Goal: Task Accomplishment & Management: Complete application form

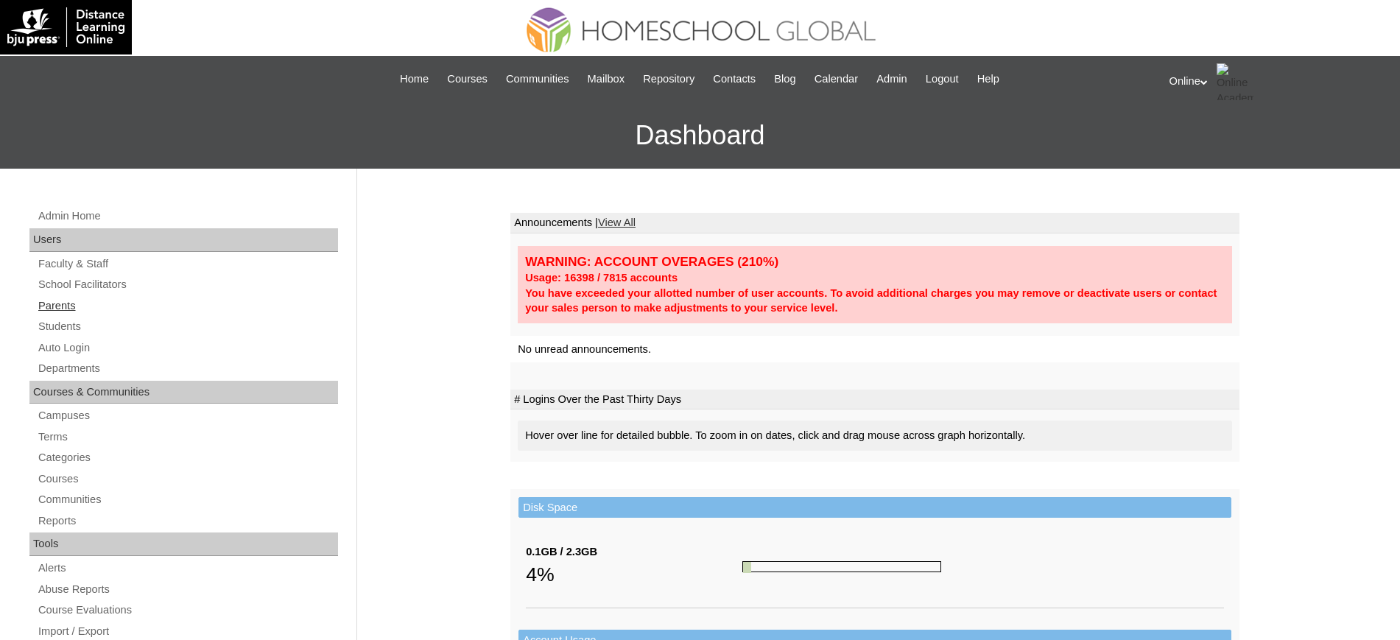
click at [68, 302] on link "Parents" at bounding box center [187, 306] width 301 height 18
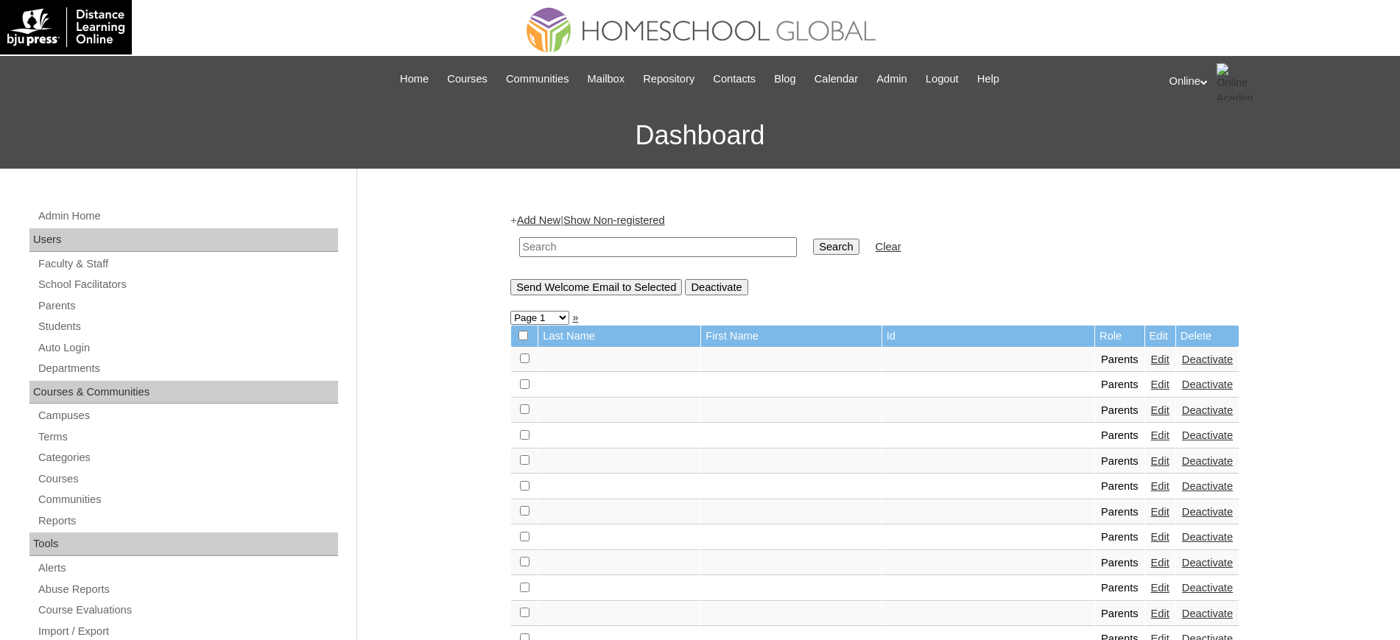
click at [541, 239] on input "text" at bounding box center [658, 247] width 278 height 20
type input "cuartero"
click at [813, 239] on input "Search" at bounding box center [836, 247] width 46 height 16
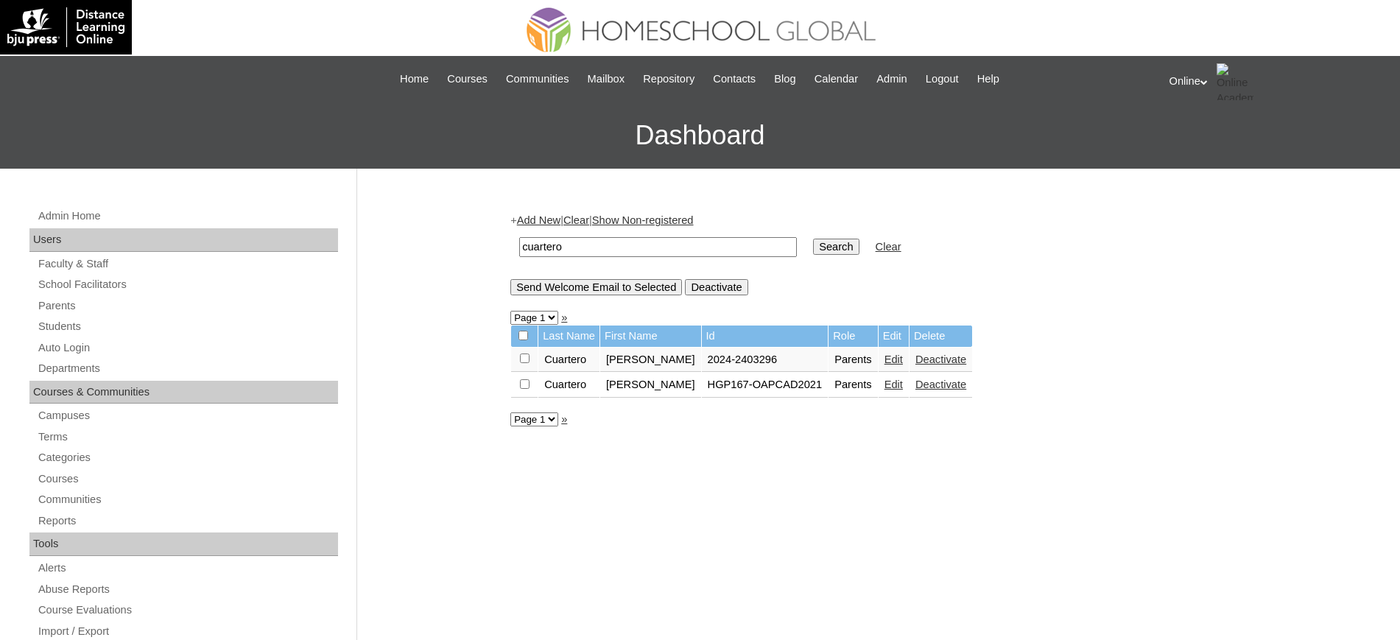
click at [888, 360] on link "Edit" at bounding box center [893, 359] width 18 height 12
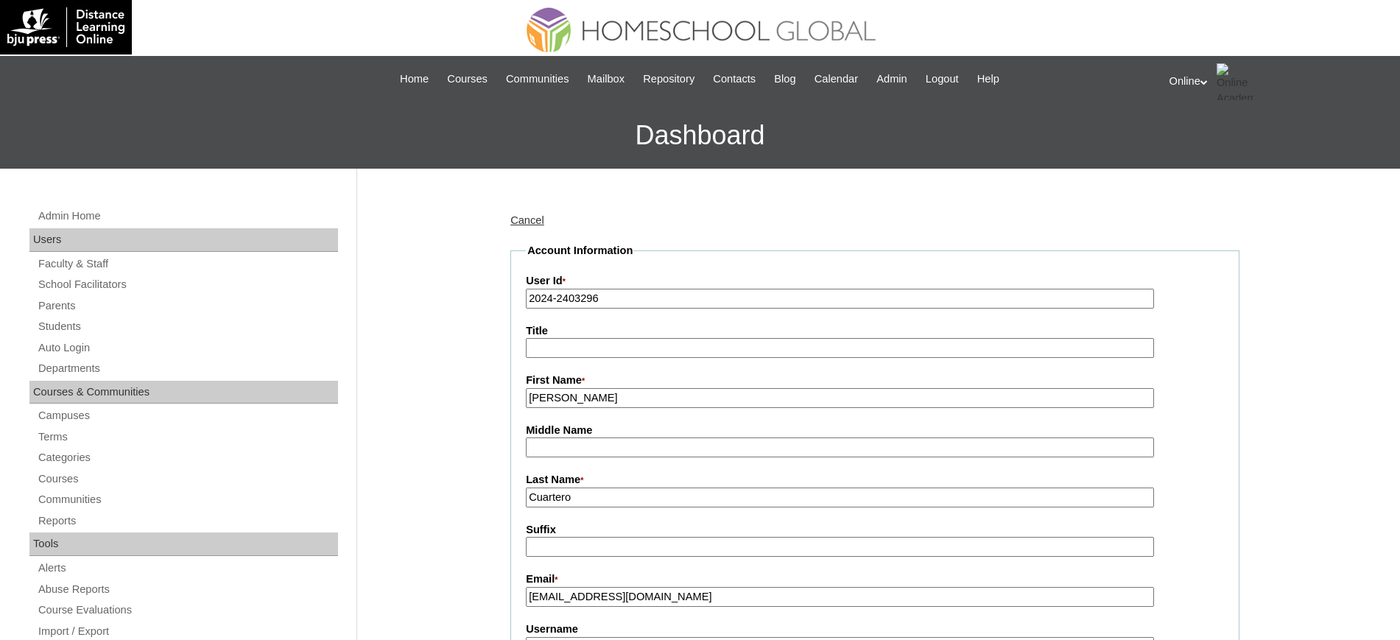
click at [641, 402] on input "Ricelyn Zausa" at bounding box center [840, 398] width 628 height 20
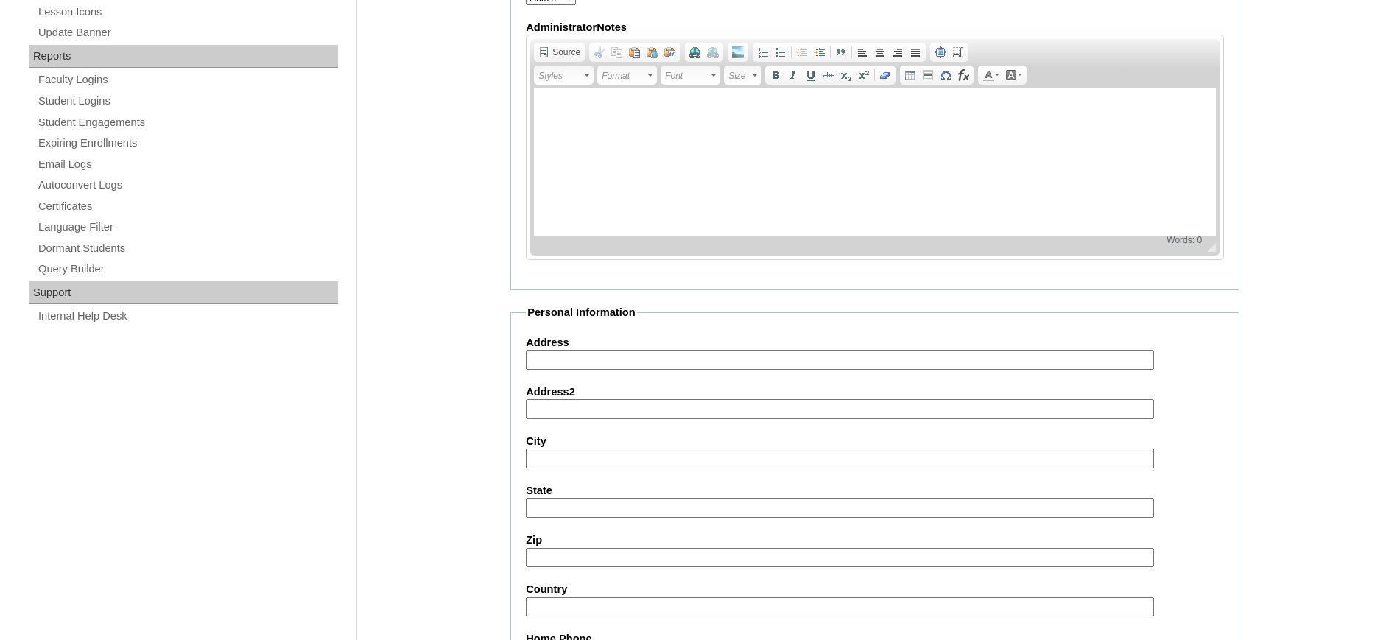
scroll to position [374, 0]
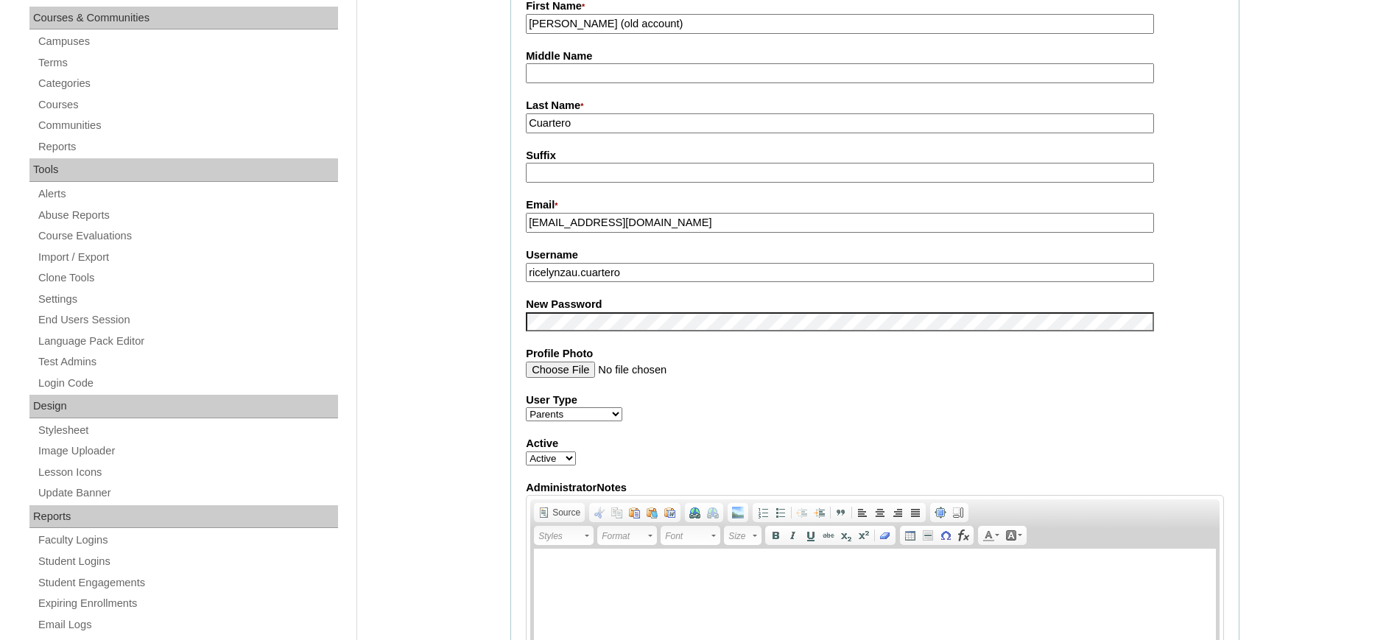
type input "Ricelyn Zausa (old account)"
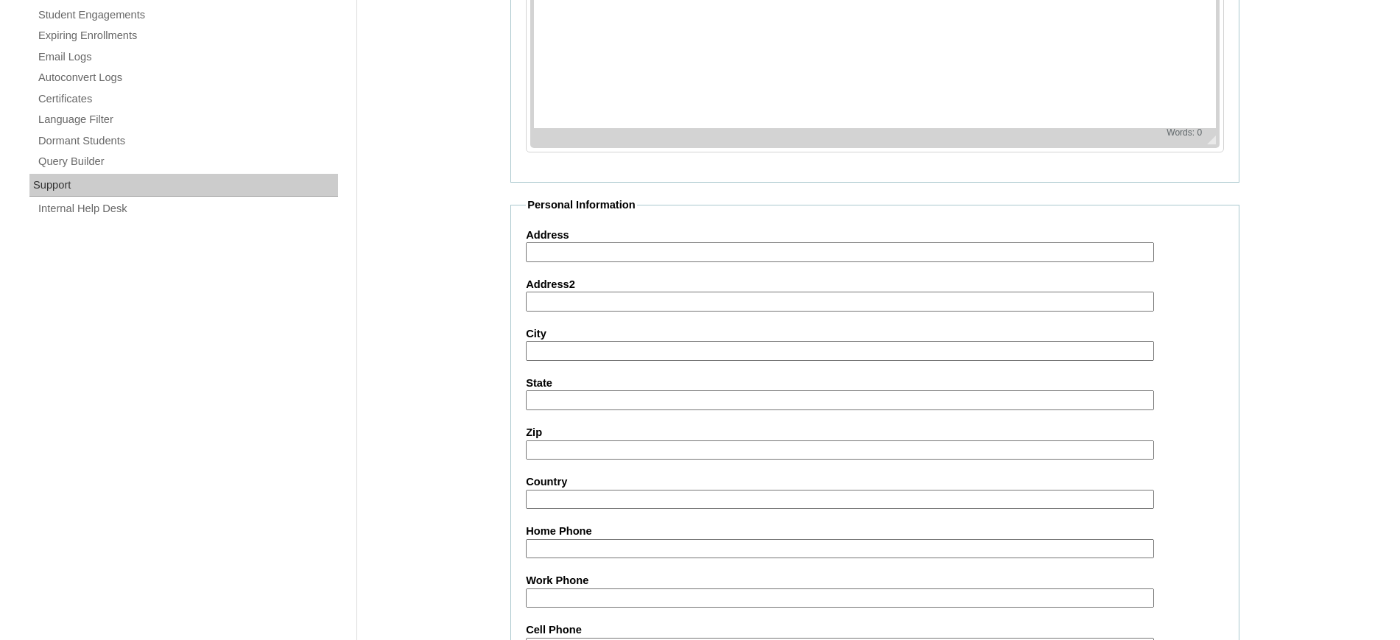
scroll to position [1295, 0]
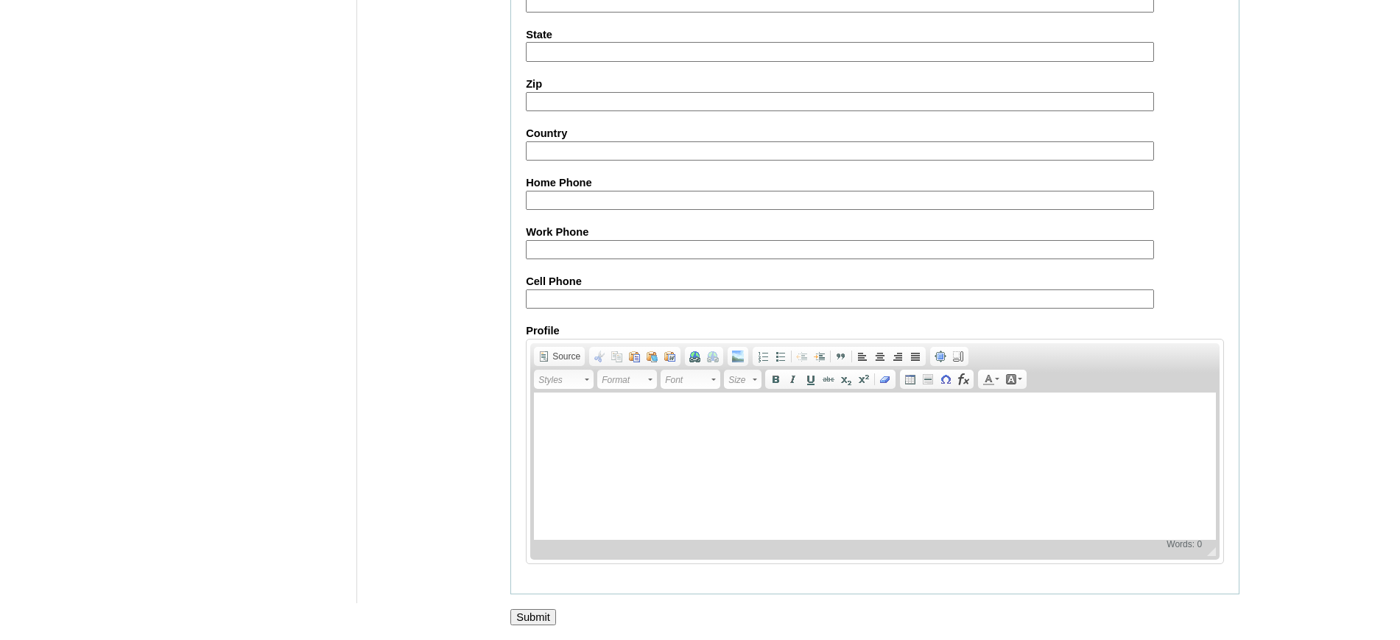
click at [542, 609] on input "Submit" at bounding box center [533, 617] width 46 height 16
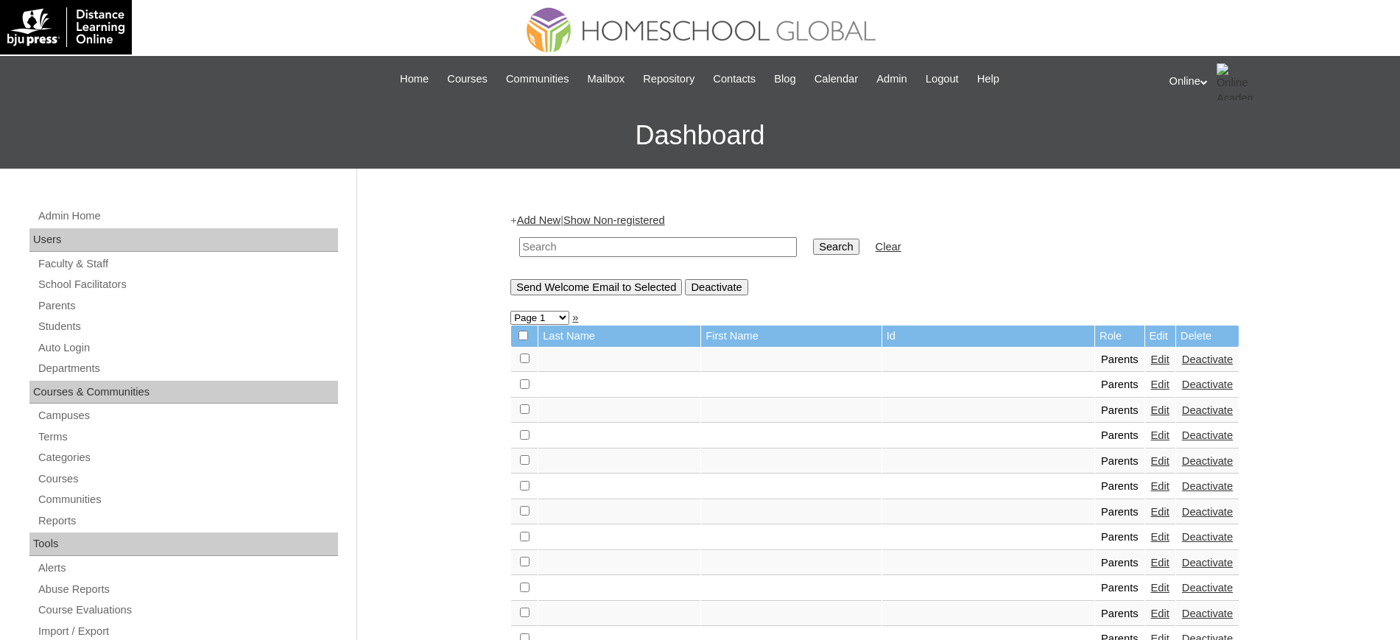
click at [535, 222] on link "Add New" at bounding box center [538, 220] width 43 height 12
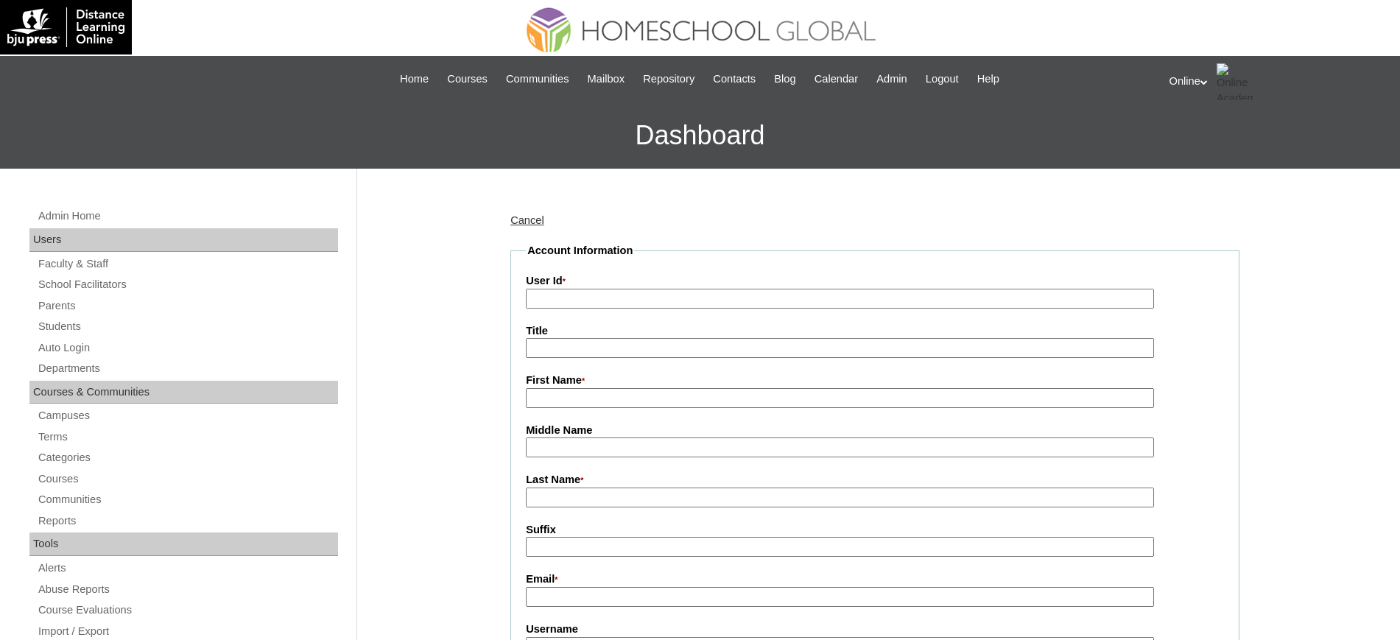
click at [585, 299] on input "User Id *" at bounding box center [840, 299] width 628 height 20
paste input "HGP0163-OACAD2025"
type input "HGP0163-OACAD2025"
click at [566, 397] on input "First Name *" at bounding box center [840, 398] width 628 height 20
paste input "Ricelyn"
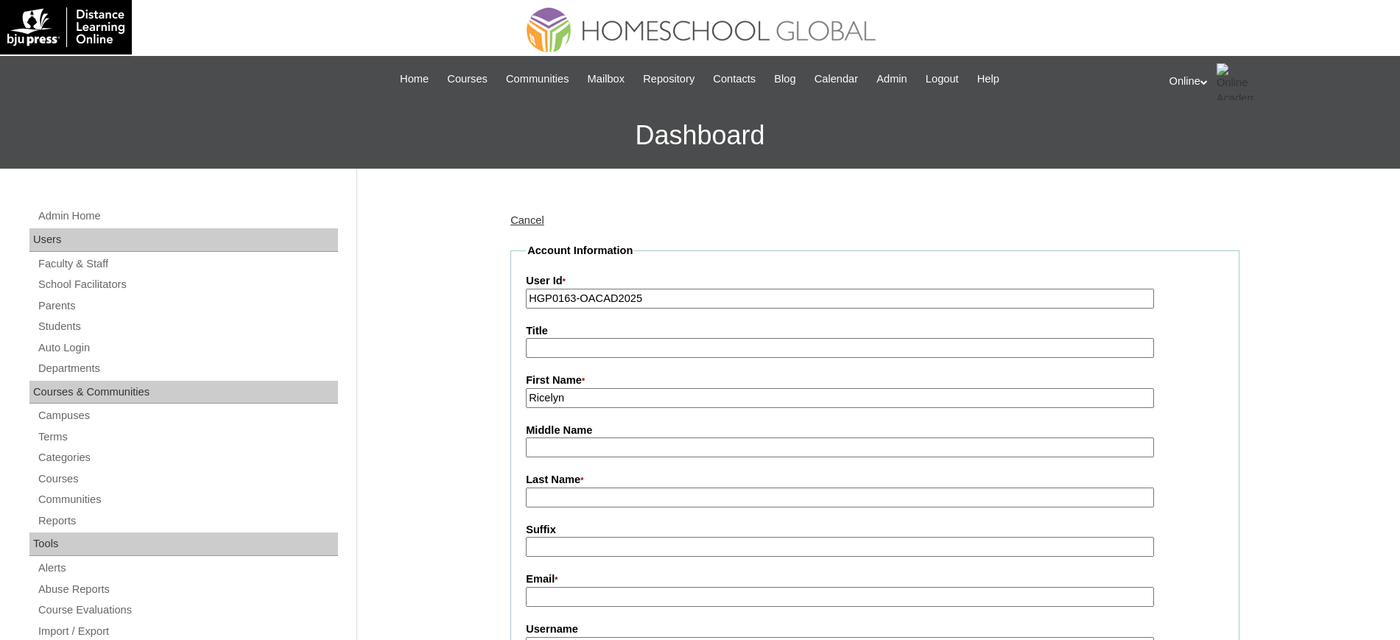
type input "Ricelyn"
click at [595, 503] on input "Last Name *" at bounding box center [840, 498] width 628 height 20
paste input "Cuartero"
type input "Cuartero"
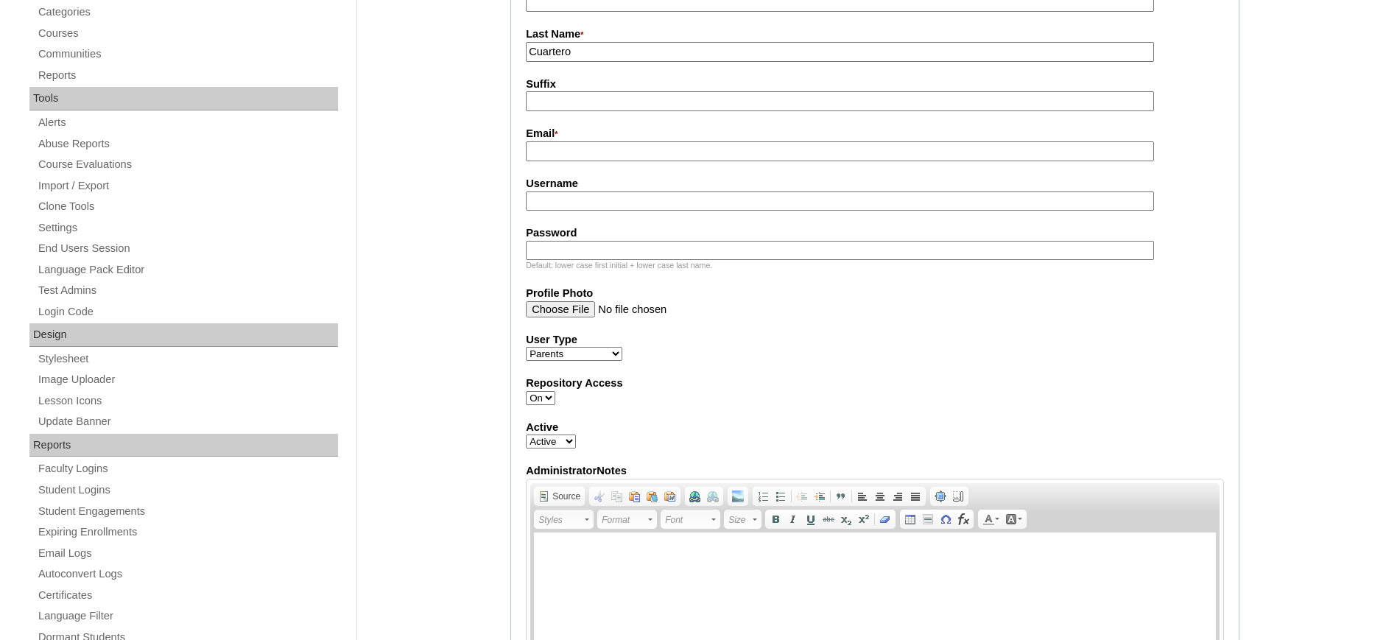
scroll to position [458, 0]
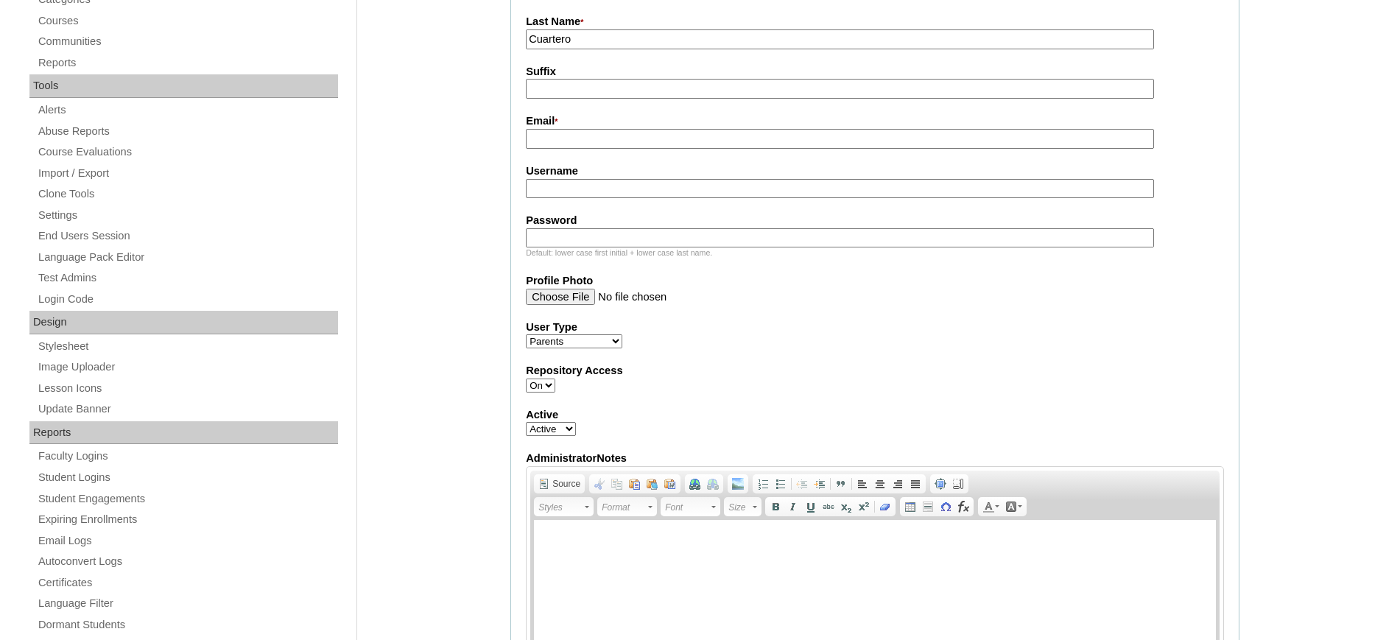
click at [582, 133] on input "Email *" at bounding box center [840, 139] width 628 height 20
paste input "rhai.cuartero@gmail.com"
type input "rhai.cuartero@gmail.com"
click at [580, 189] on input "Username" at bounding box center [840, 189] width 628 height 20
paste input "petines2025"
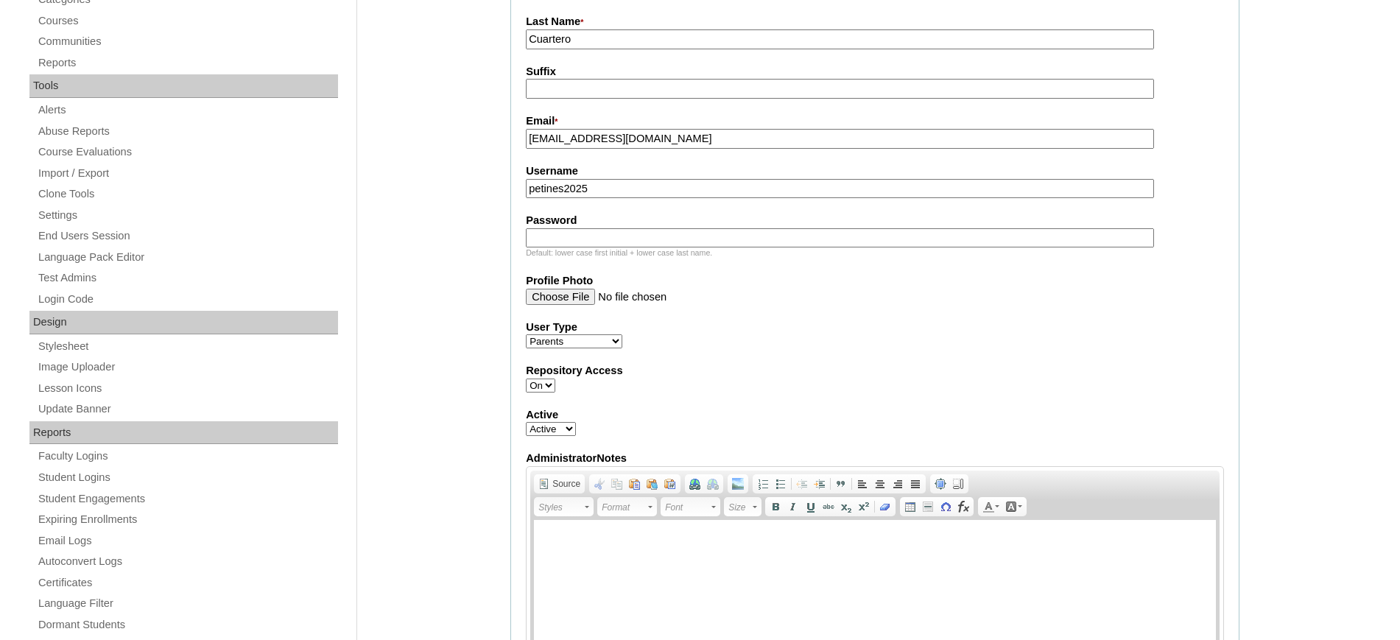
type input "petines2025"
click at [620, 242] on input "Password" at bounding box center [840, 238] width 628 height 20
paste input "hGbFd"
type input "hGbFd"
click at [879, 369] on label "Repository Access" at bounding box center [875, 370] width 698 height 15
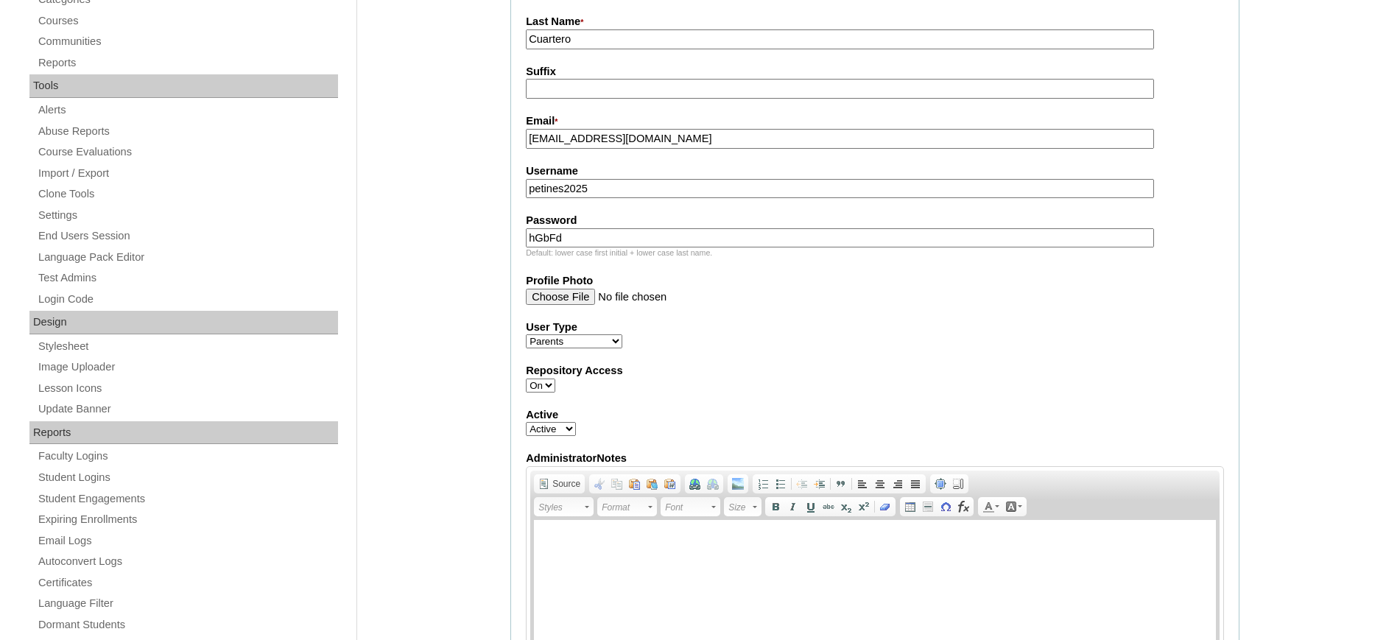
click at [555, 379] on select "On Off" at bounding box center [540, 386] width 29 height 14
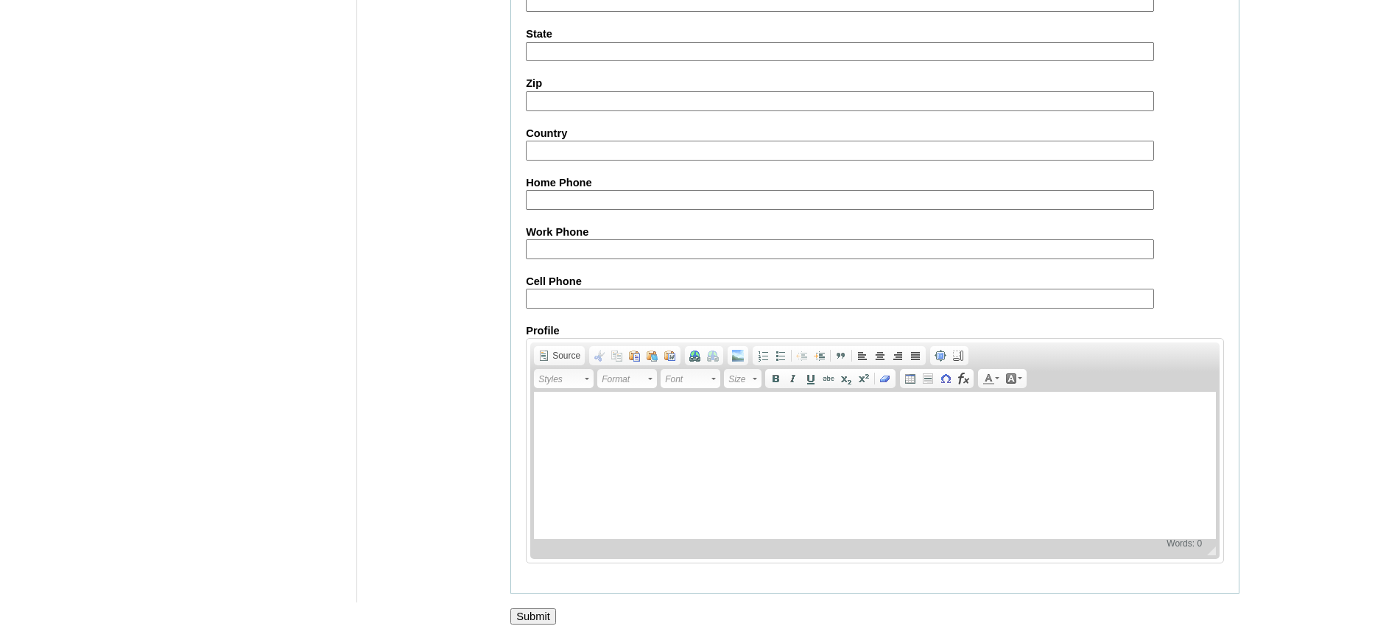
click at [549, 610] on input "Submit" at bounding box center [533, 616] width 46 height 16
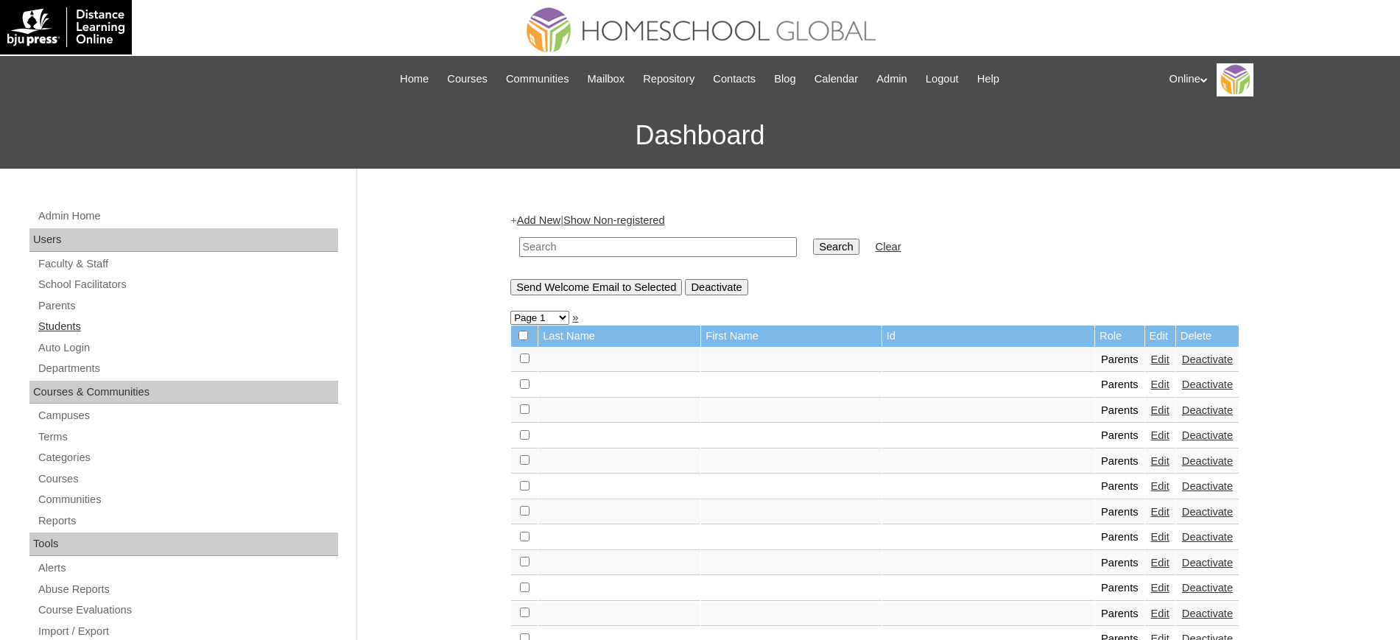
click at [71, 323] on link "Students" at bounding box center [187, 326] width 301 height 18
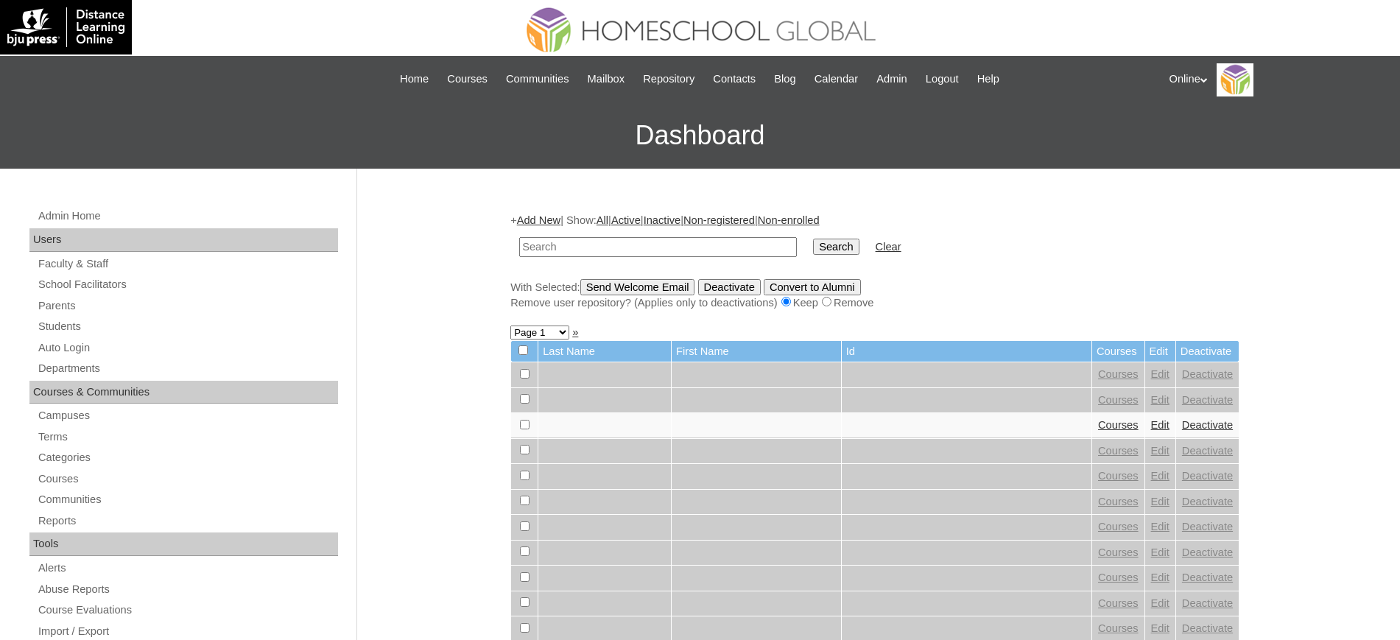
click at [634, 243] on input "text" at bounding box center [658, 247] width 278 height 20
paste input "Petines"
type input "Petines"
click at [813, 247] on input "Search" at bounding box center [836, 247] width 46 height 16
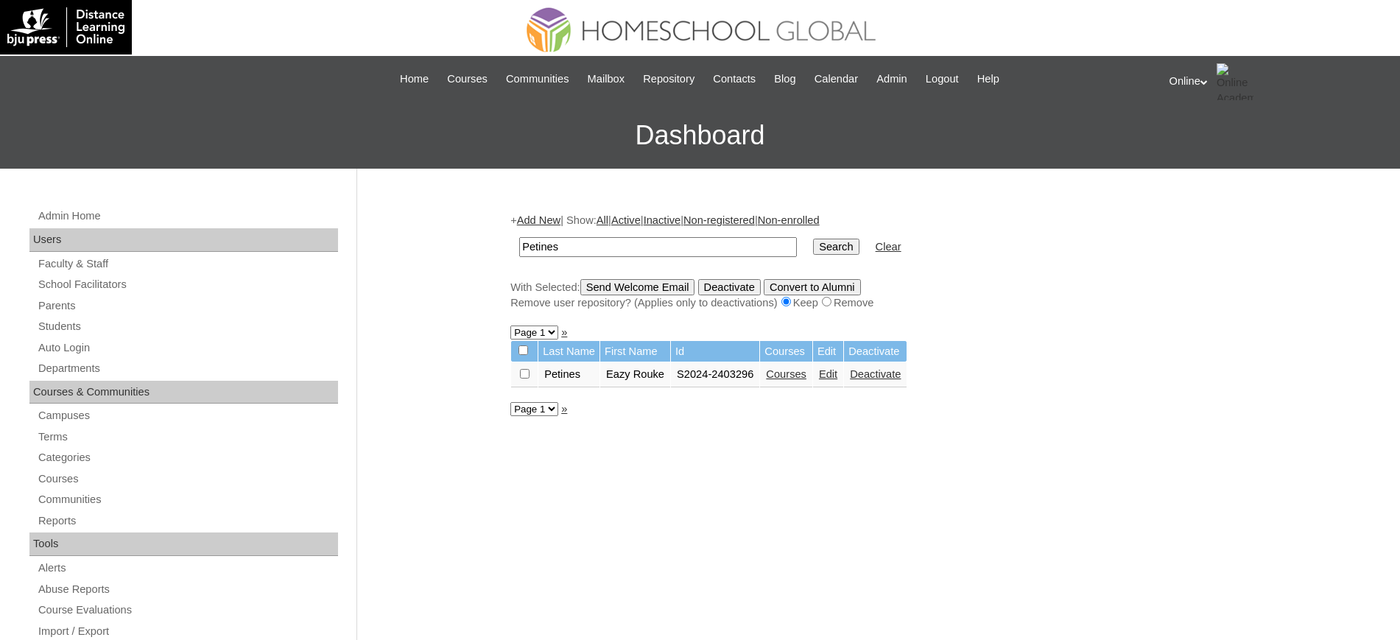
click at [832, 376] on link "Edit" at bounding box center [828, 374] width 18 height 12
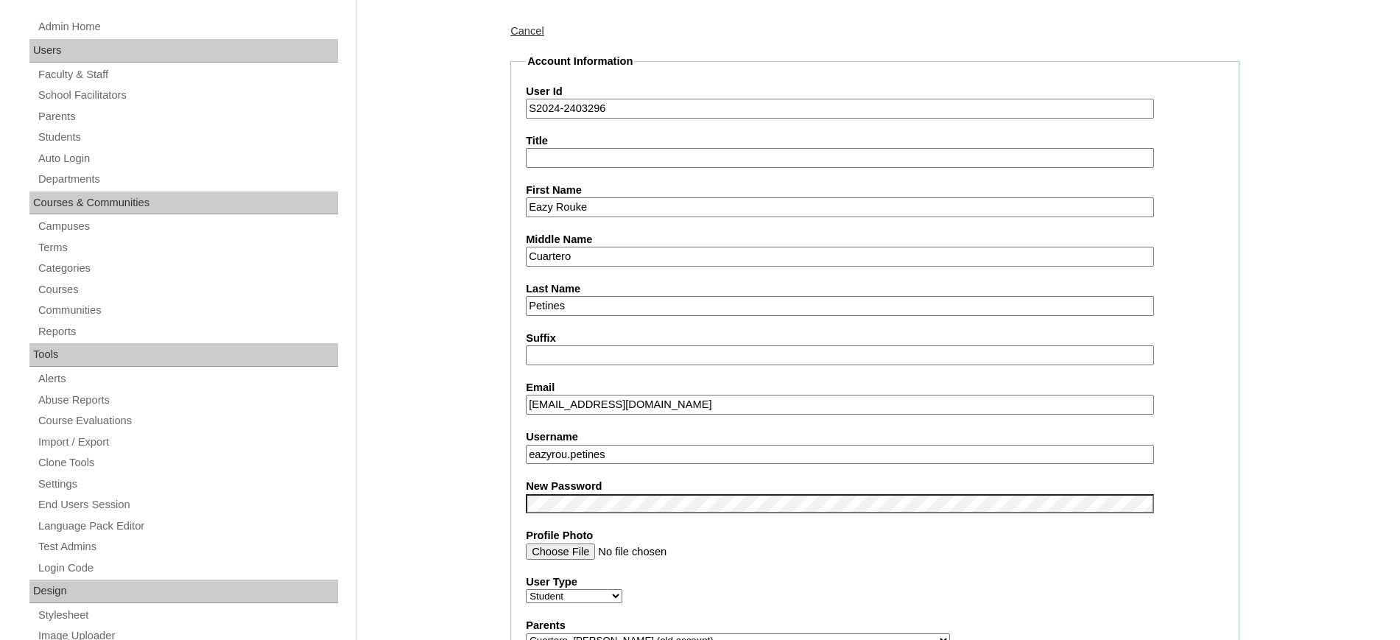
scroll to position [191, 0]
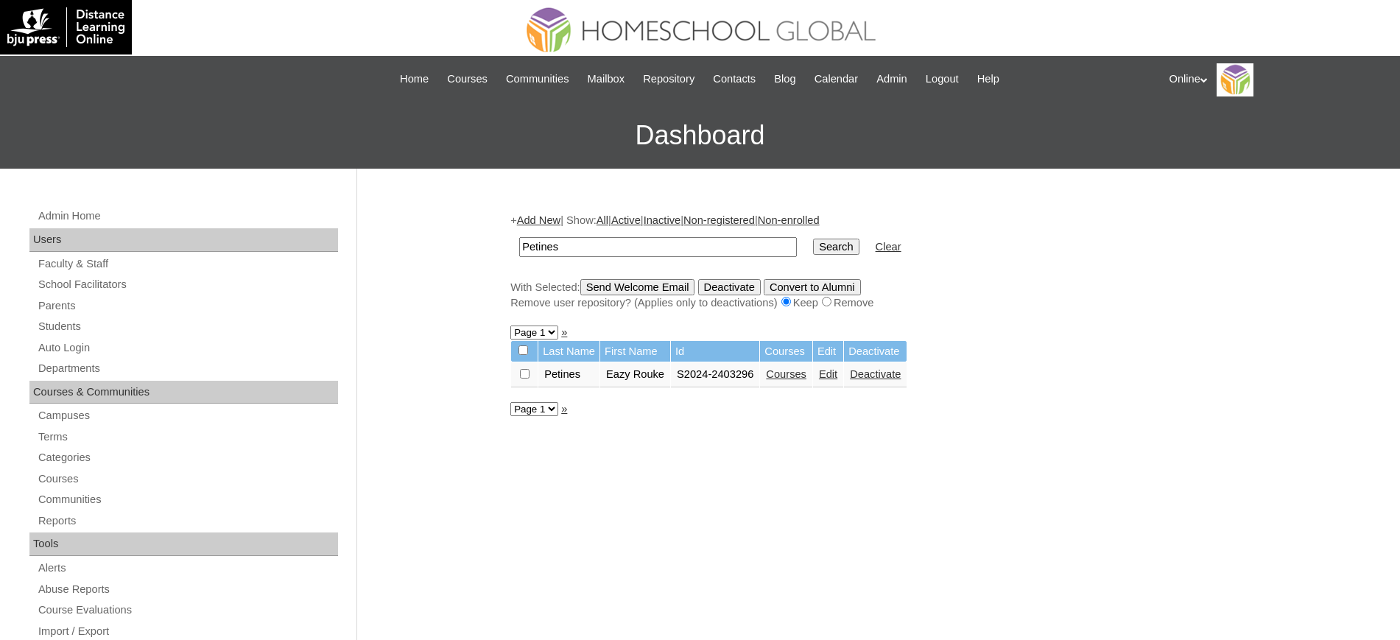
click at [535, 219] on link "Add New" at bounding box center [538, 220] width 43 height 12
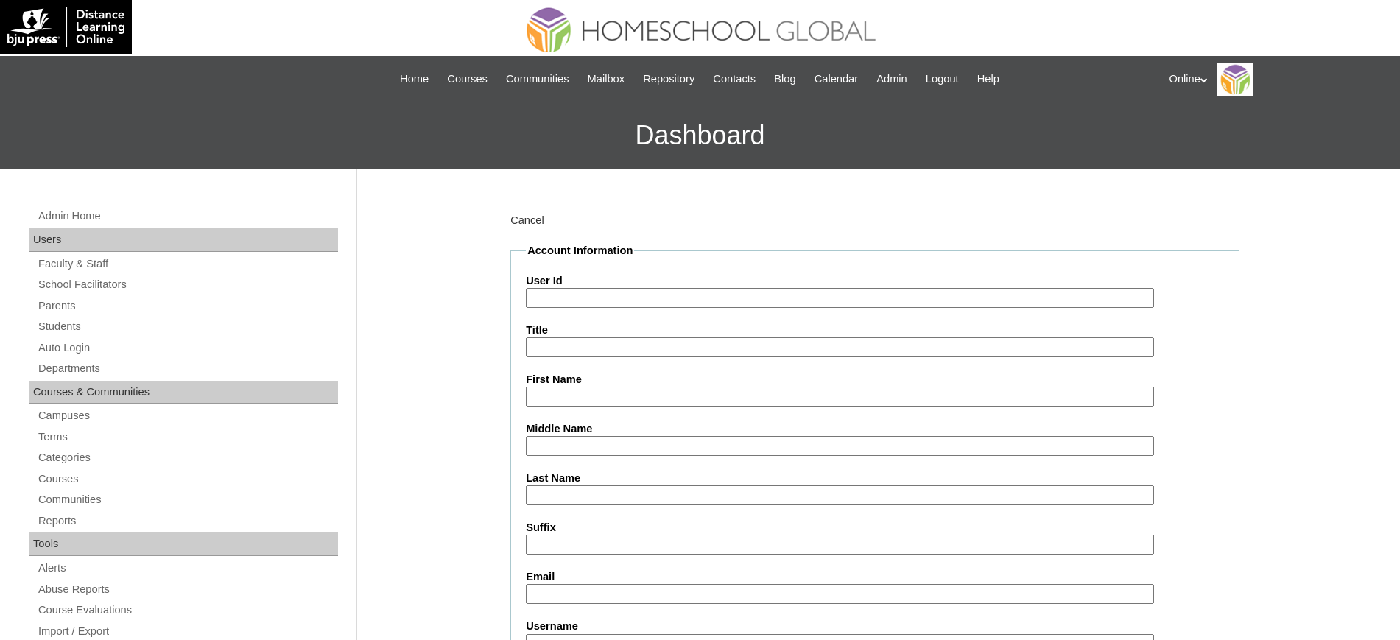
click at [580, 303] on input "User Id" at bounding box center [840, 298] width 628 height 20
paste input "HG199OACAD2025"
type input "HG199OACAD2025"
click at [575, 398] on input "First Name" at bounding box center [840, 397] width 628 height 20
paste input "Eazy Rouke"
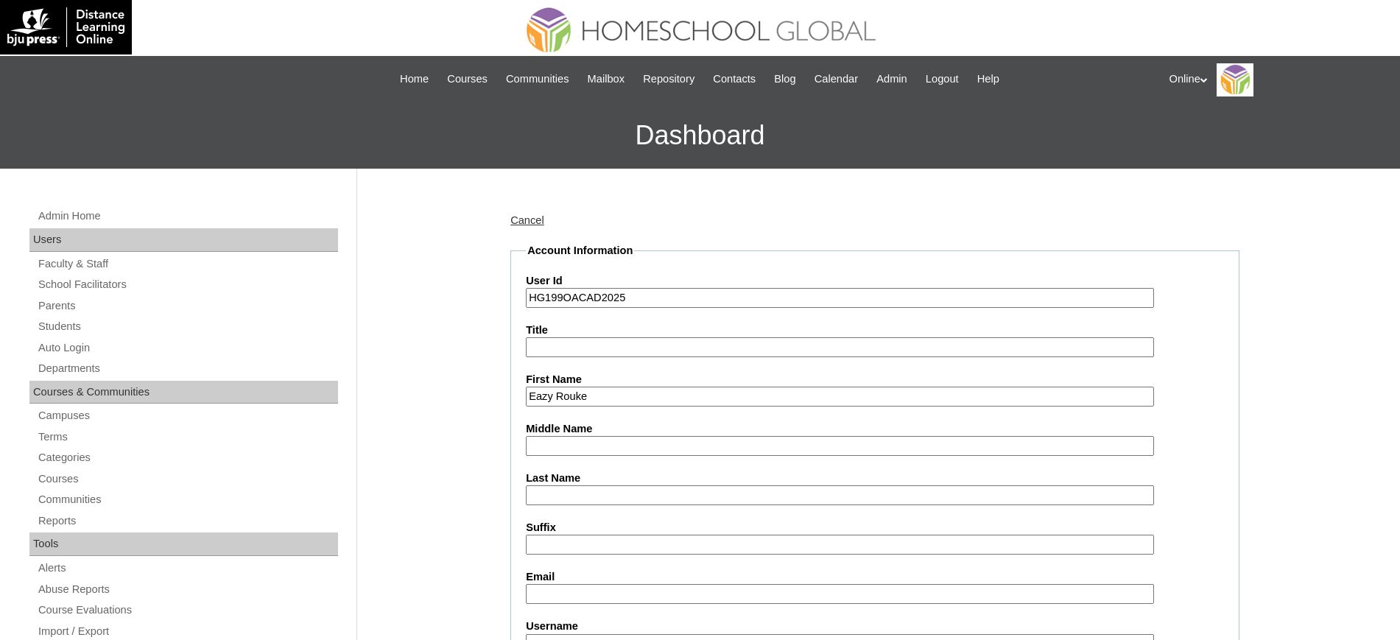
type input "Eazy Rouke"
click at [583, 493] on input "Last Name" at bounding box center [840, 495] width 628 height 20
paste input "Petines"
type input "Petines"
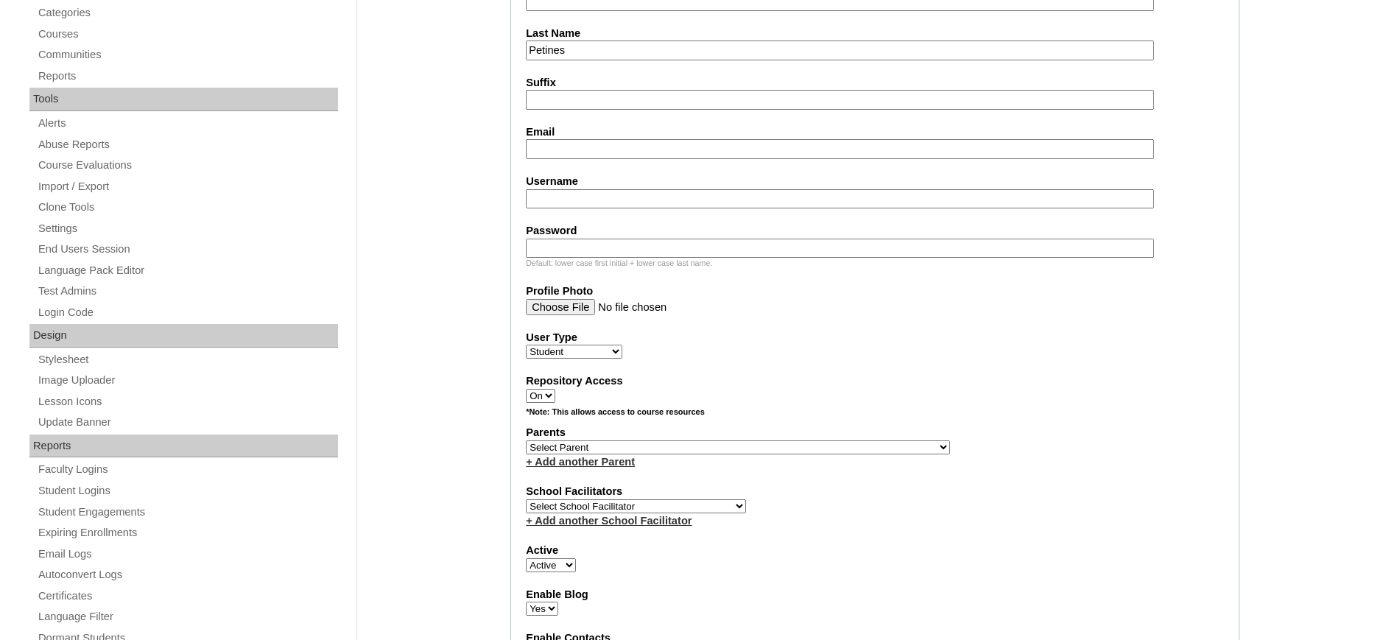
scroll to position [504, 0]
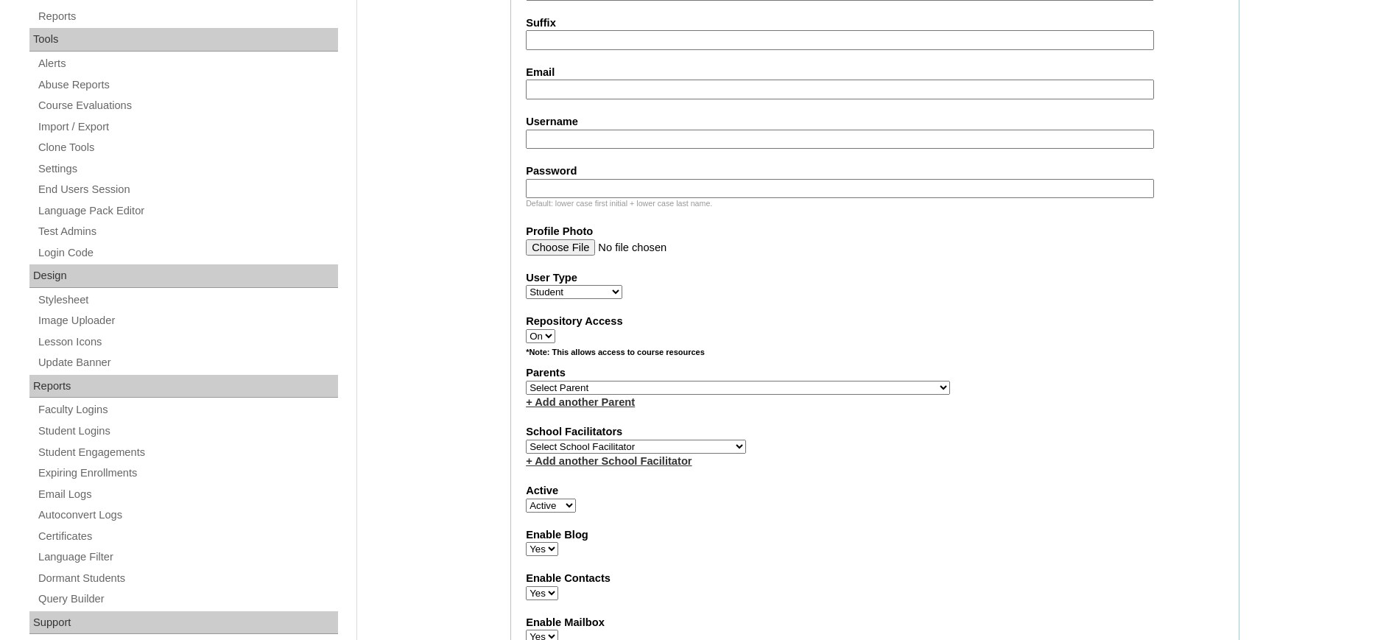
click at [577, 86] on input "Email" at bounding box center [840, 90] width 628 height 20
paste input "rhai.cuartero@gmail.com"
type input "rhai.cuartero@gmail.com"
click at [622, 143] on input "Username" at bounding box center [840, 140] width 628 height 20
paste input "eazy.petines2025"
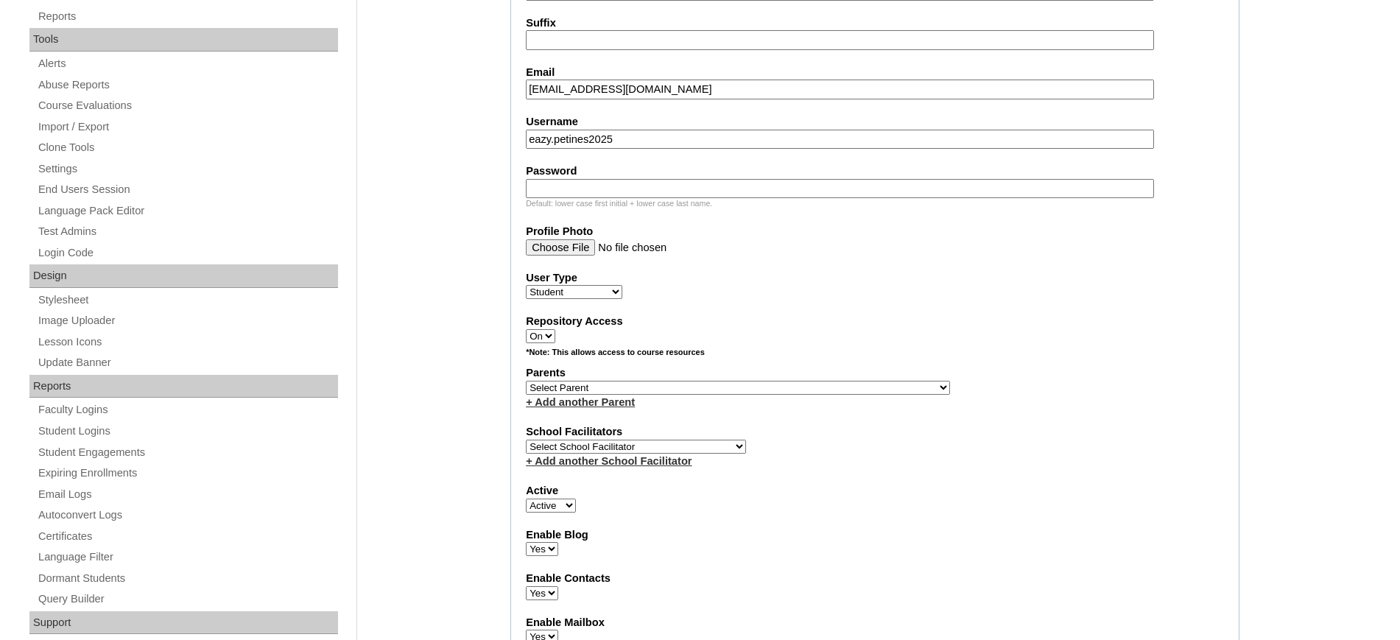
type input "eazy.petines2025"
click at [784, 203] on div "Default: lower case first initial + lower case last name." at bounding box center [875, 203] width 698 height 11
click at [789, 188] on input "Password" at bounding box center [840, 189] width 628 height 20
paste input "LLPyH"
type input "LLPyH"
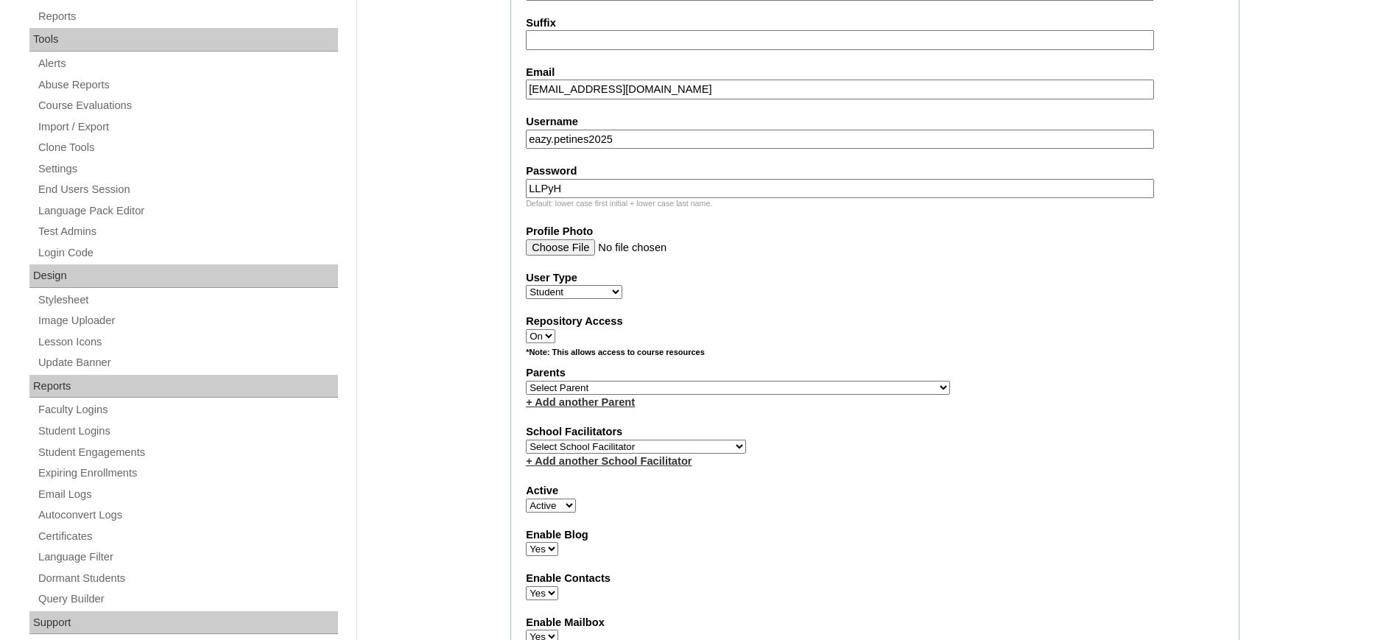
click at [949, 312] on fieldset "Account Information User Id HG199OACAD2025 Title First Name Eazy Rouke Middle N…" at bounding box center [874, 334] width 729 height 1191
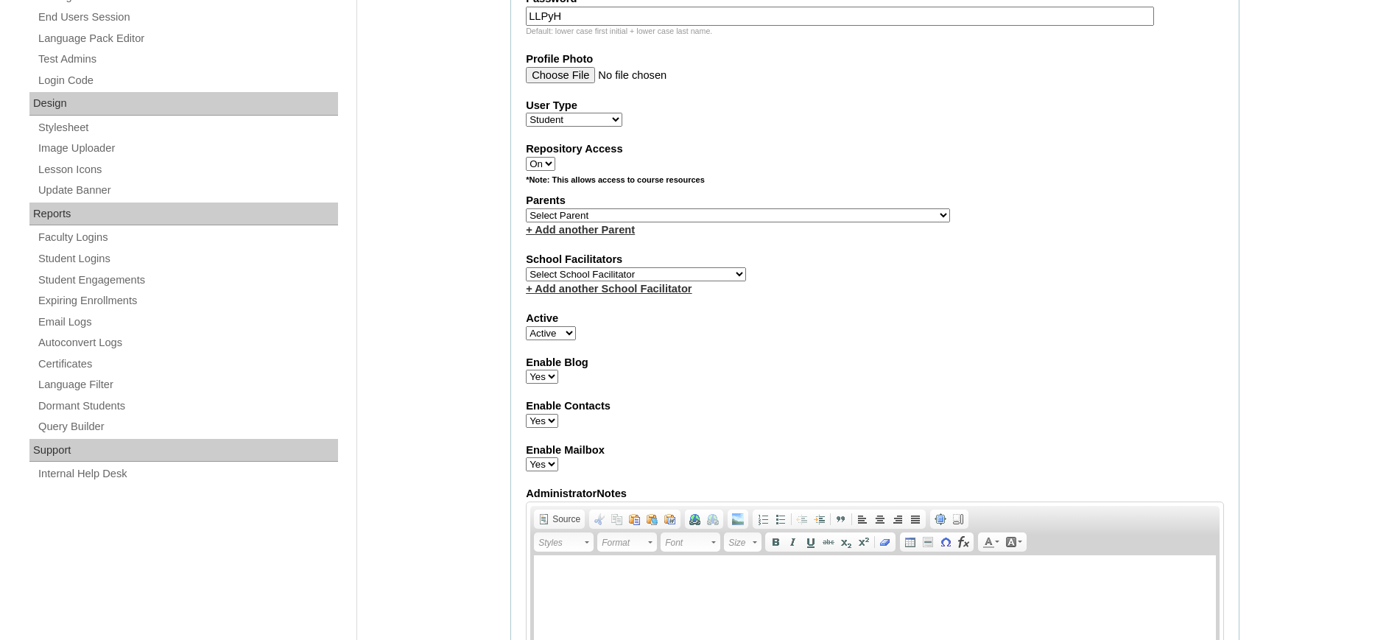
scroll to position [666, 0]
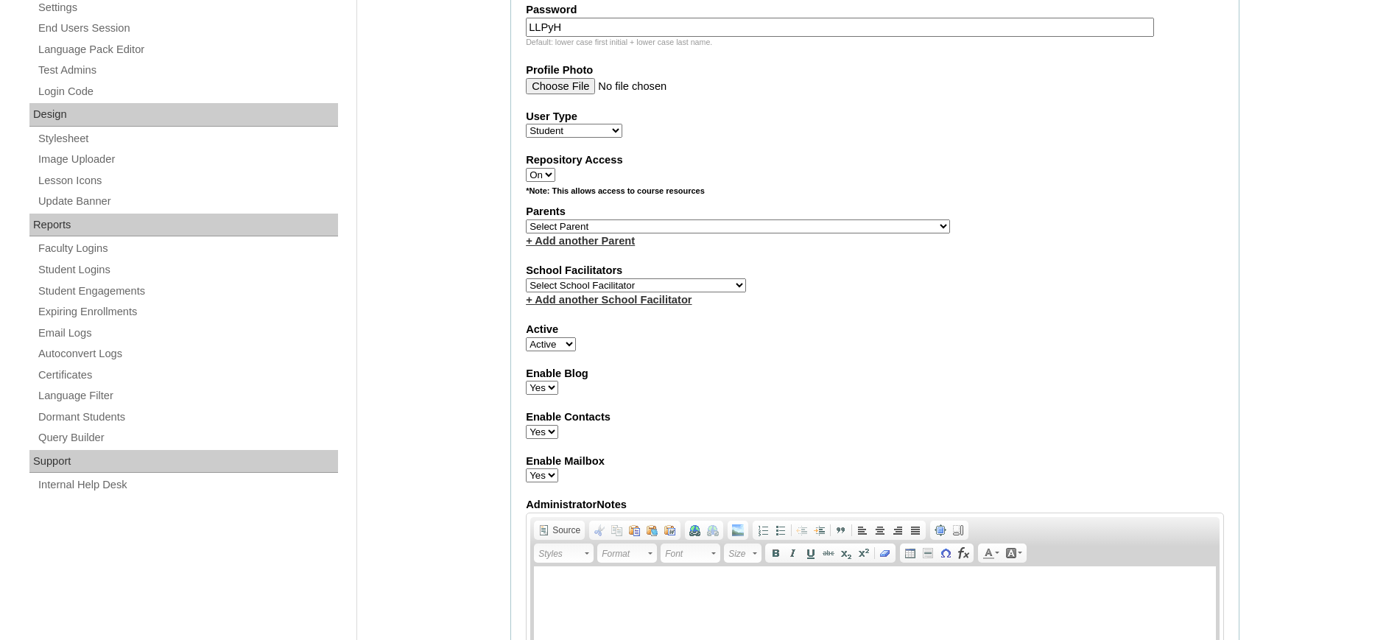
click at [679, 284] on select "Select School Facilitator Norman Añain Ruffa Abadijas Mary Abella Gloryfe Abion…" at bounding box center [636, 285] width 220 height 14
select select "32656"
click at [526, 278] on select "Select School Facilitator Norman Añain Ruffa Abadijas Mary Abella Gloryfe Abion…" at bounding box center [636, 285] width 220 height 14
click at [774, 225] on select "Select Parent , , , , , , , , , , , , , , , , , , , , , , , , , , , , , , , , ,…" at bounding box center [738, 226] width 424 height 14
select select "43508"
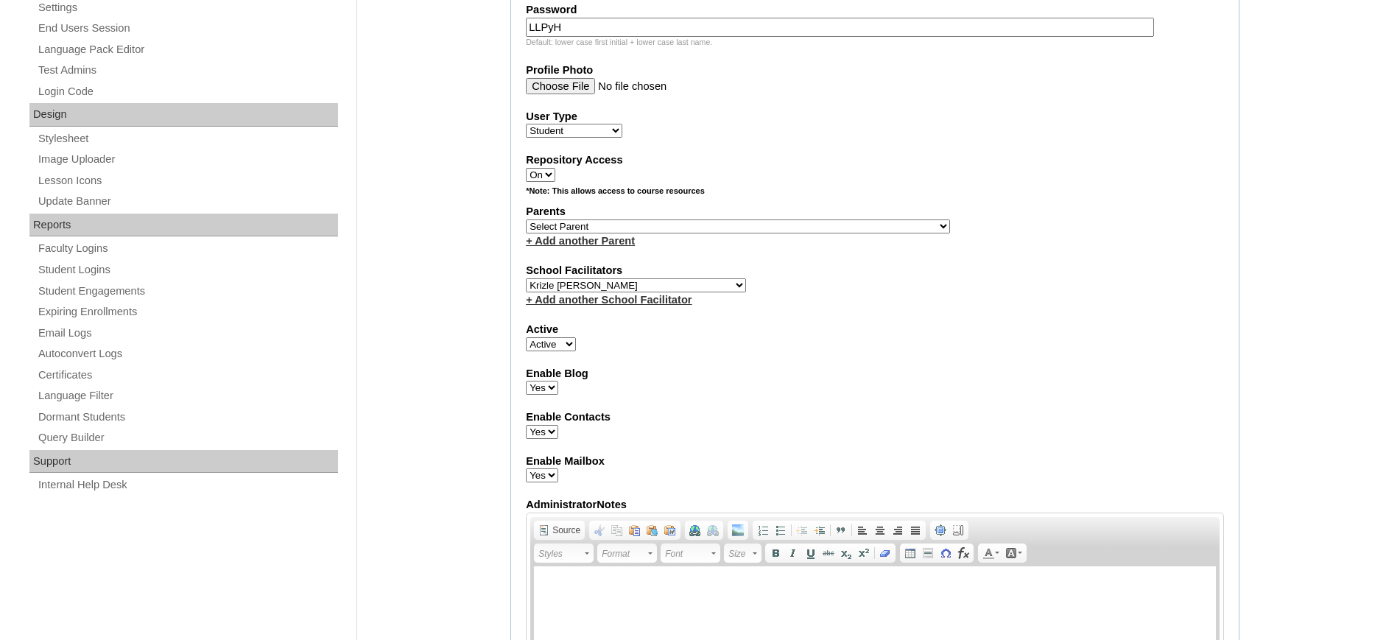
click at [526, 219] on select "Select Parent , , , , , , , , , , , , , , , , , , , , , , , , , , , , , , , , ,…" at bounding box center [738, 226] width 424 height 14
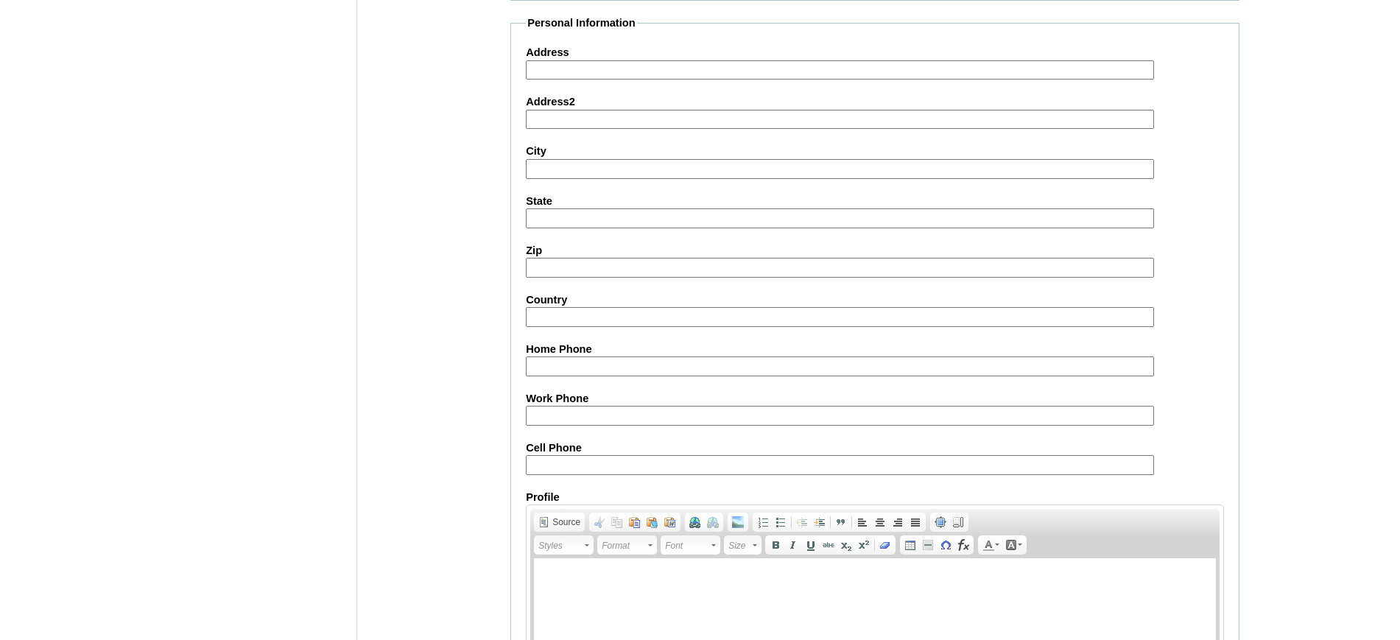
scroll to position [1601, 0]
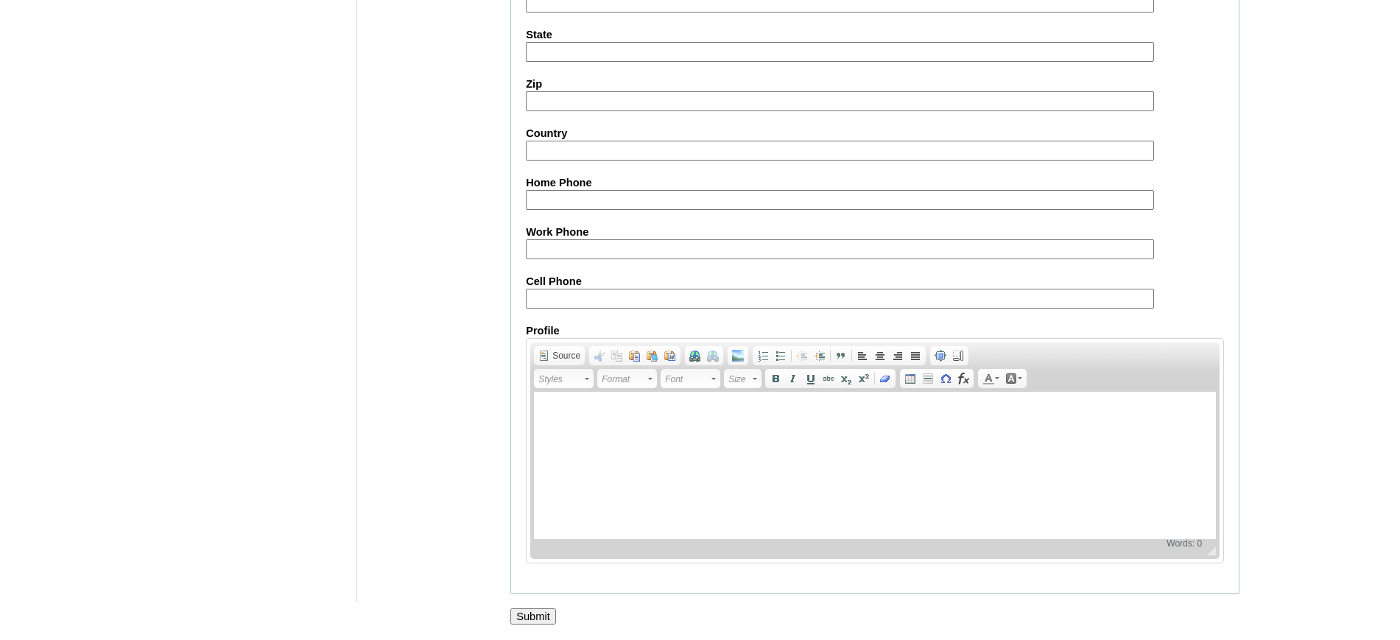
click at [541, 616] on input "Submit" at bounding box center [533, 616] width 46 height 16
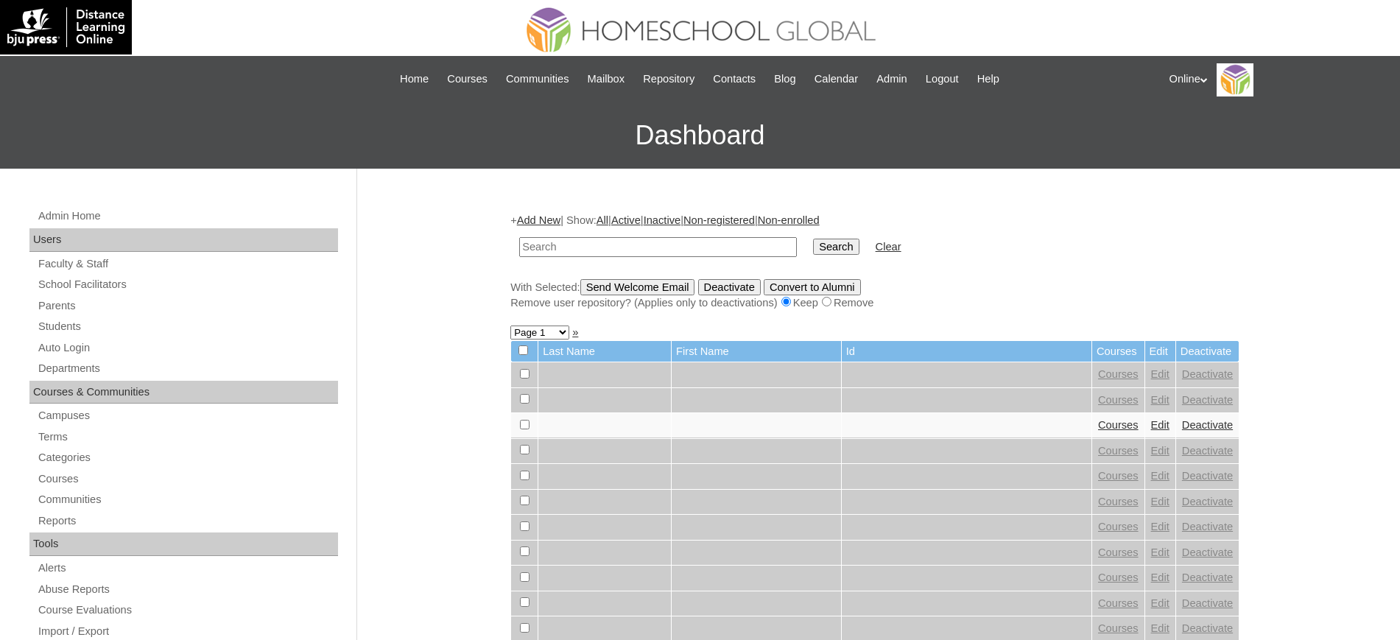
click at [553, 246] on input "text" at bounding box center [658, 247] width 278 height 20
type input "petines"
click at [813, 239] on input "Search" at bounding box center [836, 247] width 46 height 16
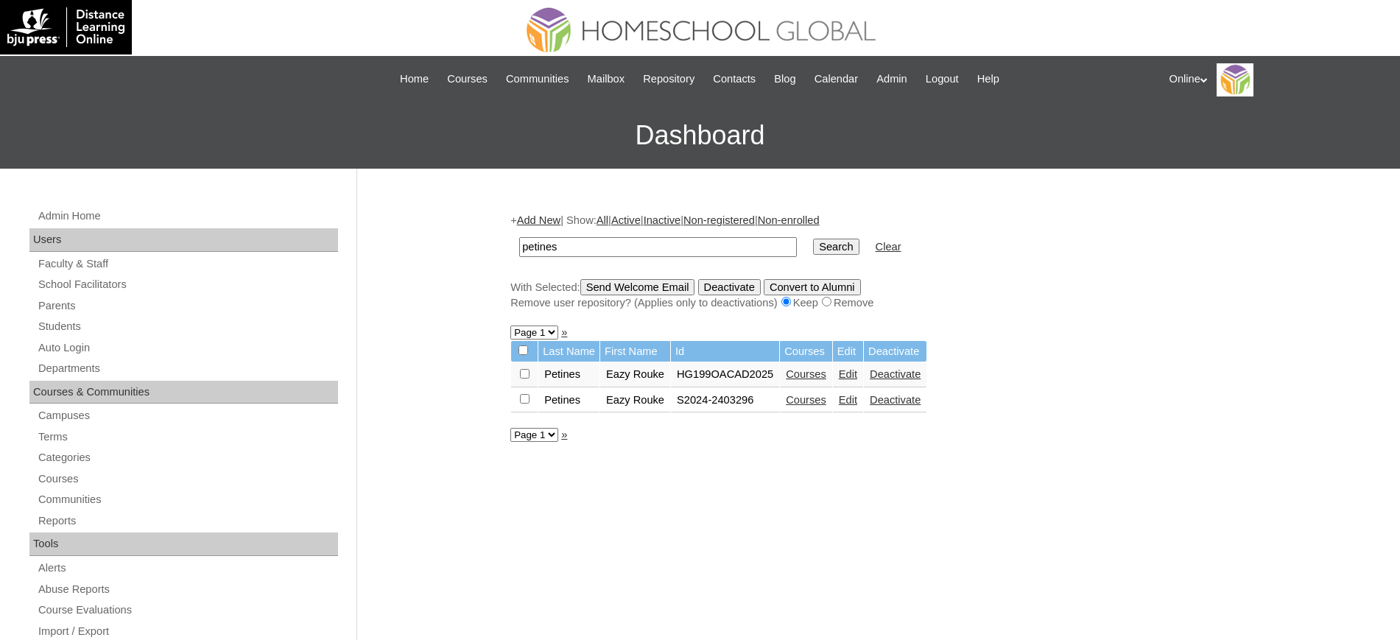
click at [805, 376] on link "Courses" at bounding box center [806, 374] width 41 height 12
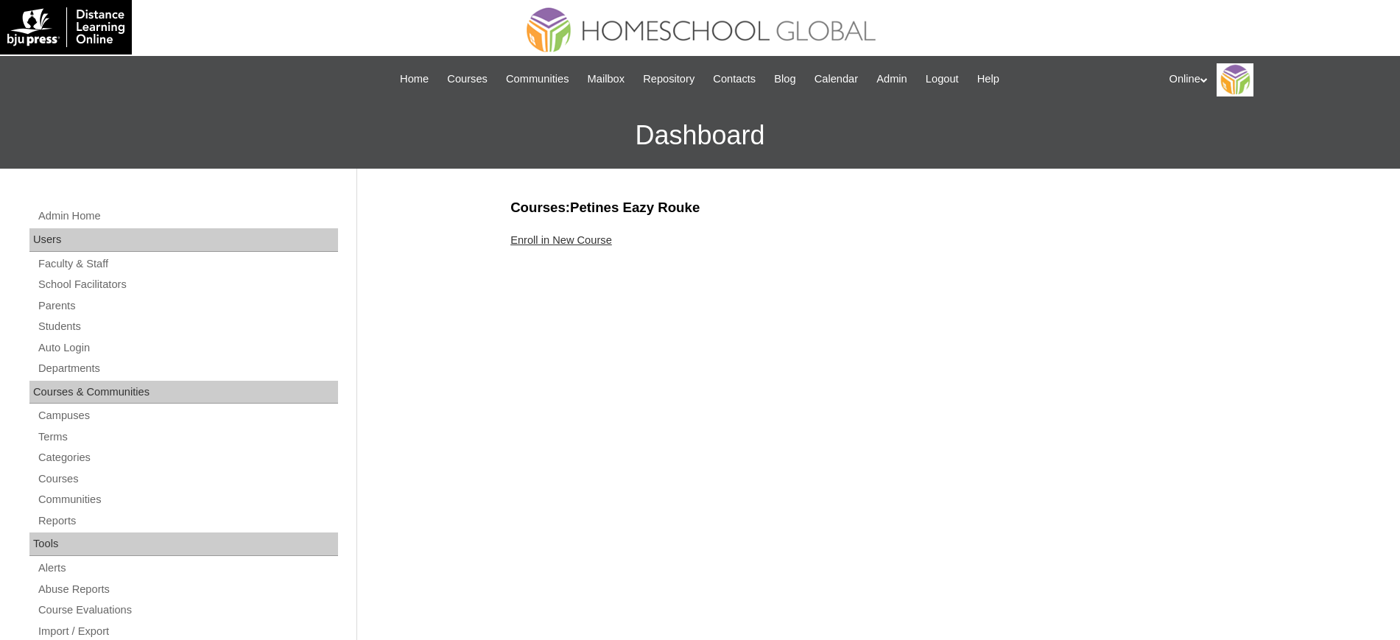
click at [587, 242] on link "Enroll in New Course" at bounding box center [561, 240] width 102 height 12
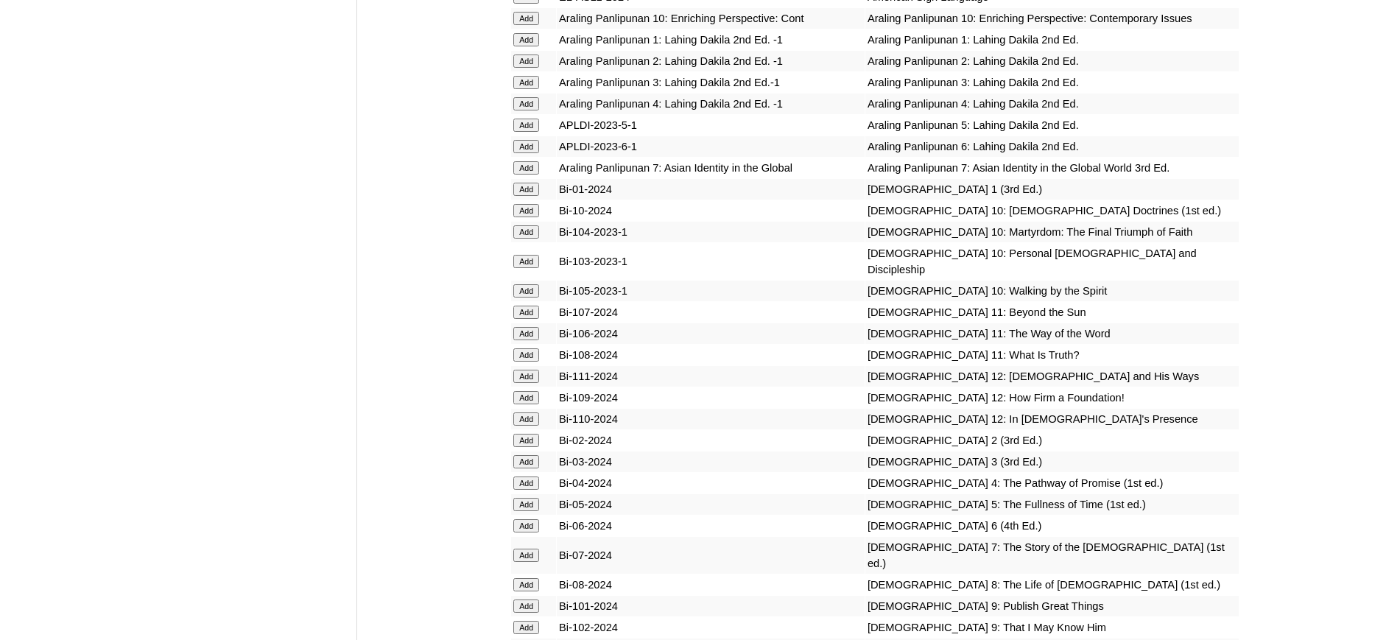
scroll to position [3516, 0]
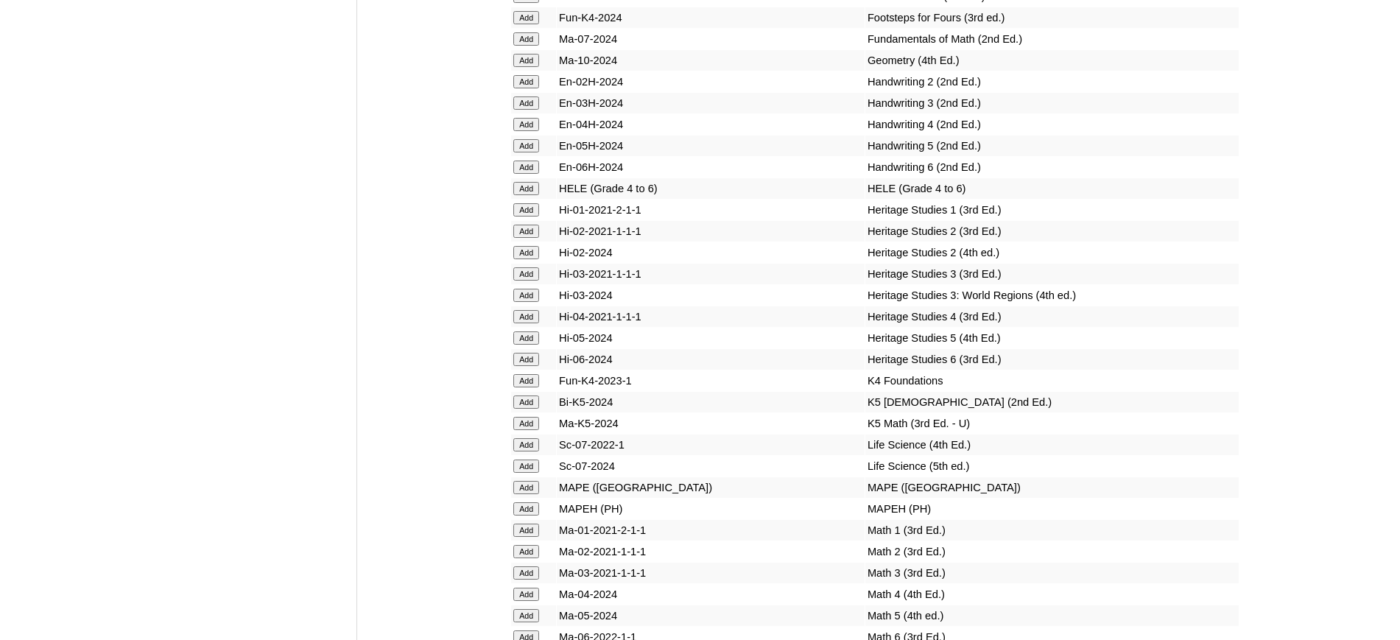
scroll to position [5357, 0]
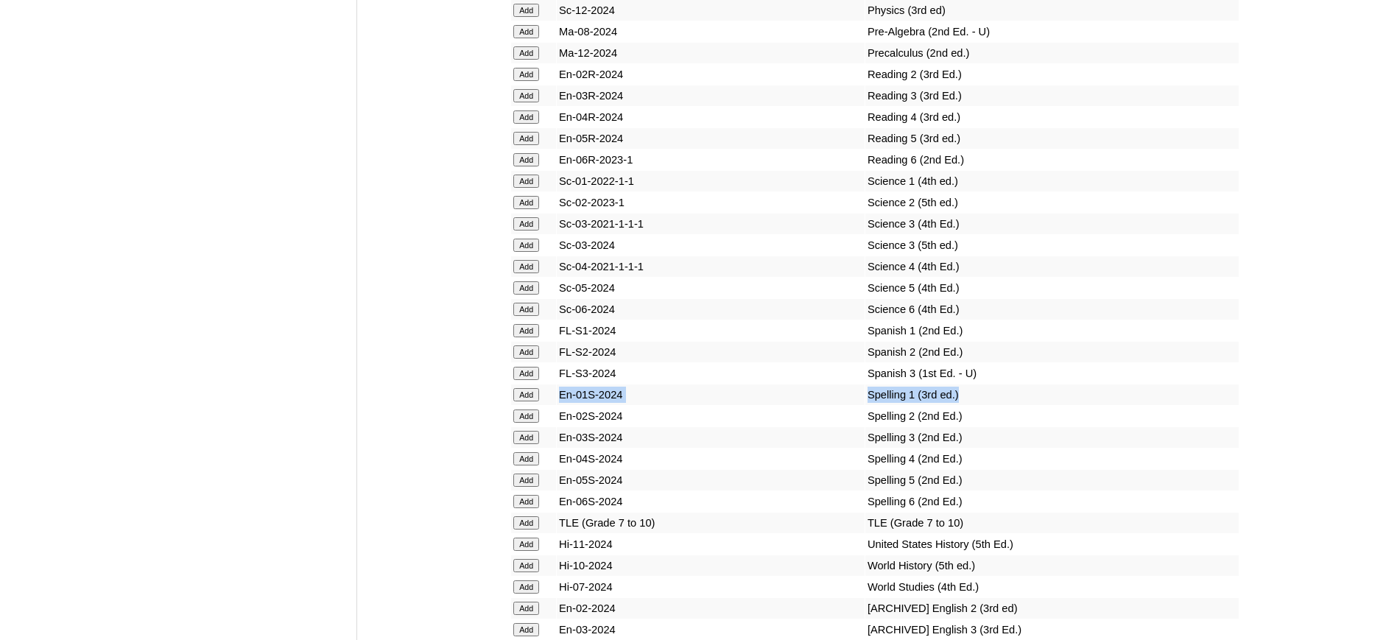
drag, startPoint x: 940, startPoint y: 437, endPoint x: 553, endPoint y: 437, distance: 387.4
click at [553, 405] on tr "Add En-01S-2024 Spelling 1 (3rd ed.)" at bounding box center [875, 394] width 728 height 21
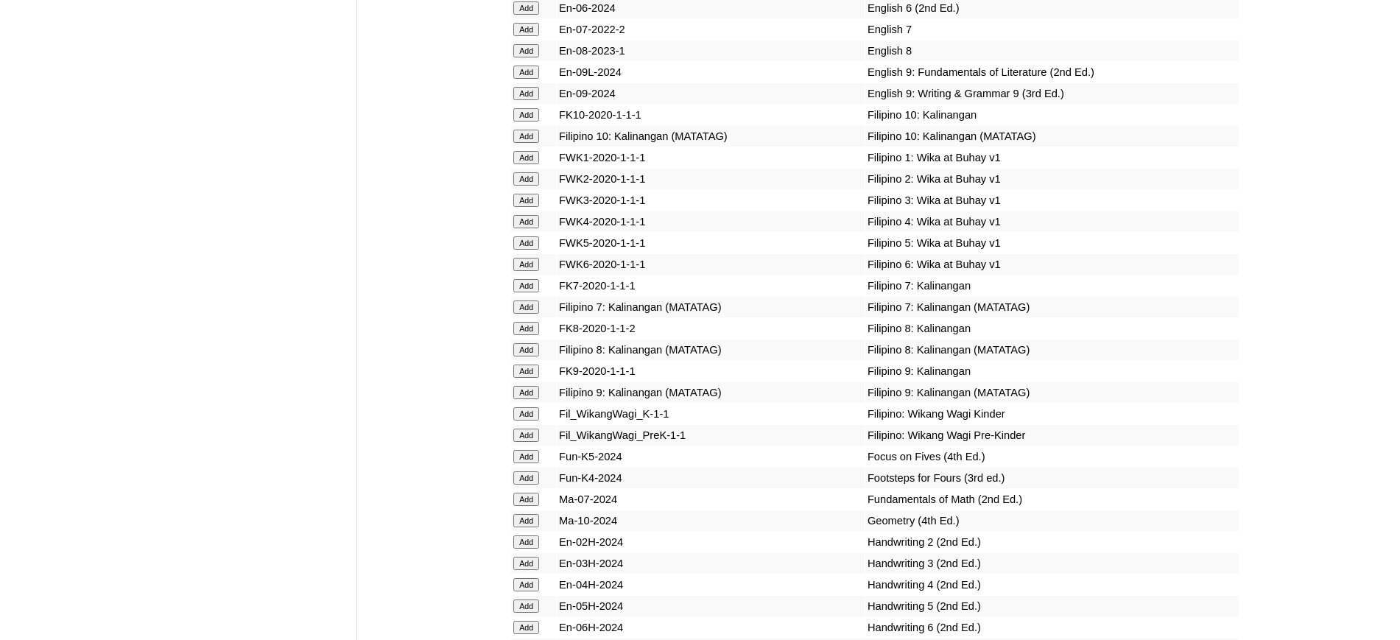
scroll to position [4897, 0]
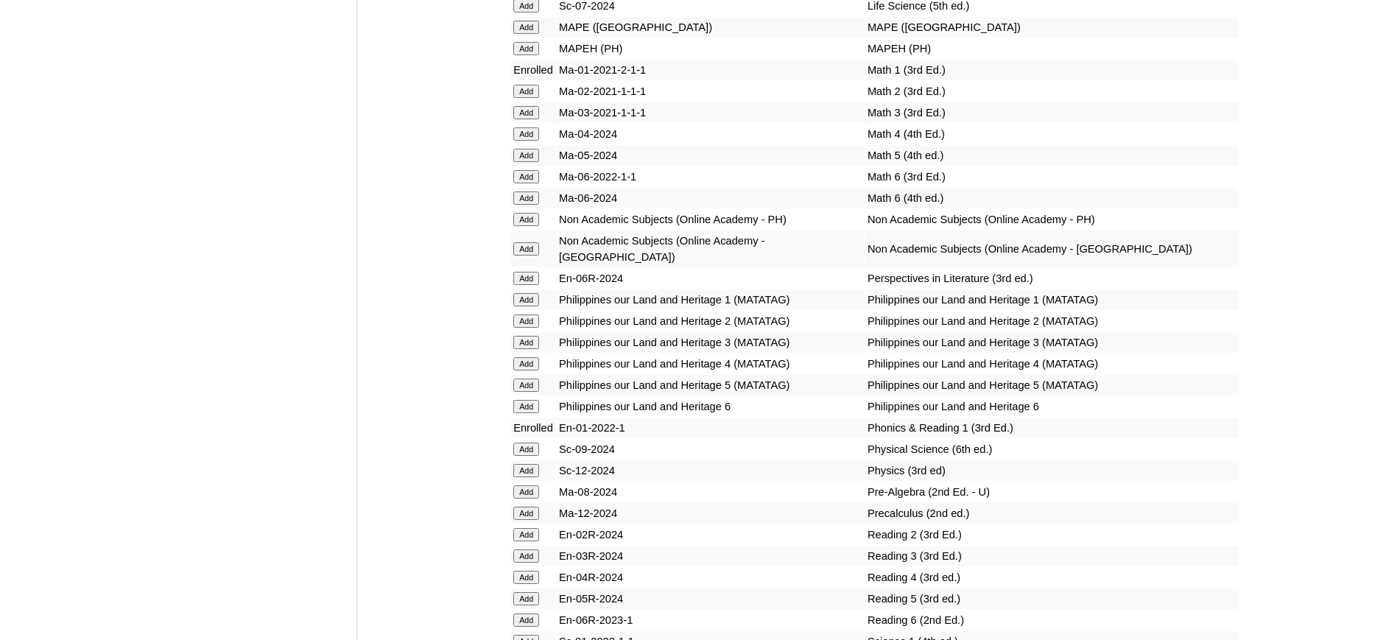
scroll to position [5817, 0]
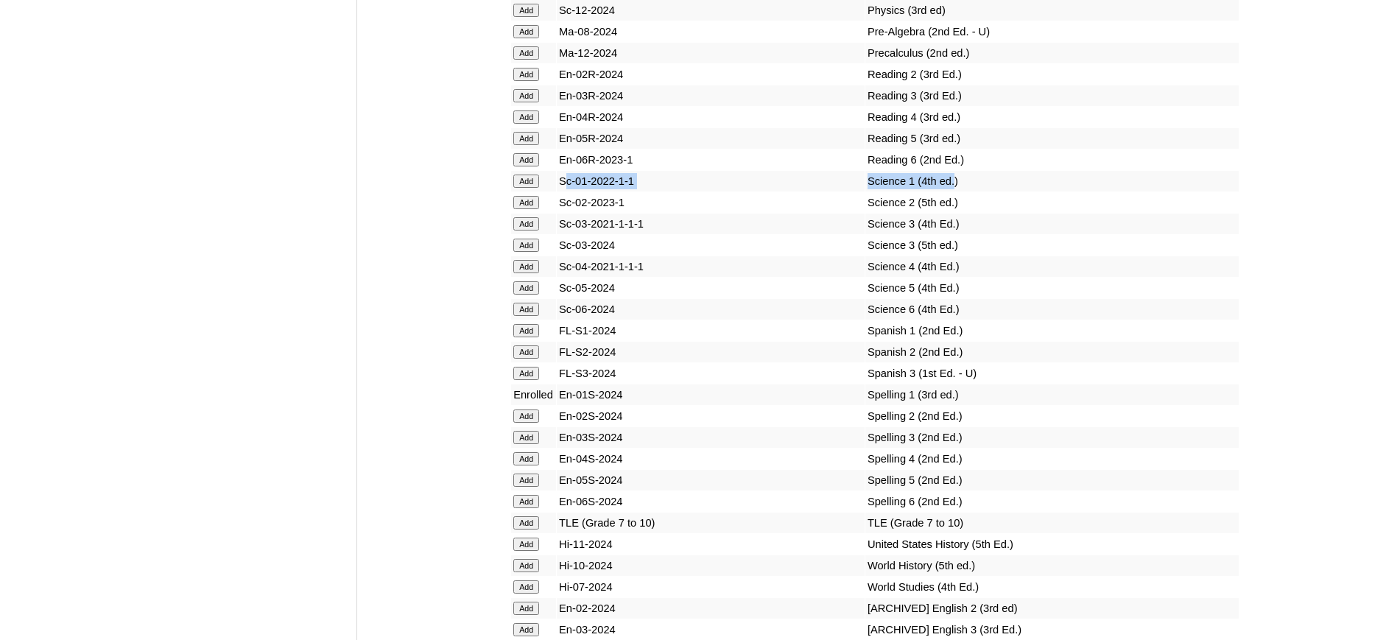
drag, startPoint x: 927, startPoint y: 232, endPoint x: 568, endPoint y: 228, distance: 359.4
click at [568, 191] on tr "Add Sc-01-2022-1-1 Science 1 (4th ed.)" at bounding box center [875, 181] width 728 height 21
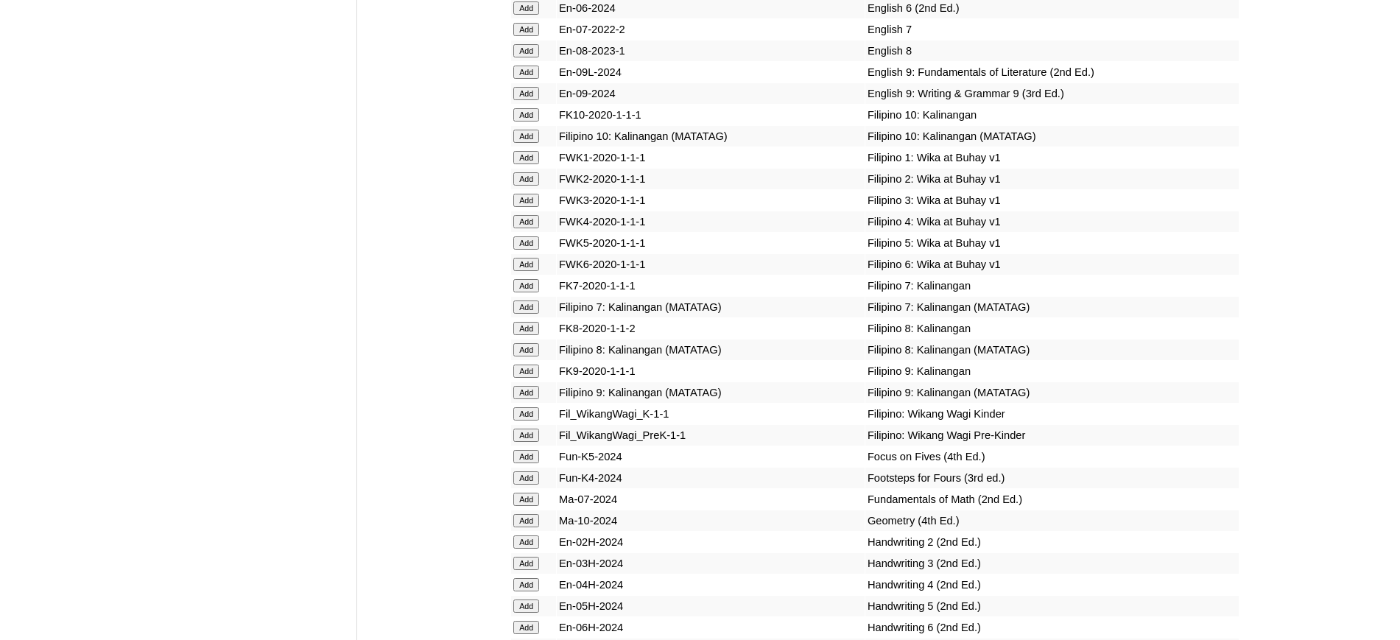
scroll to position [4897, 0]
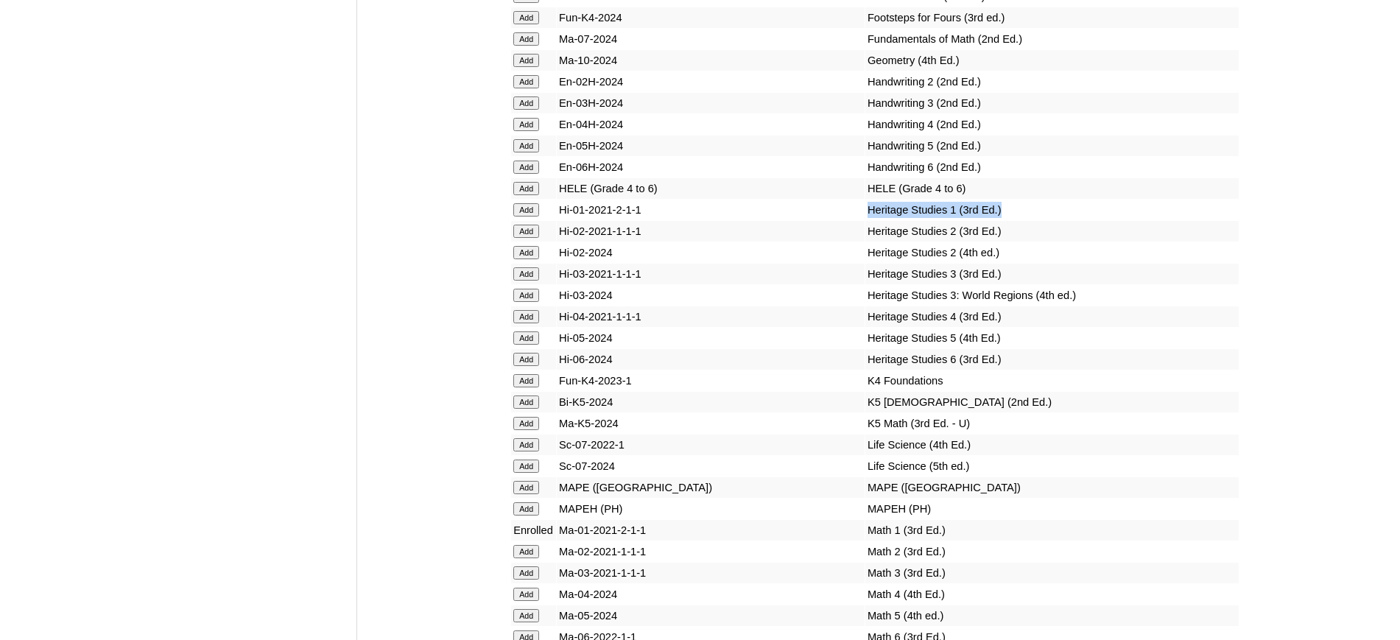
drag, startPoint x: 939, startPoint y: 271, endPoint x: 770, endPoint y: 272, distance: 168.6
click at [770, 220] on tr "Add Hi-01-2021-2-1-1 Heritage Studies 1 (3rd Ed.)" at bounding box center [875, 210] width 728 height 21
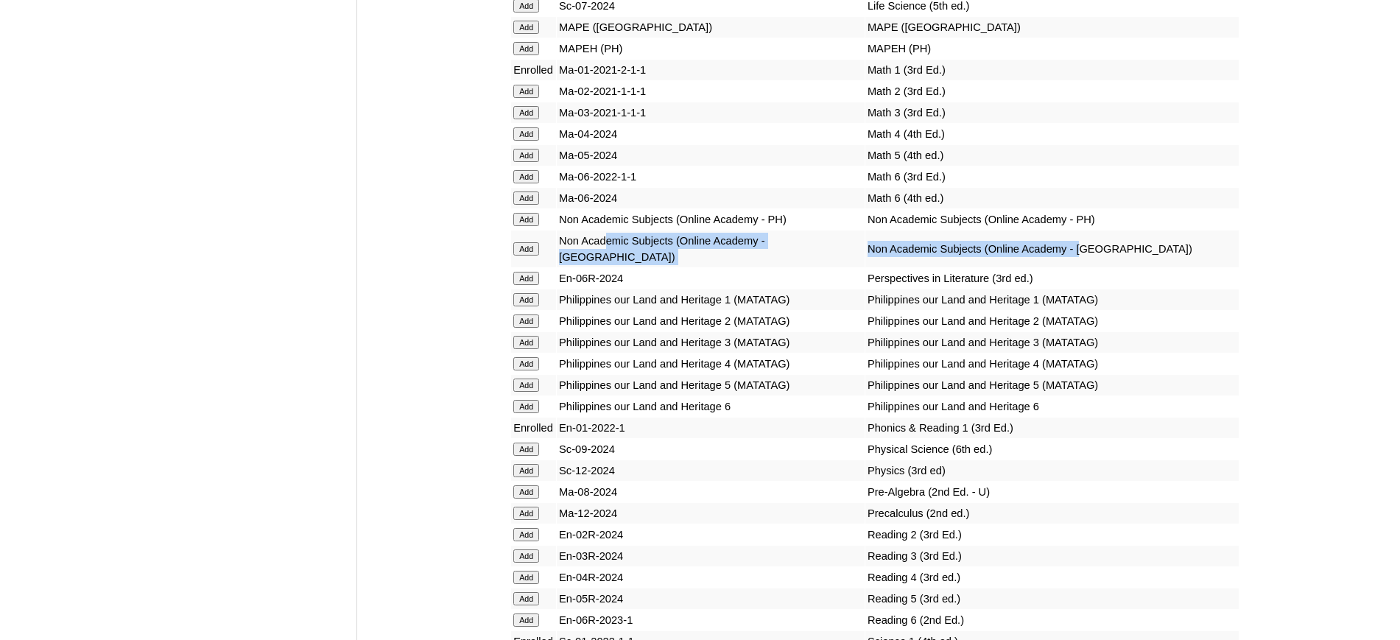
drag, startPoint x: 1042, startPoint y: 303, endPoint x: 614, endPoint y: 312, distance: 428.0
click at [614, 267] on tr "Add Non Academic Subjects (Online Academy - [GEOGRAPHIC_DATA]) Non Academic Sub…" at bounding box center [875, 249] width 728 height 37
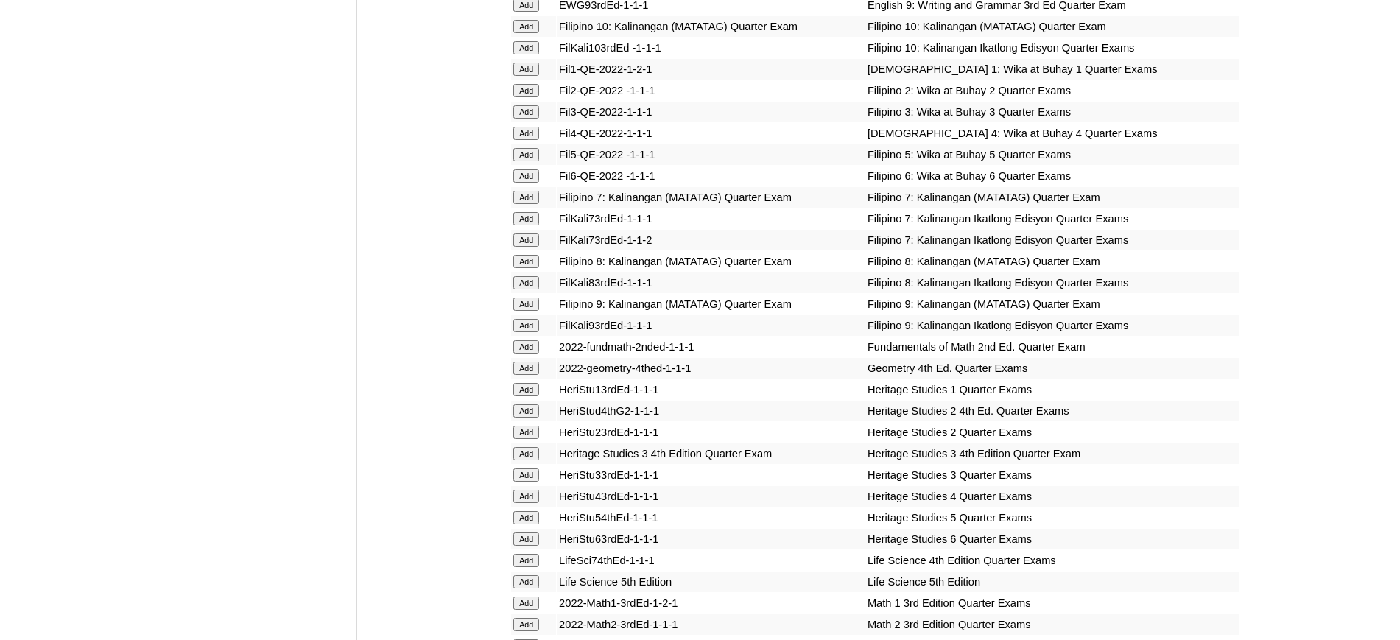
scroll to position [2421, 0]
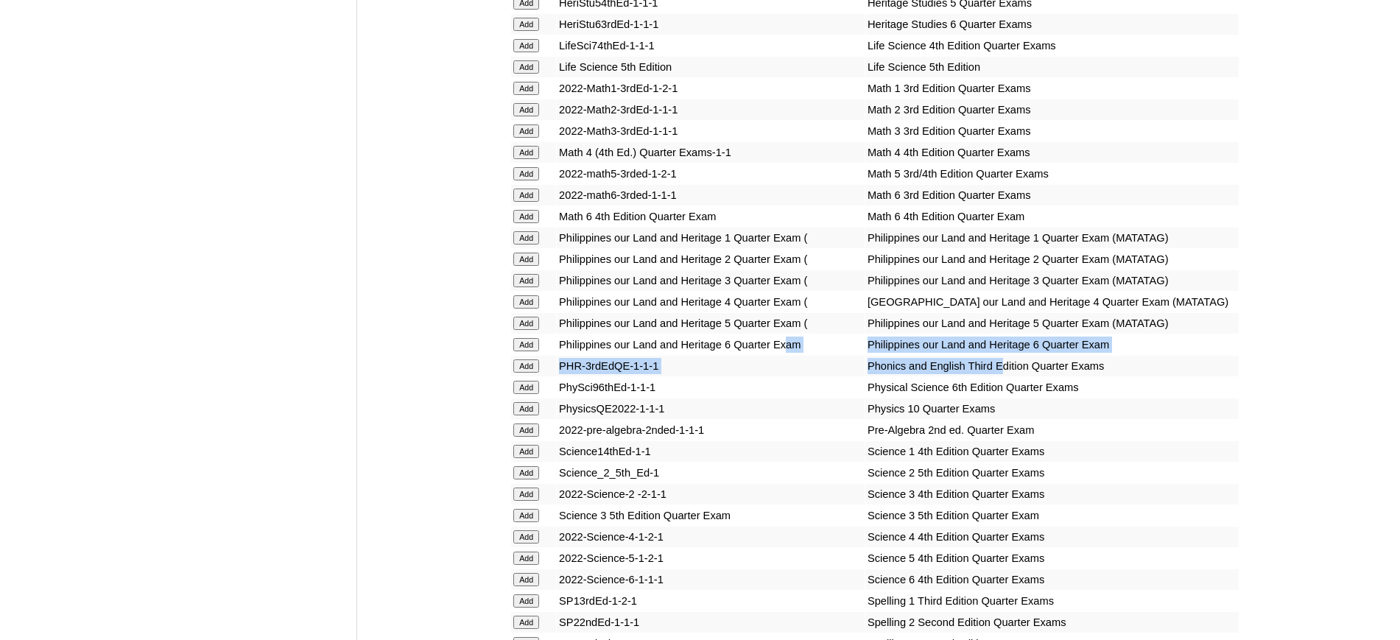
drag, startPoint x: 972, startPoint y: 459, endPoint x: 806, endPoint y: 450, distance: 165.9
click at [597, 376] on td "PHR-3rdEdQE-1-1-1" at bounding box center [711, 366] width 308 height 21
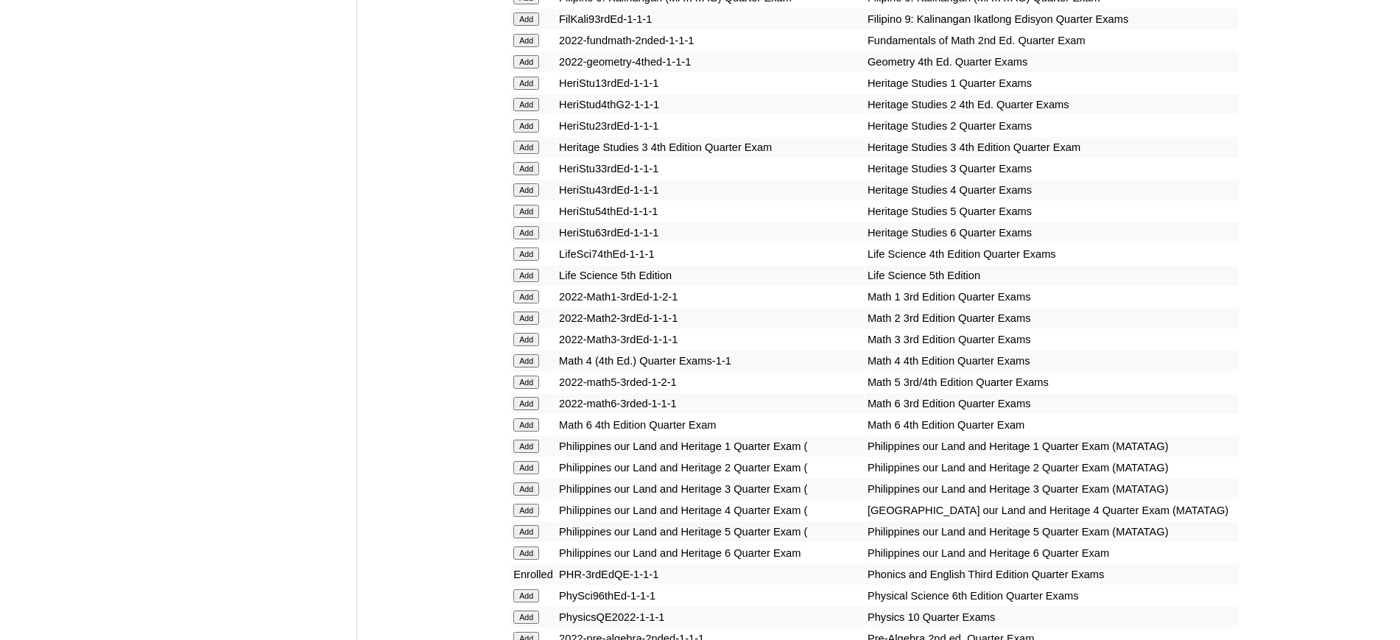
scroll to position [2673, 0]
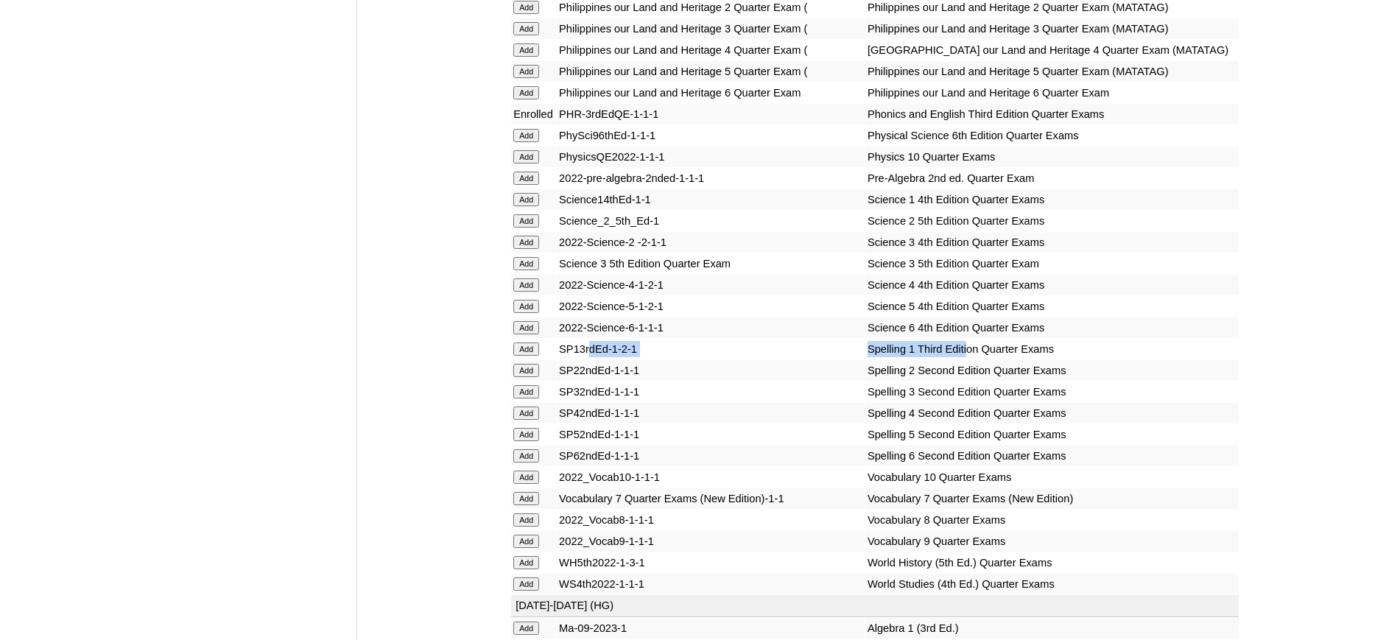
drag, startPoint x: 935, startPoint y: 448, endPoint x: 591, endPoint y: 446, distance: 343.2
click at [591, 359] on tr "Add SP13rdEd-1-2-1 Spelling 1 Third Edition Quarter Exams" at bounding box center [875, 349] width 728 height 21
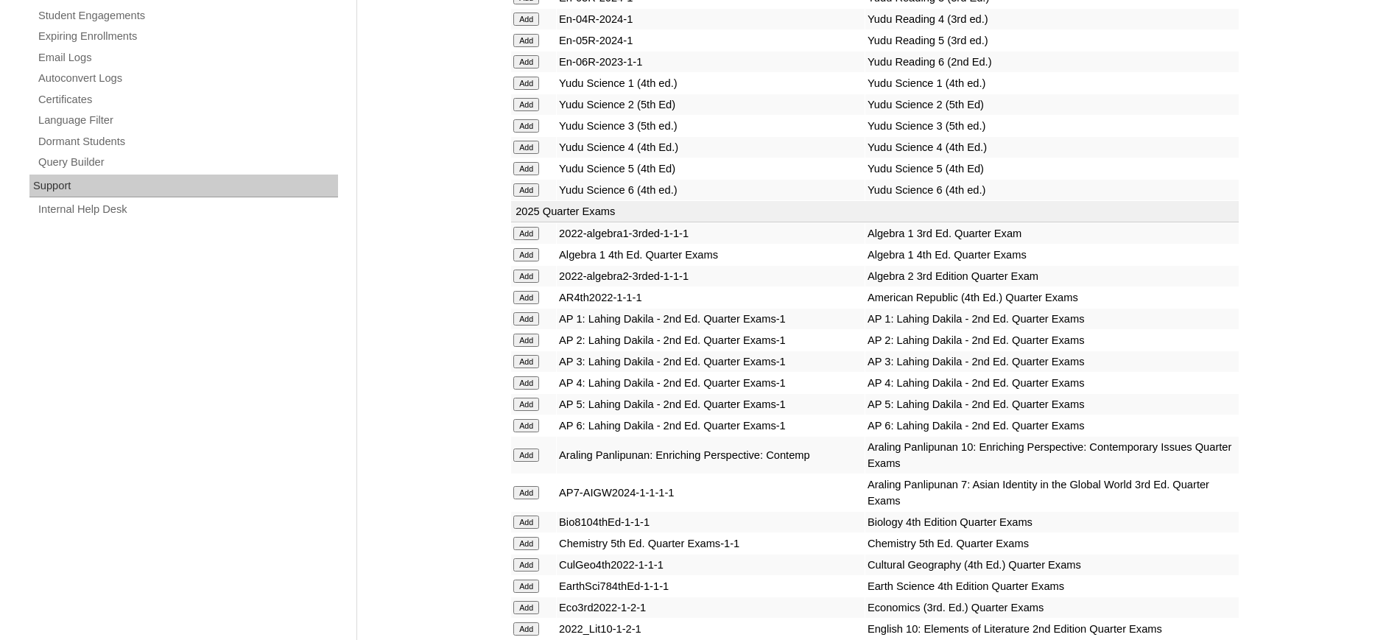
scroll to position [2213, 0]
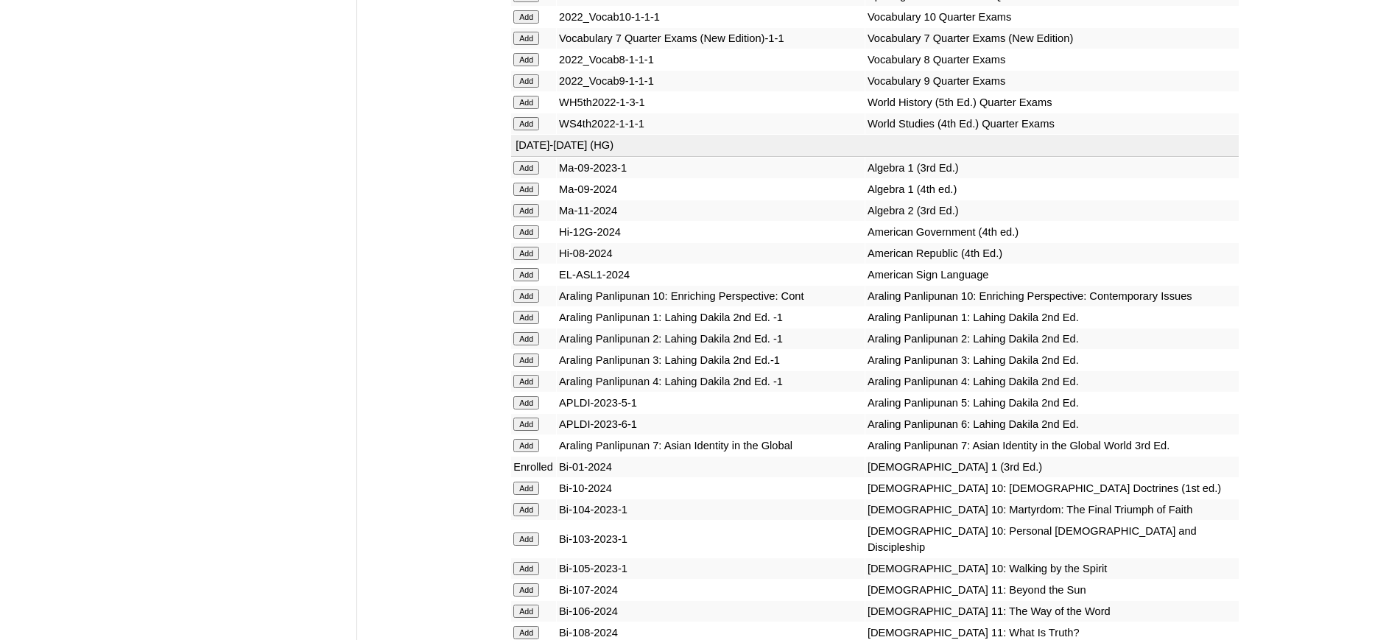
scroll to position [2673, 0]
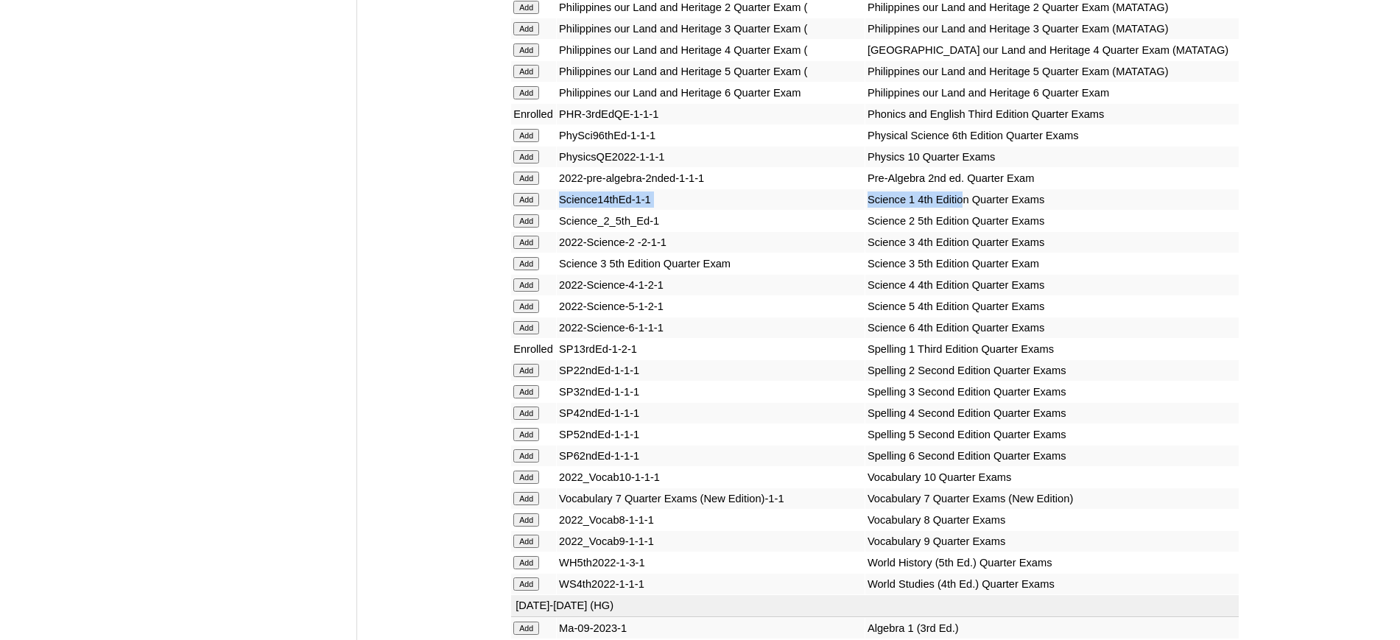
drag, startPoint x: 928, startPoint y: 298, endPoint x: 561, endPoint y: 295, distance: 366.8
click at [561, 210] on tr "Add Science14thEd-1-1 Science 1 4th Edition Quarter Exams" at bounding box center [875, 199] width 728 height 21
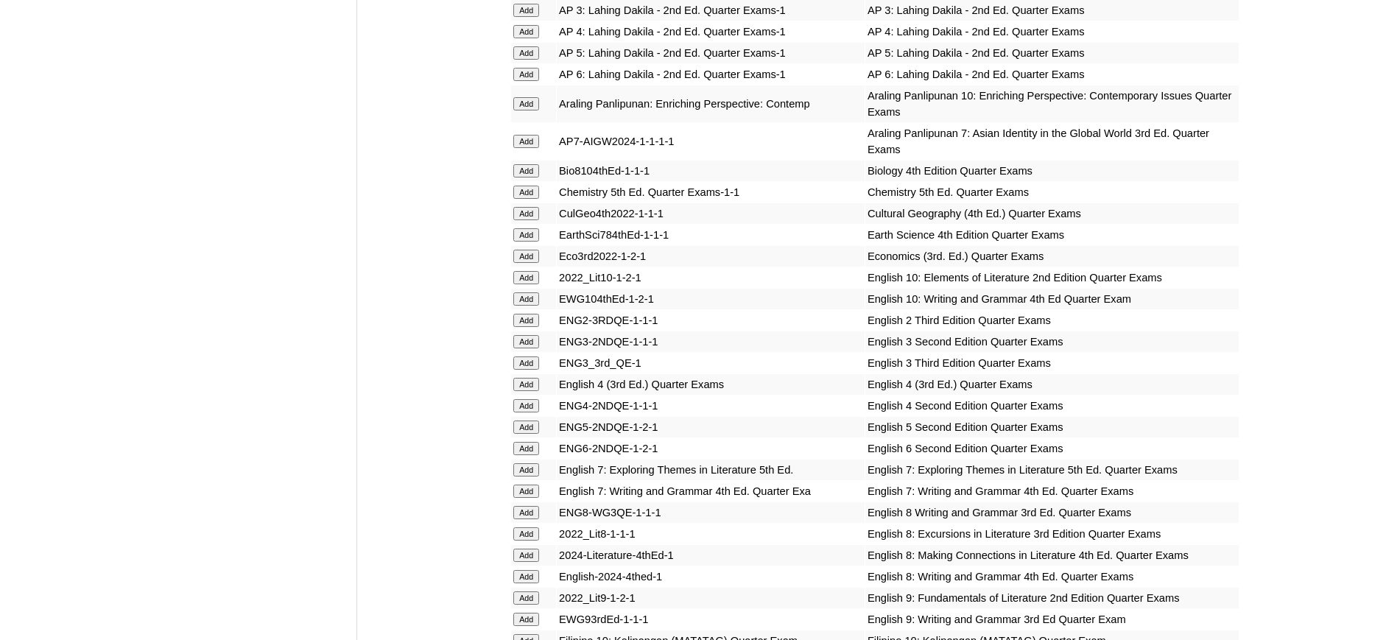
scroll to position [1753, 0]
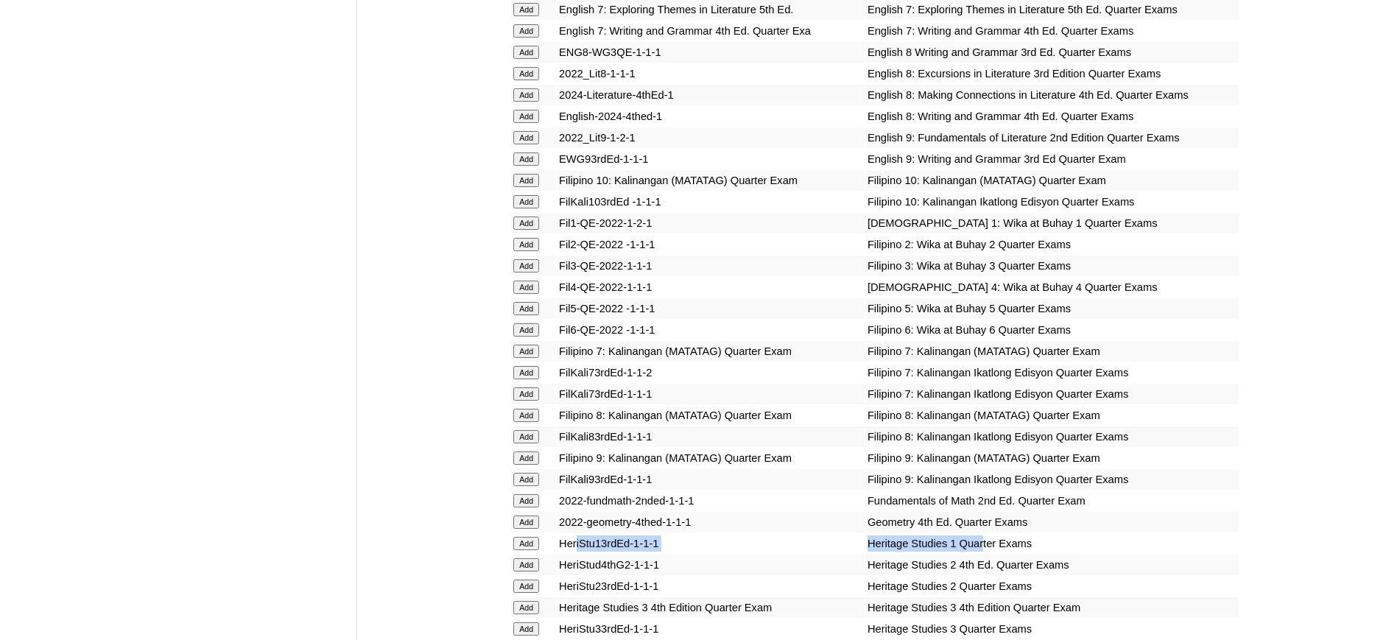
drag, startPoint x: 957, startPoint y: 563, endPoint x: 580, endPoint y: 555, distance: 376.4
click at [580, 554] on tr "Add HeriStu13rdEd-1-1-1 Heritage Studies 1 Quarter Exams" at bounding box center [875, 543] width 728 height 21
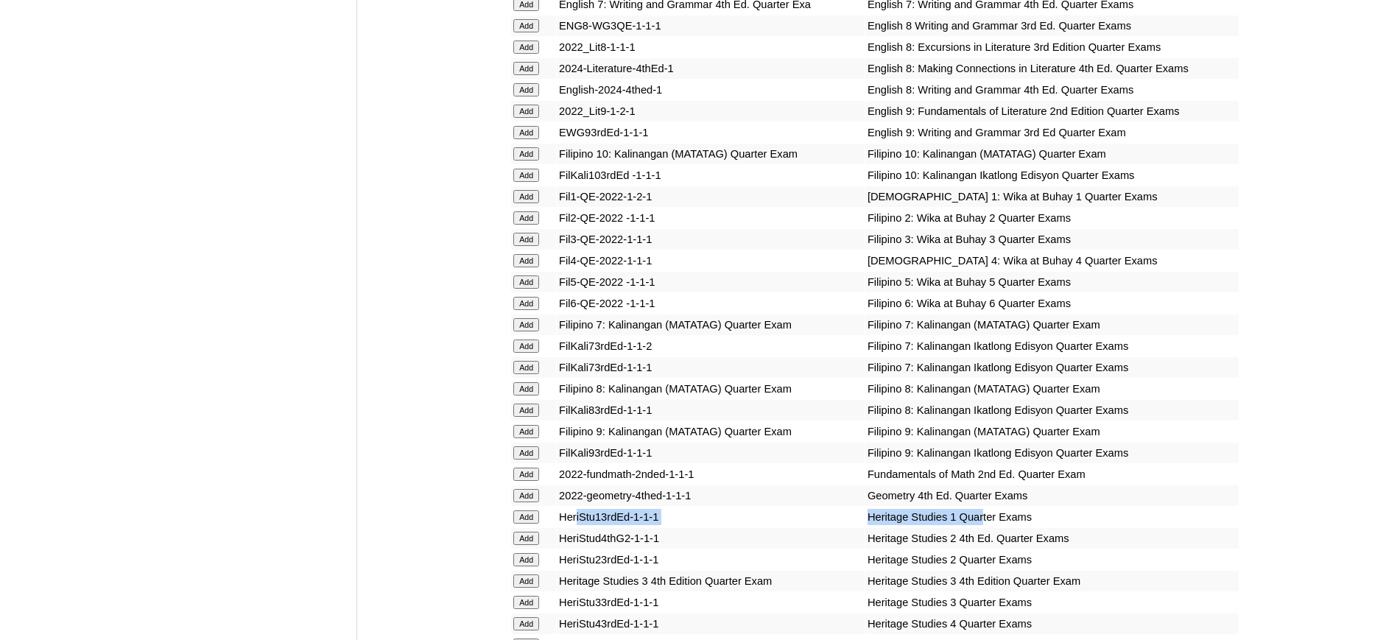
scroll to position [2213, 0]
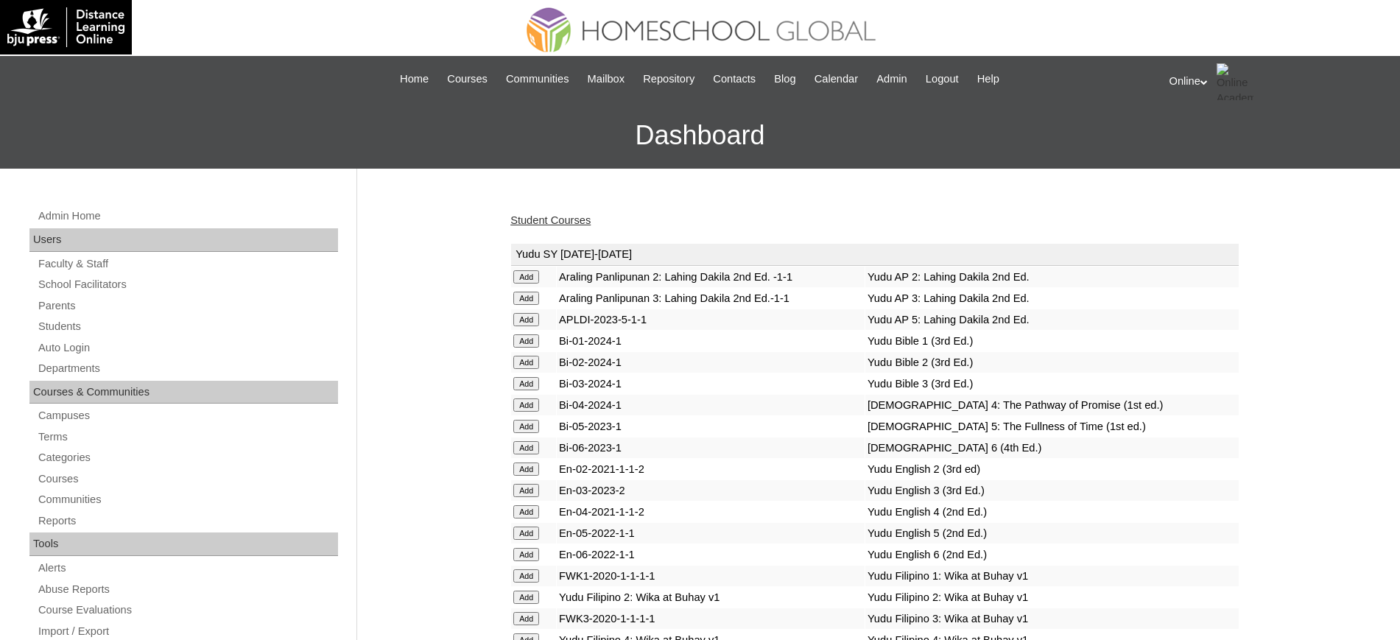
click at [574, 217] on link "Student Courses" at bounding box center [550, 220] width 80 height 12
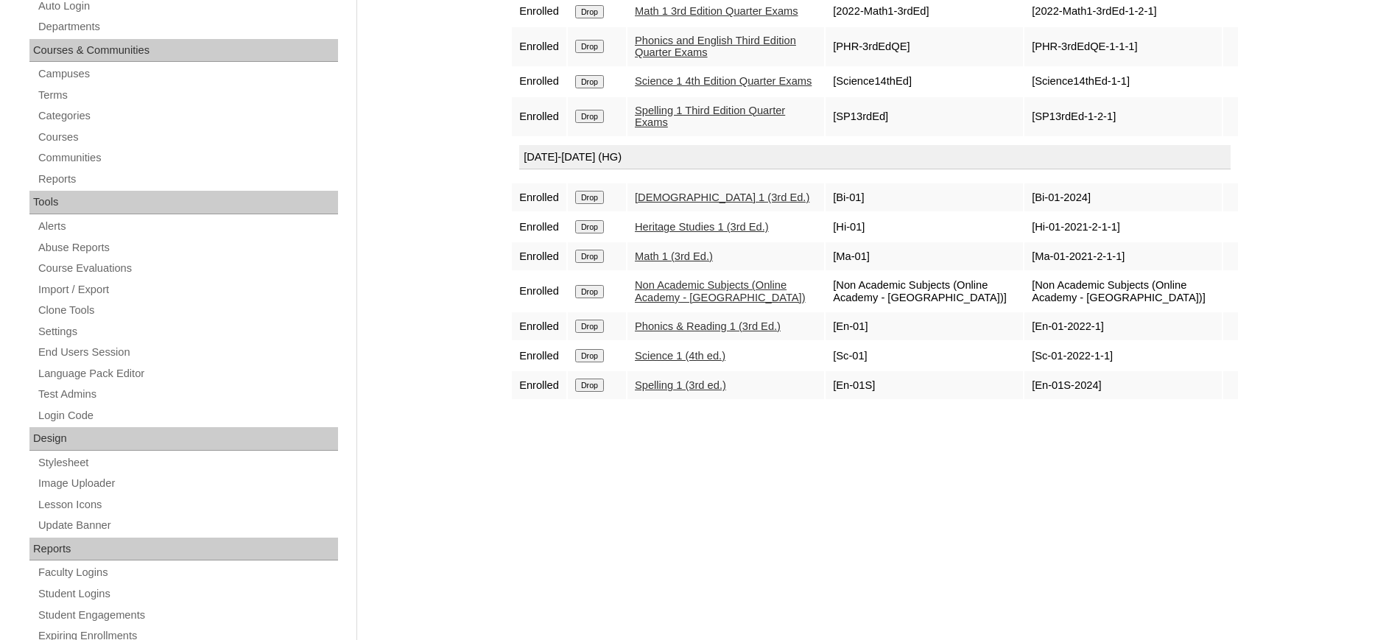
drag, startPoint x: 1413, startPoint y: 255, endPoint x: 1373, endPoint y: 352, distance: 105.0
click at [1390, 363] on html "Online My Profile My Settings Logout |N|Faculty|| Skip to Main Content Skip to …" at bounding box center [700, 258] width 1400 height 1200
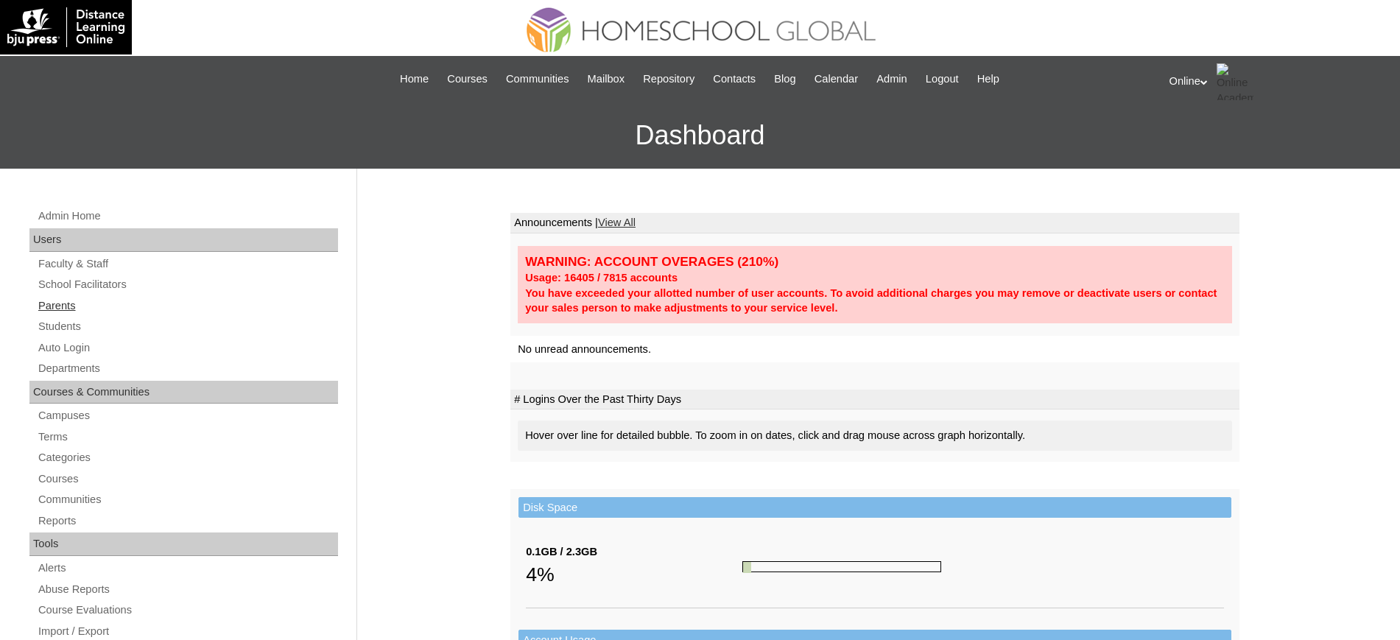
click at [62, 302] on link "Parents" at bounding box center [187, 306] width 301 height 18
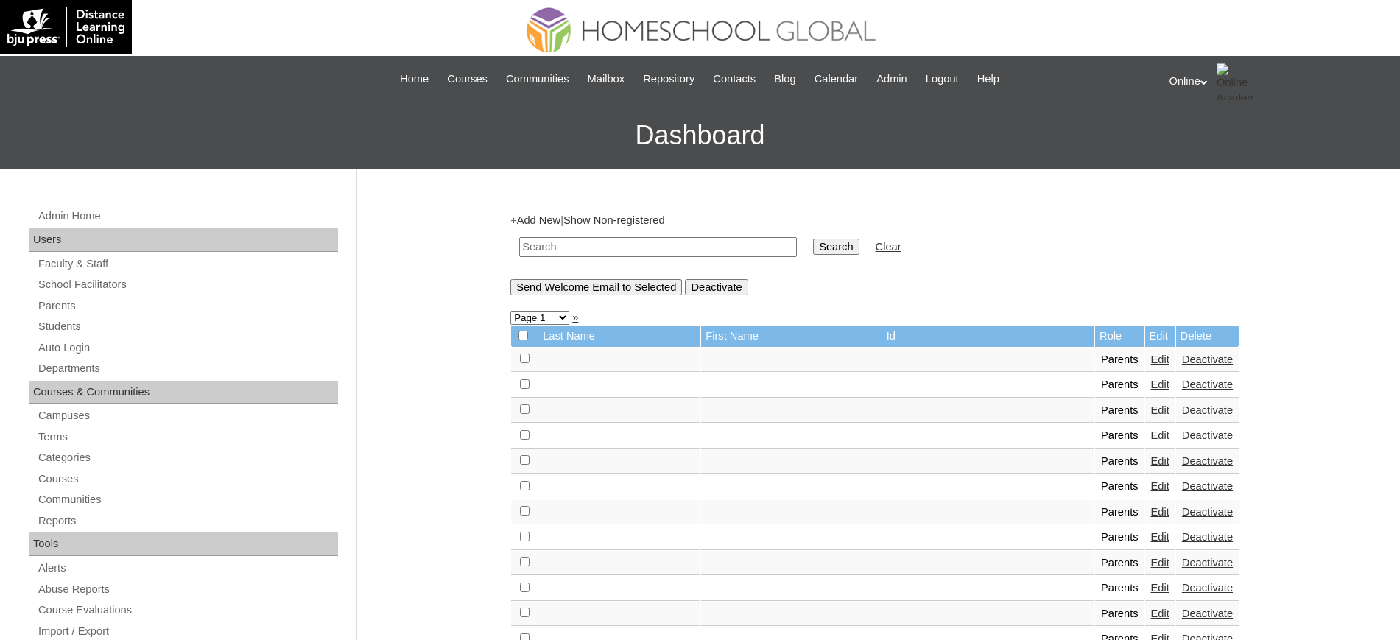
click at [540, 223] on link "Add New" at bounding box center [538, 220] width 43 height 12
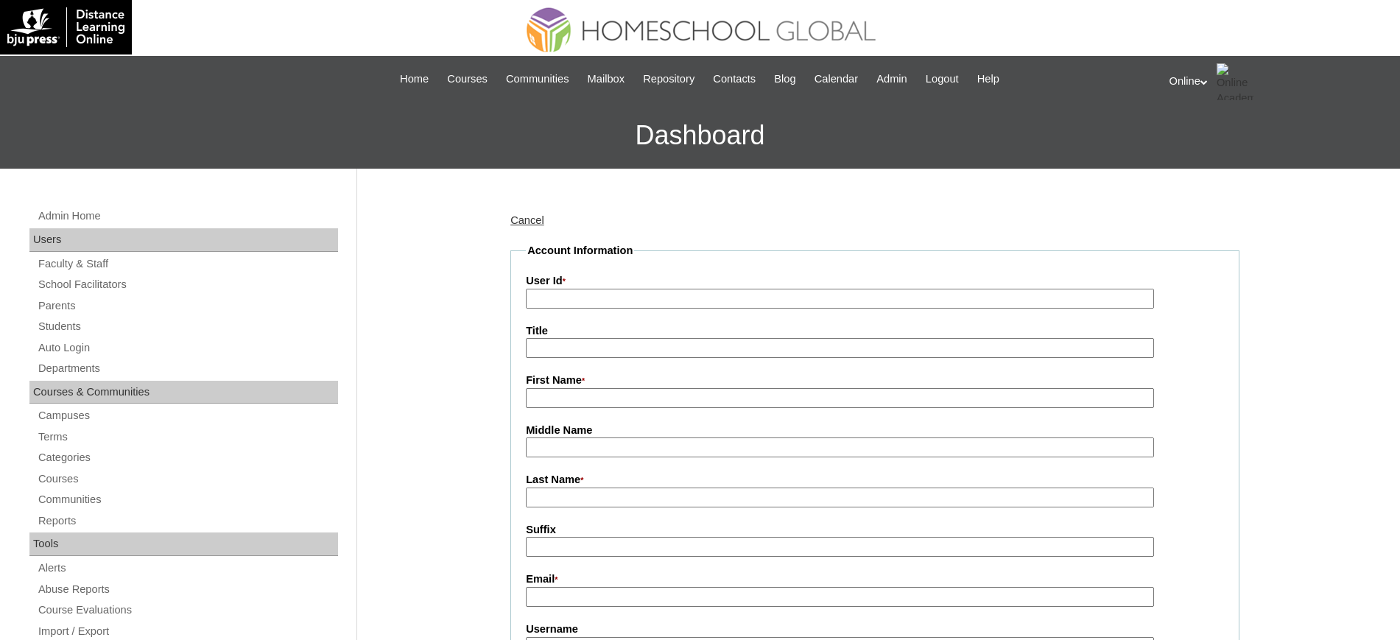
click at [544, 289] on input "User Id *" at bounding box center [840, 299] width 628 height 20
paste input "HGP0164-OACAD2025"
type input "HGP0164-OACAD2025"
click at [567, 403] on input "First Name *" at bounding box center [840, 398] width 628 height 20
paste input "Donna Claire"
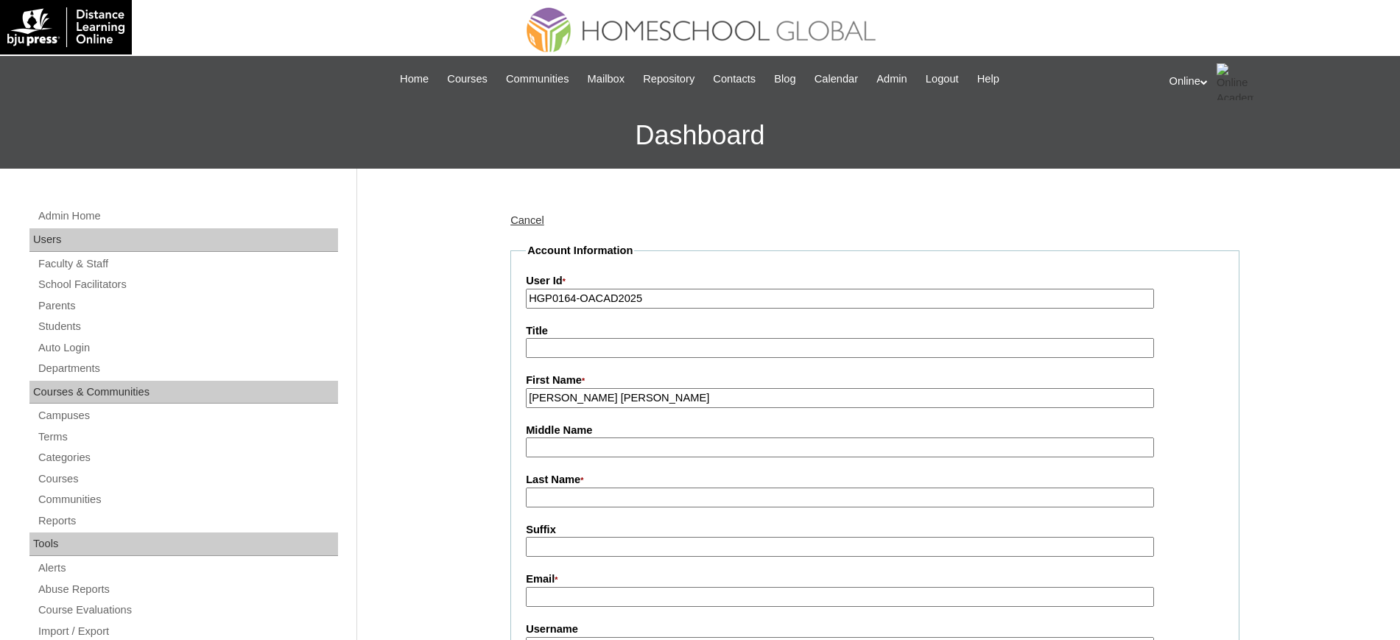
type input "Donna Claire"
click at [573, 493] on input "Last Name *" at bounding box center [840, 498] width 628 height 20
paste input "Macasaet"
type input "Macasaet"
click at [565, 599] on input "Email *" at bounding box center [840, 597] width 628 height 20
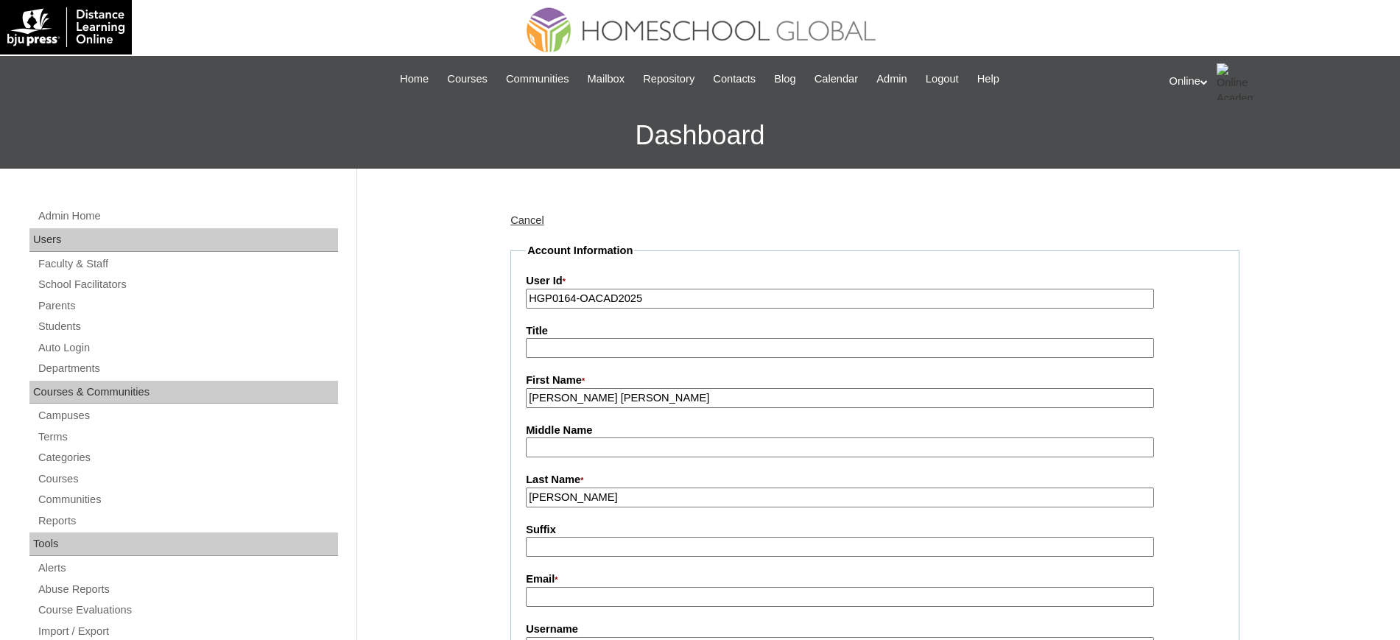
paste input "doinkzem@gmail.com"
type input "doinkzem@gmail.com"
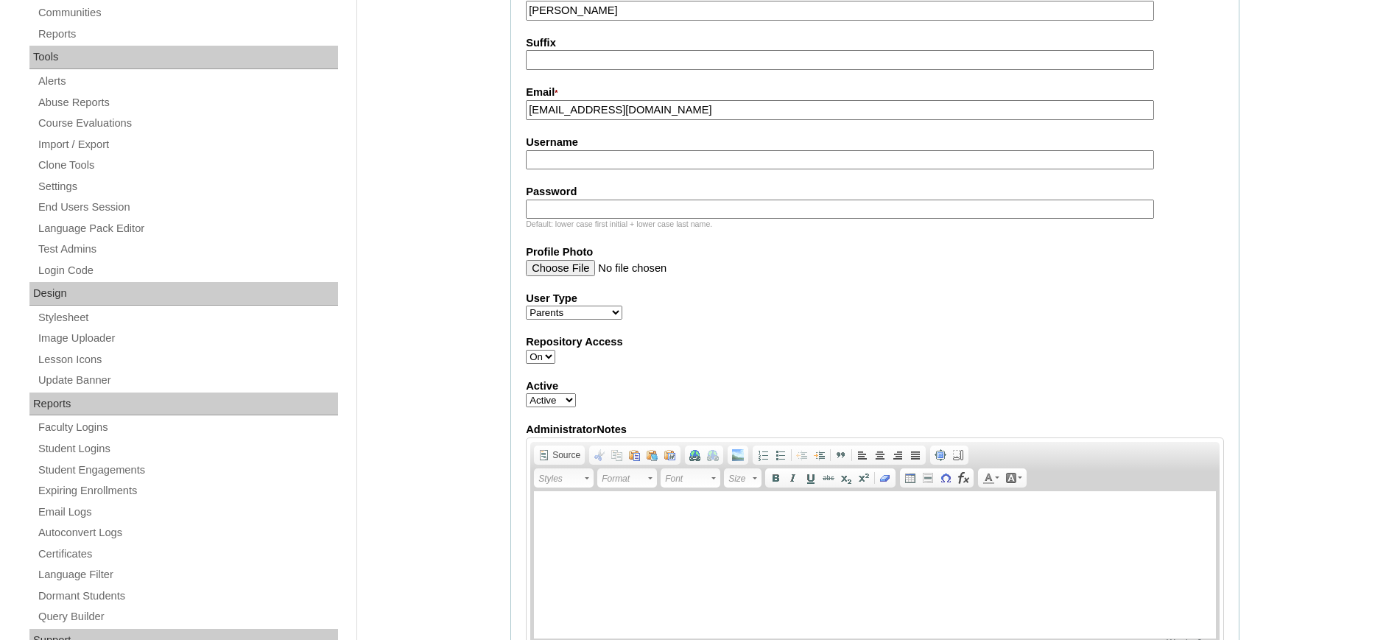
scroll to position [489, 0]
click at [590, 156] on input "Username" at bounding box center [840, 158] width 628 height 20
paste input "latorre2025"
type input "latorre2025"
click at [618, 203] on input "Password" at bounding box center [840, 207] width 628 height 20
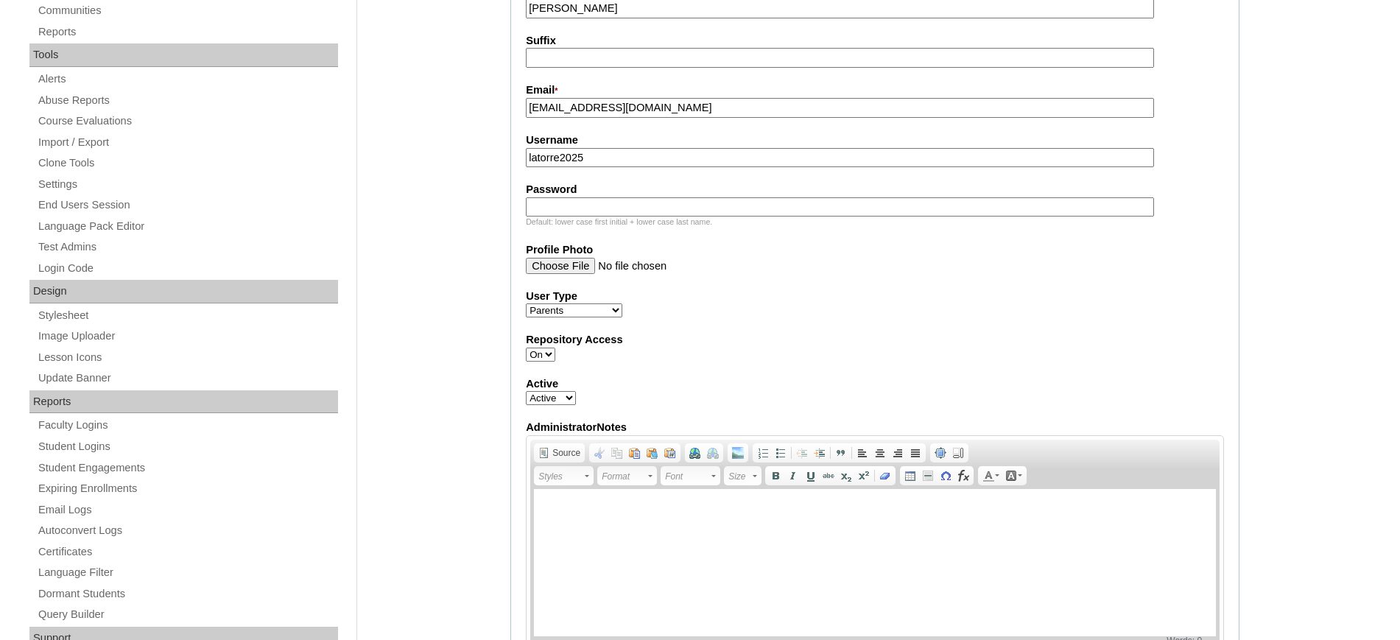
paste input "GfRhf"
type input "GfRhf"
click at [798, 300] on label "User Type" at bounding box center [875, 296] width 698 height 15
click at [622, 303] on select "Faculty Staff Student Parents School Facilitators" at bounding box center [574, 310] width 96 height 14
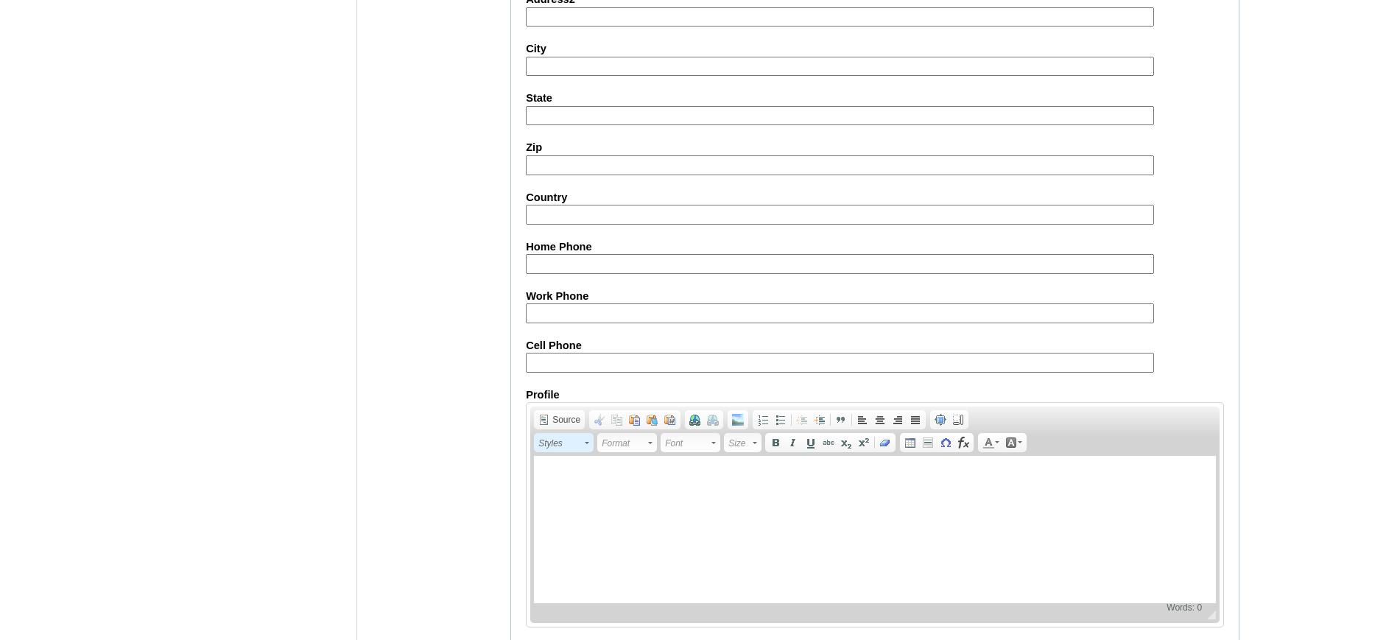
scroll to position [1350, 0]
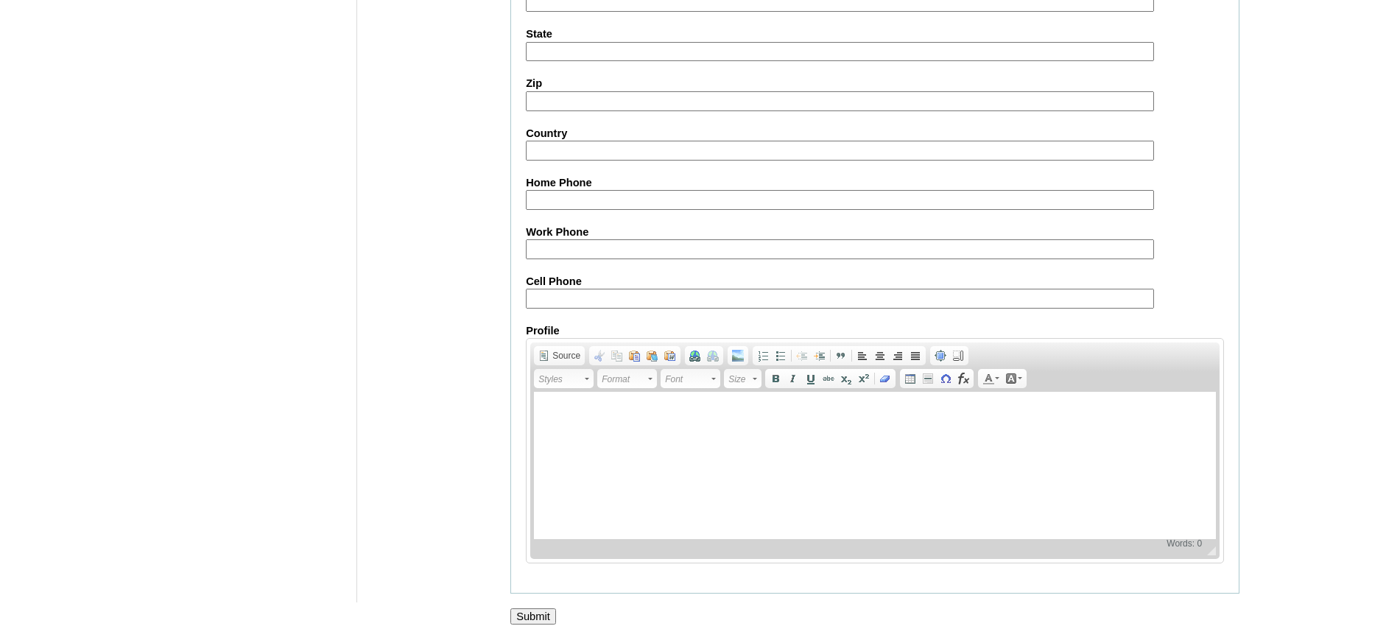
click at [537, 616] on input "Submit" at bounding box center [533, 616] width 46 height 16
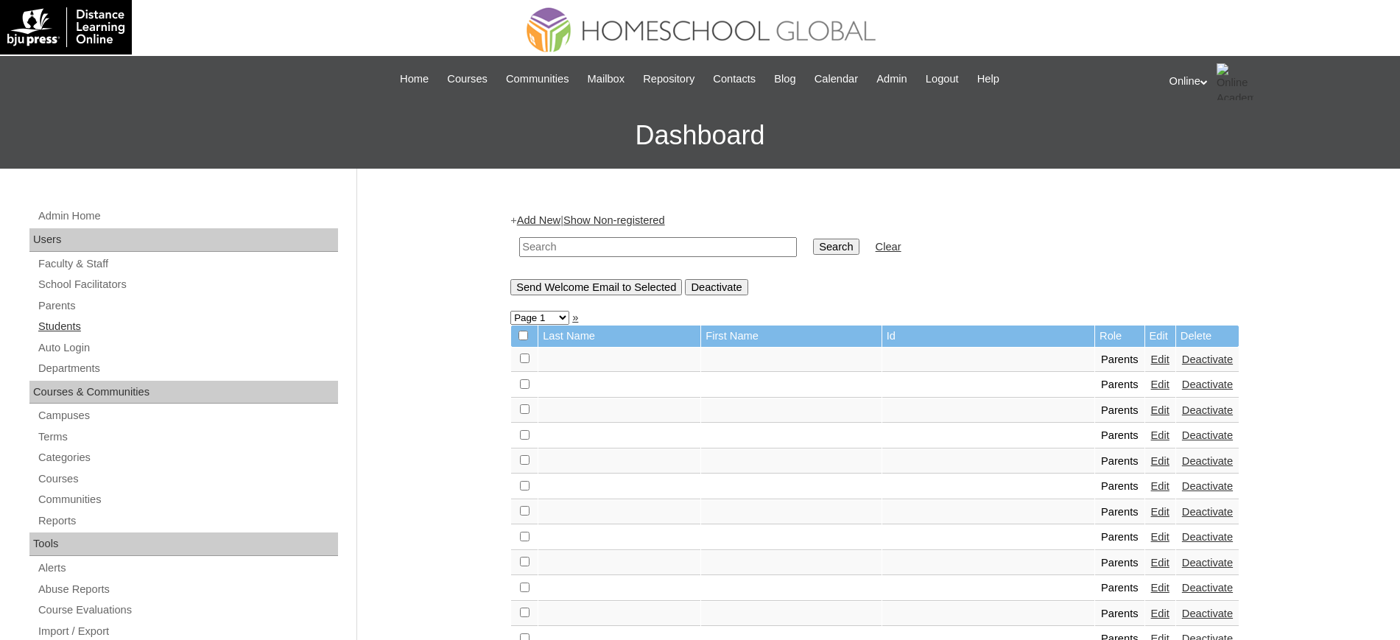
click at [76, 317] on link "Students" at bounding box center [187, 326] width 301 height 18
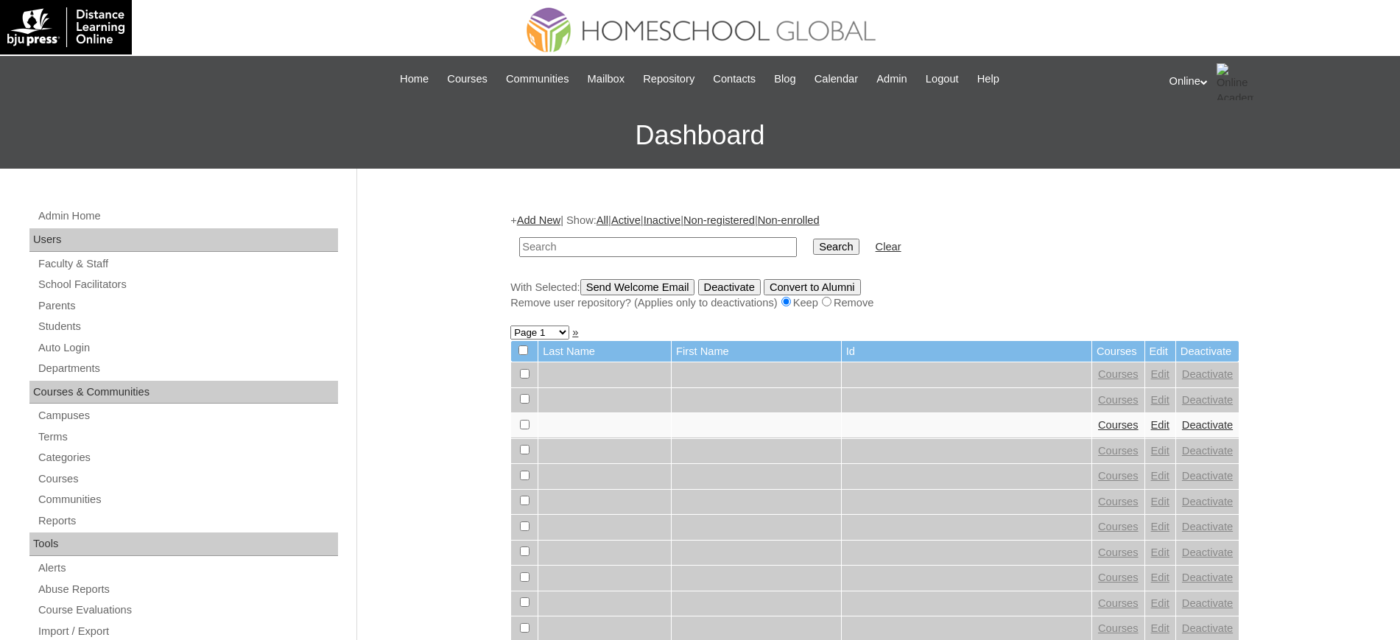
click at [551, 221] on link "Add New" at bounding box center [538, 220] width 43 height 12
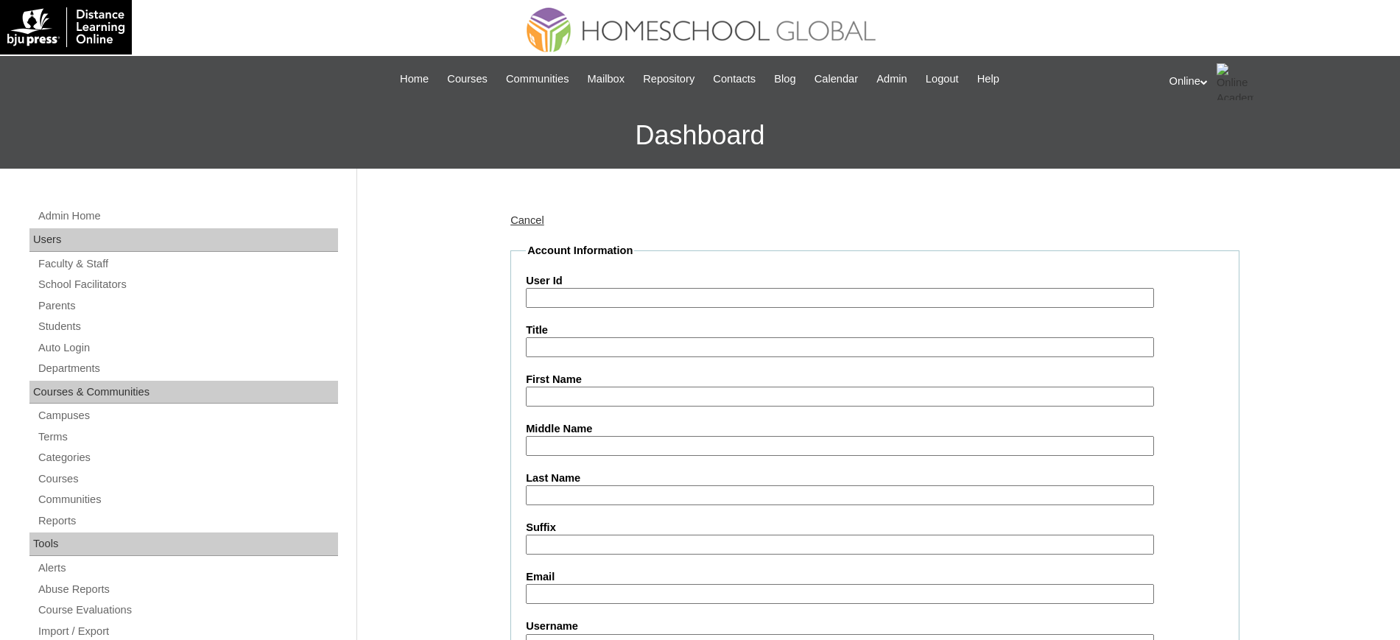
click at [599, 300] on input "User Id" at bounding box center [840, 298] width 628 height 20
paste input "HG200OACAD2025"
type input "HG200OACAD2025"
click at [550, 395] on input "First Name" at bounding box center [840, 397] width 628 height 20
paste input "Kira Gabrielle"
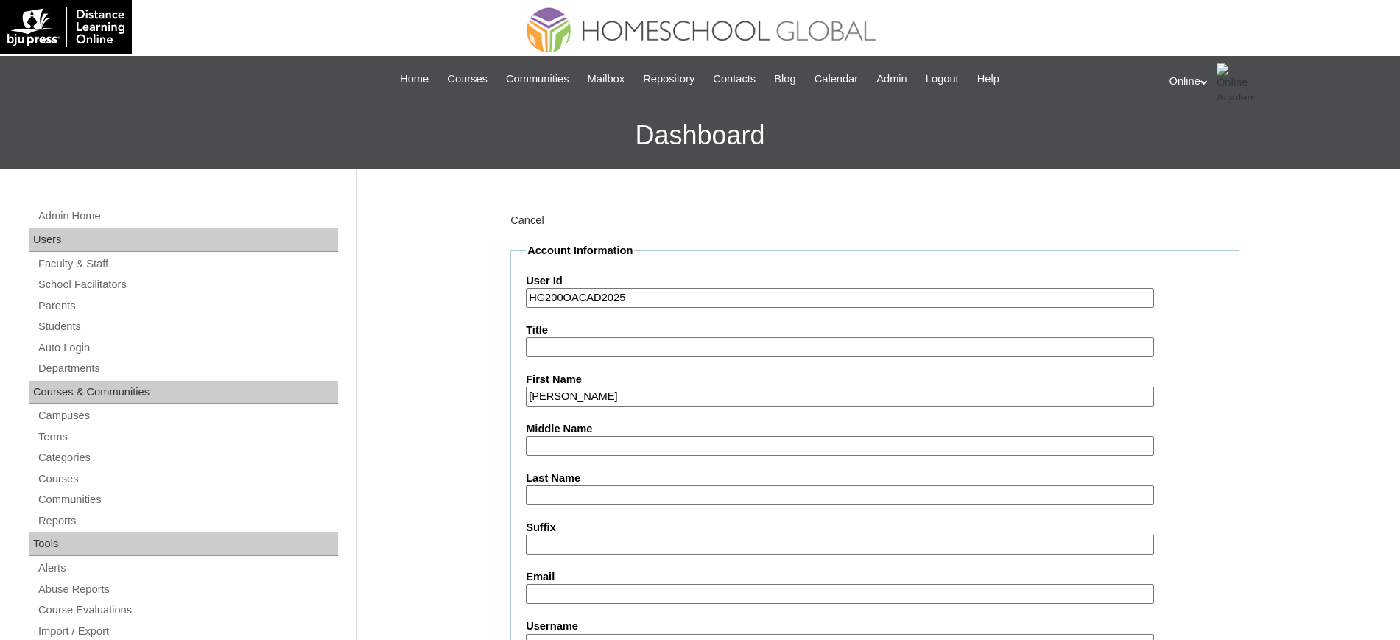
type input "Kira Gabrielle"
click at [562, 487] on input "Last Name" at bounding box center [840, 495] width 628 height 20
paste input "Latorre"
type input "Latorre"
click at [573, 549] on input "Suffix" at bounding box center [840, 545] width 628 height 20
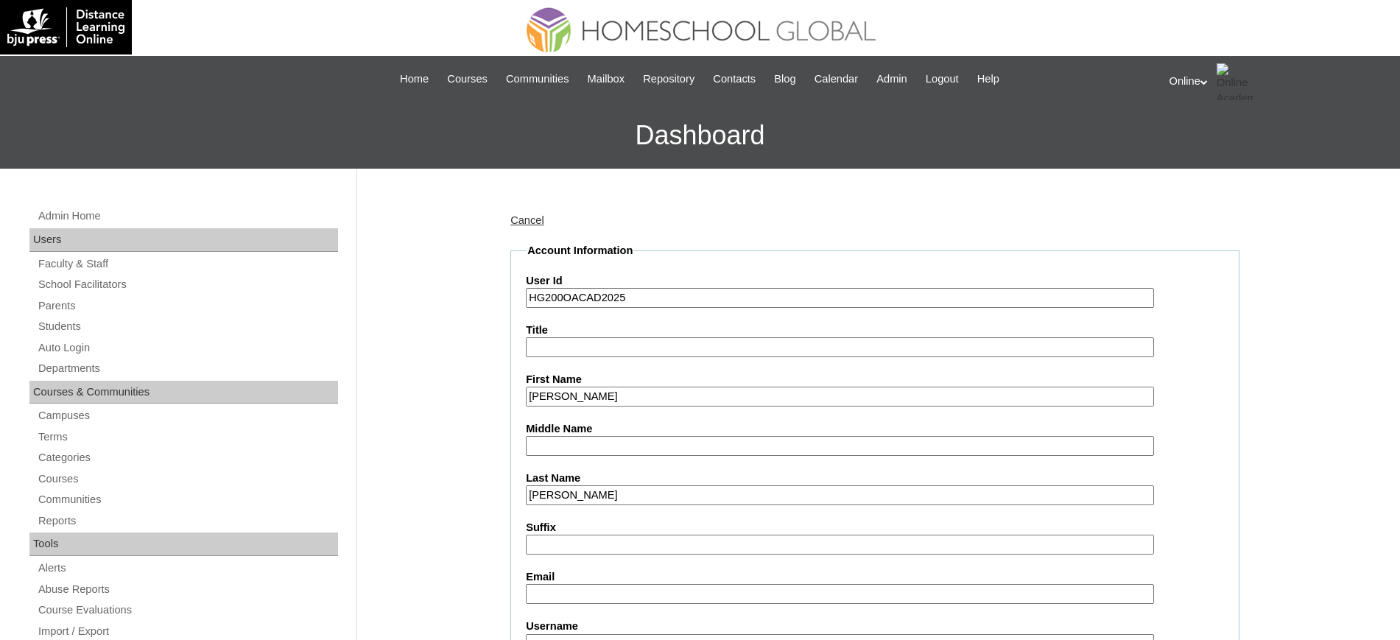
paste input "doinkzem@gmail.com"
type input "doinkzem@gmail.com"
click at [606, 580] on label "Email" at bounding box center [875, 576] width 698 height 15
click at [606, 584] on input "Email" at bounding box center [840, 594] width 628 height 20
click at [606, 593] on input "Email" at bounding box center [840, 594] width 628 height 20
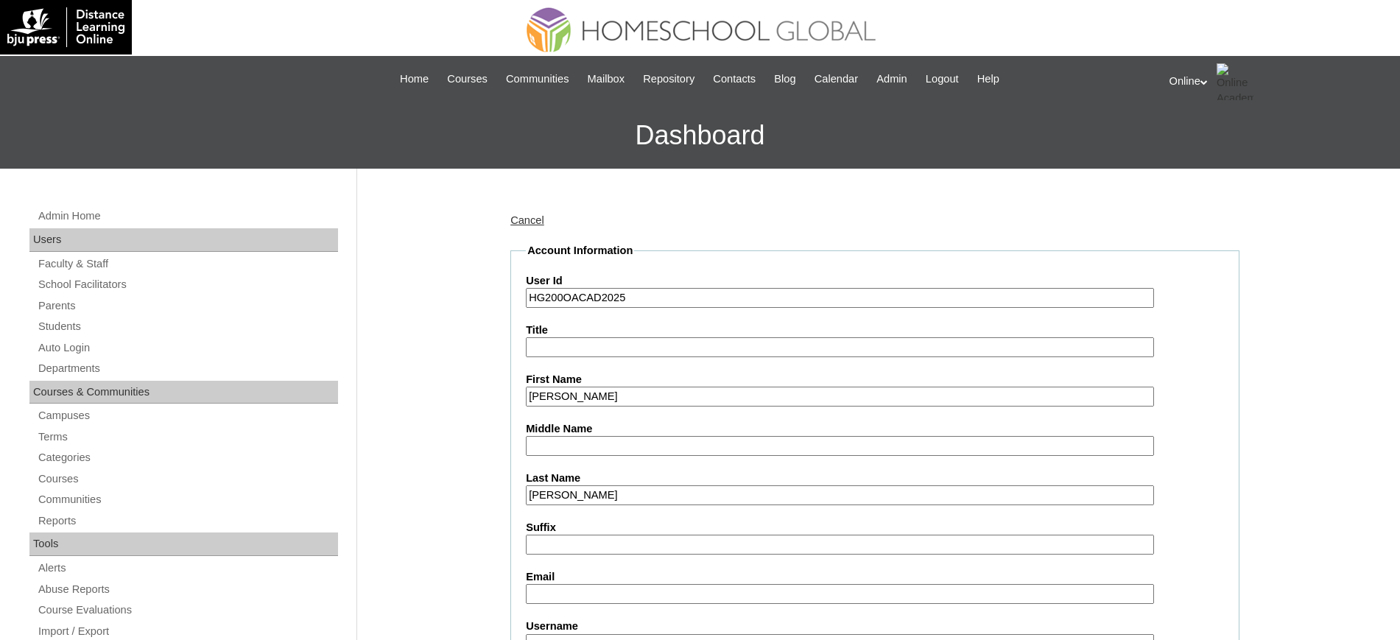
paste input "doinkzem@gmail.com"
type input "doinkzem@gmail.com"
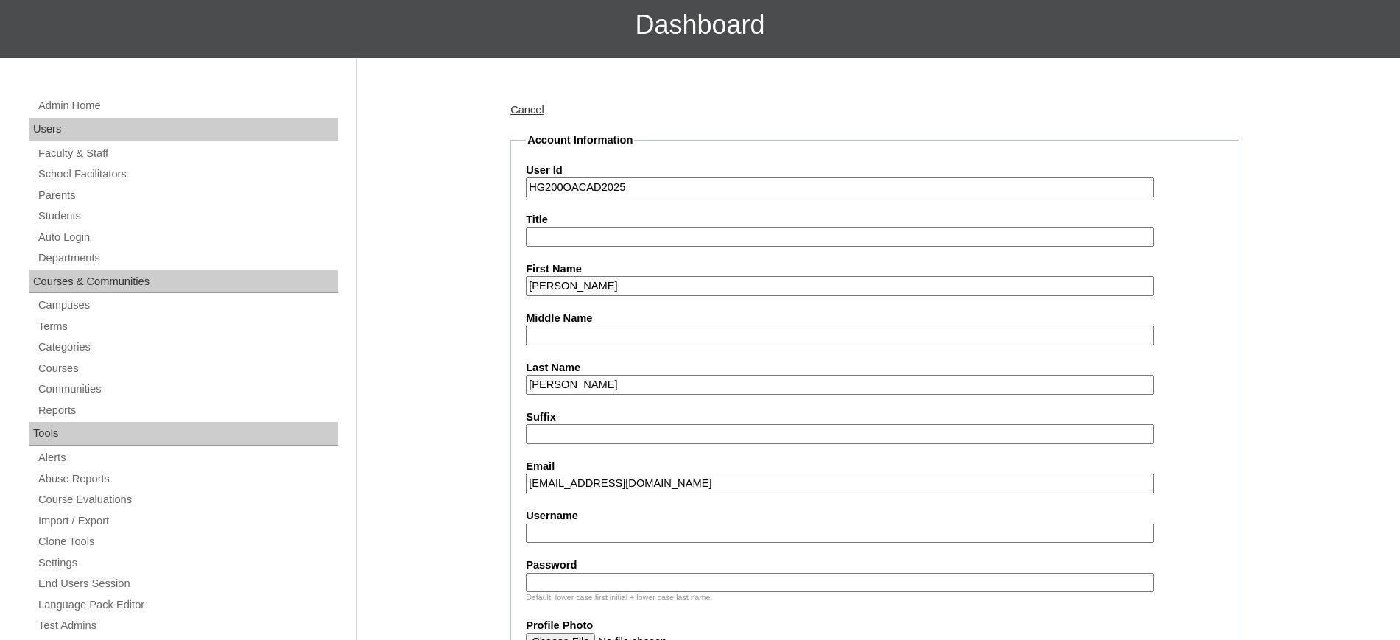
scroll to position [460, 0]
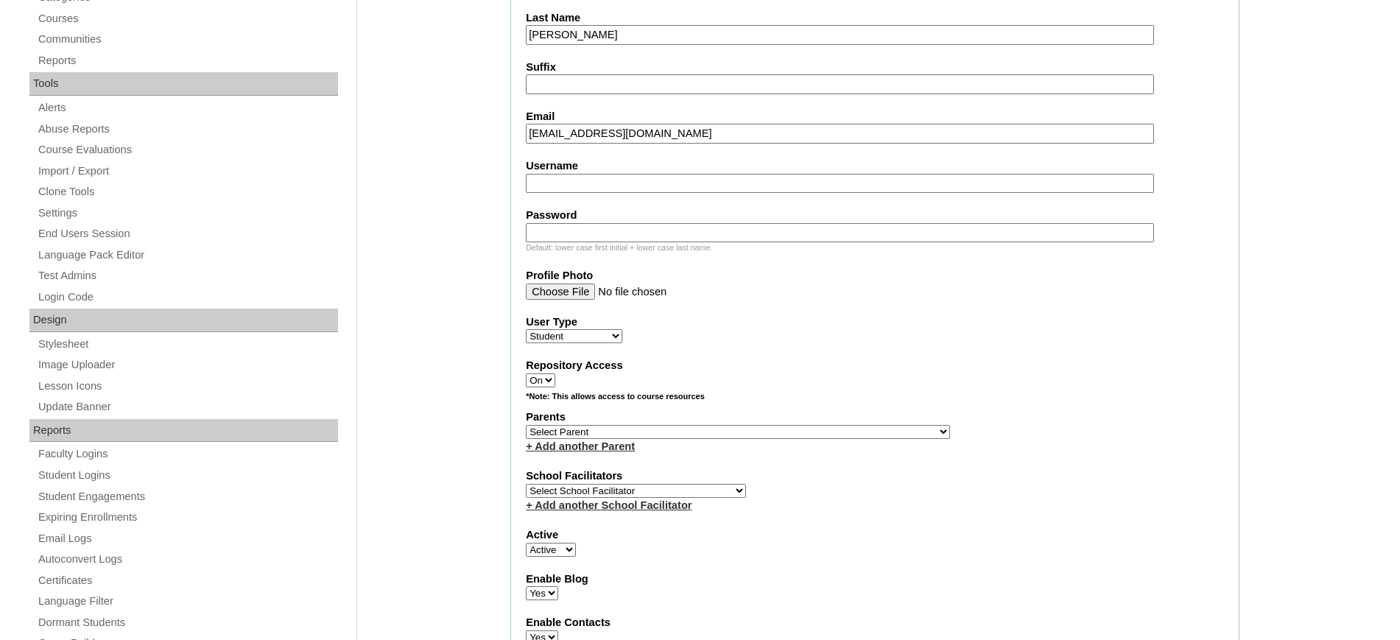
click at [593, 177] on input "Username" at bounding box center [840, 184] width 628 height 20
paste input "kira.latorre2025"
type input "kira.latorre2025"
click at [645, 216] on label "Password" at bounding box center [875, 215] width 698 height 15
click at [645, 223] on input "Password" at bounding box center [840, 233] width 628 height 20
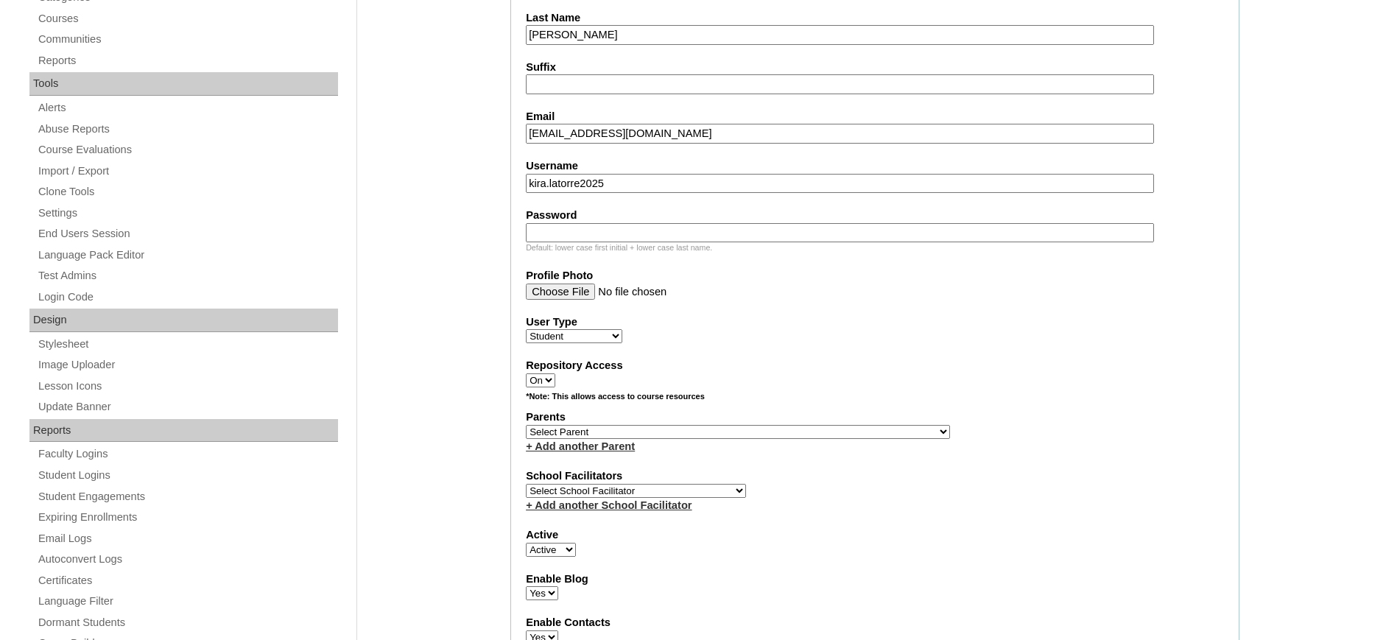
paste input "FvFFd"
type input "FvFFd"
drag, startPoint x: 1275, startPoint y: 330, endPoint x: 1334, endPoint y: 324, distance: 59.2
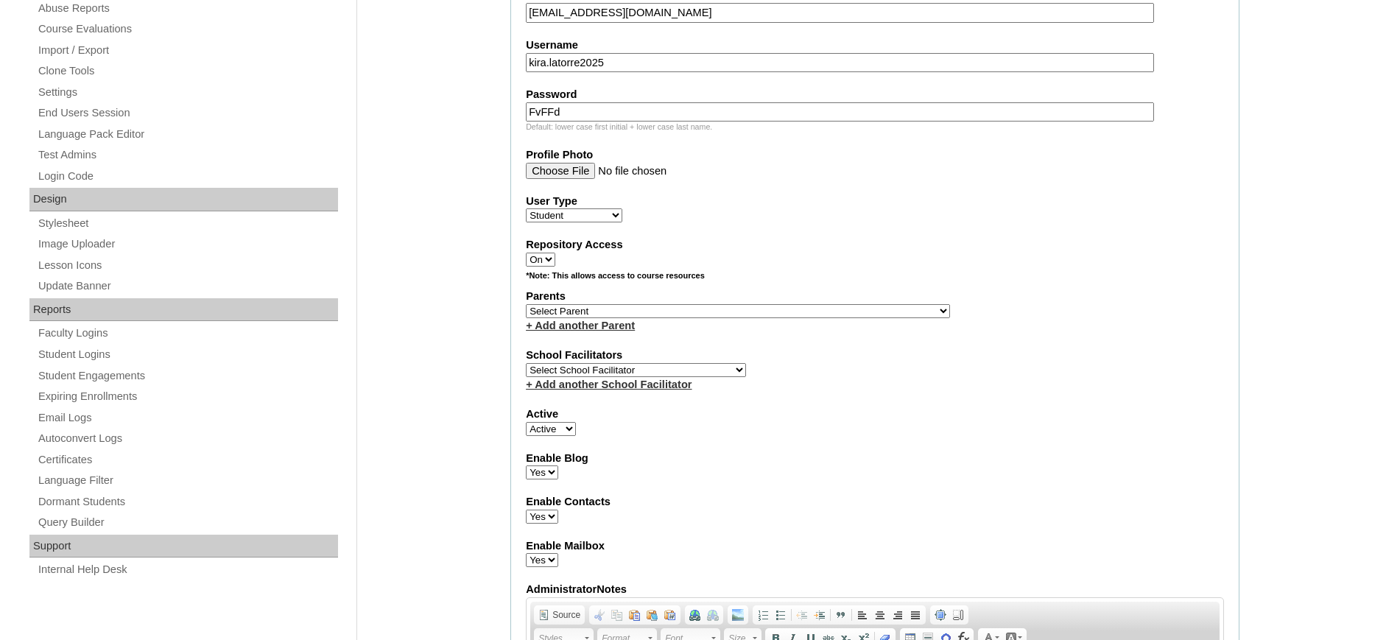
scroll to position [591, 0]
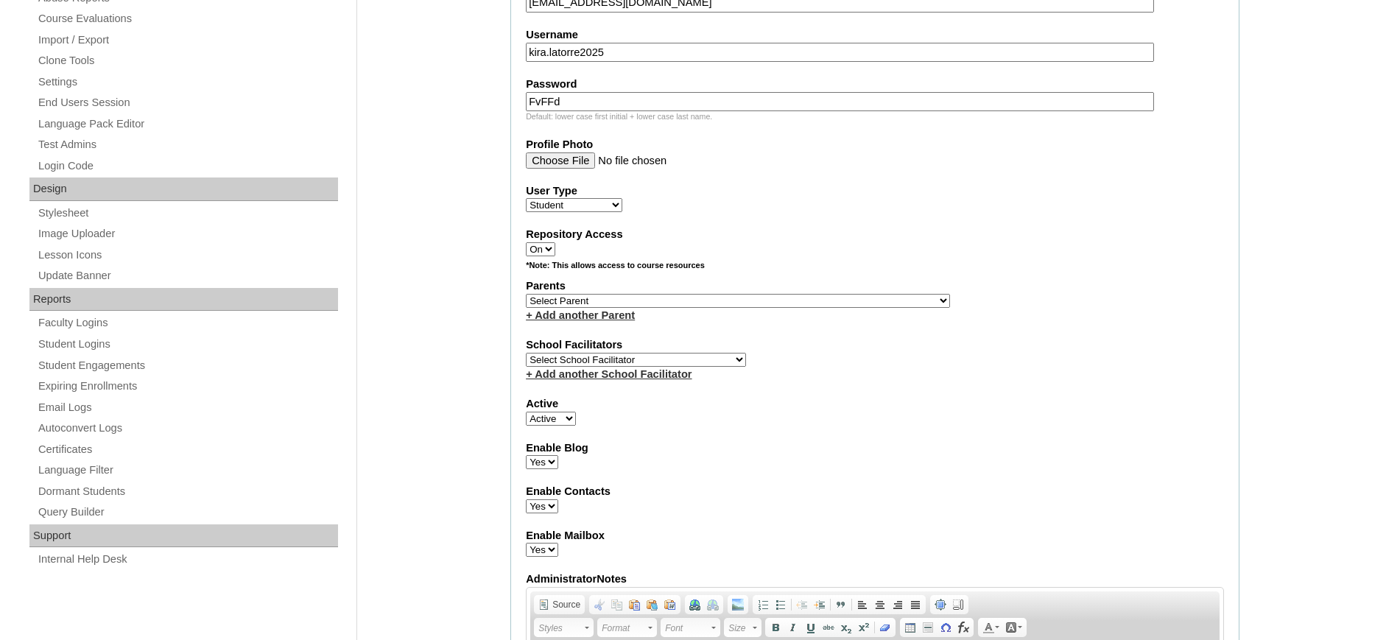
click at [641, 353] on select "Select School Facilitator Norman Añain Ruffa Abadijas Mary Abella Gloryfe Abion…" at bounding box center [636, 360] width 220 height 14
select select "32656"
click at [526, 353] on select "Select School Facilitator Norman Añain Ruffa Abadijas Mary Abella Gloryfe Abion…" at bounding box center [636, 360] width 220 height 14
click at [701, 299] on select "Select Parent , , , , , , , , , , , , , , , , , , , , , , , , , , , , , , , , ,…" at bounding box center [738, 301] width 424 height 14
click at [854, 280] on label "Parents" at bounding box center [875, 285] width 698 height 15
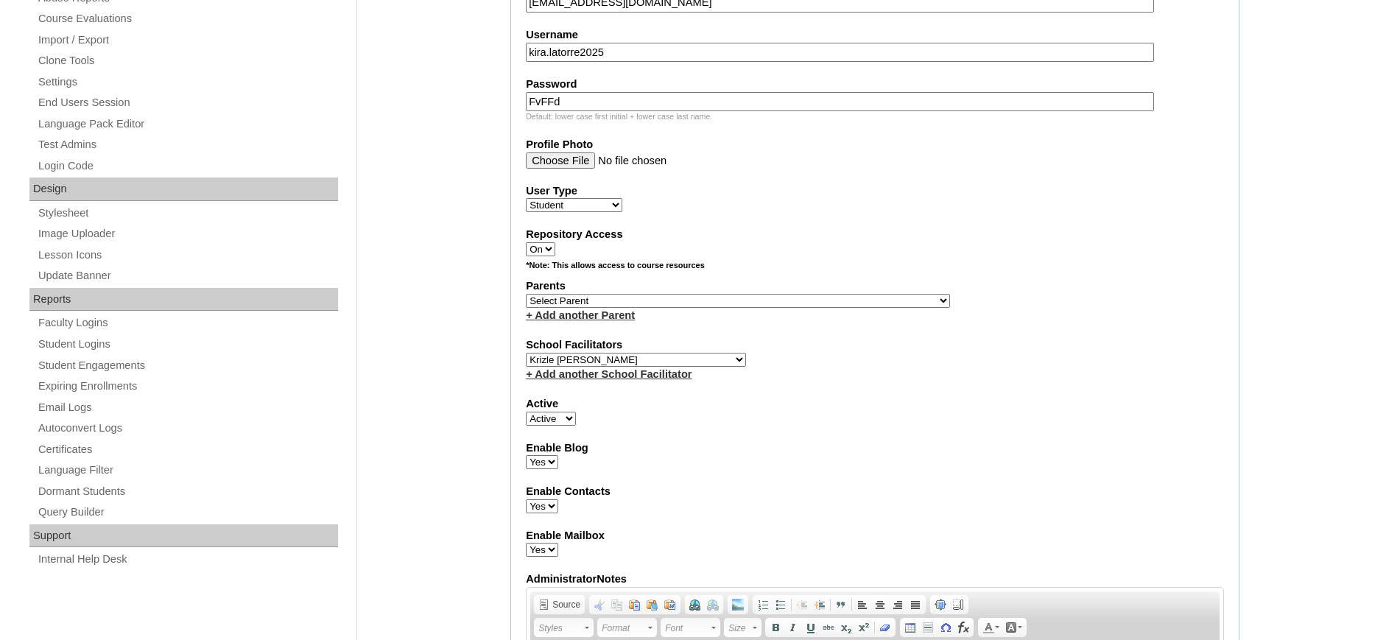
click at [684, 300] on select "Select Parent , , , , , , , , , , , , , , , , , , , , , , , , , , , , , , , , ,…" at bounding box center [738, 301] width 424 height 14
select select "43515"
click at [526, 294] on select "Select Parent , , , , , , , , , , , , , , , , , , , , , , , , , , , , , , , , ,…" at bounding box center [738, 301] width 424 height 14
click at [1137, 297] on div "Parents Select Parent , , , , , , , , , , , , , , , , , , , , , , , , , , , , ,…" at bounding box center [875, 300] width 698 height 44
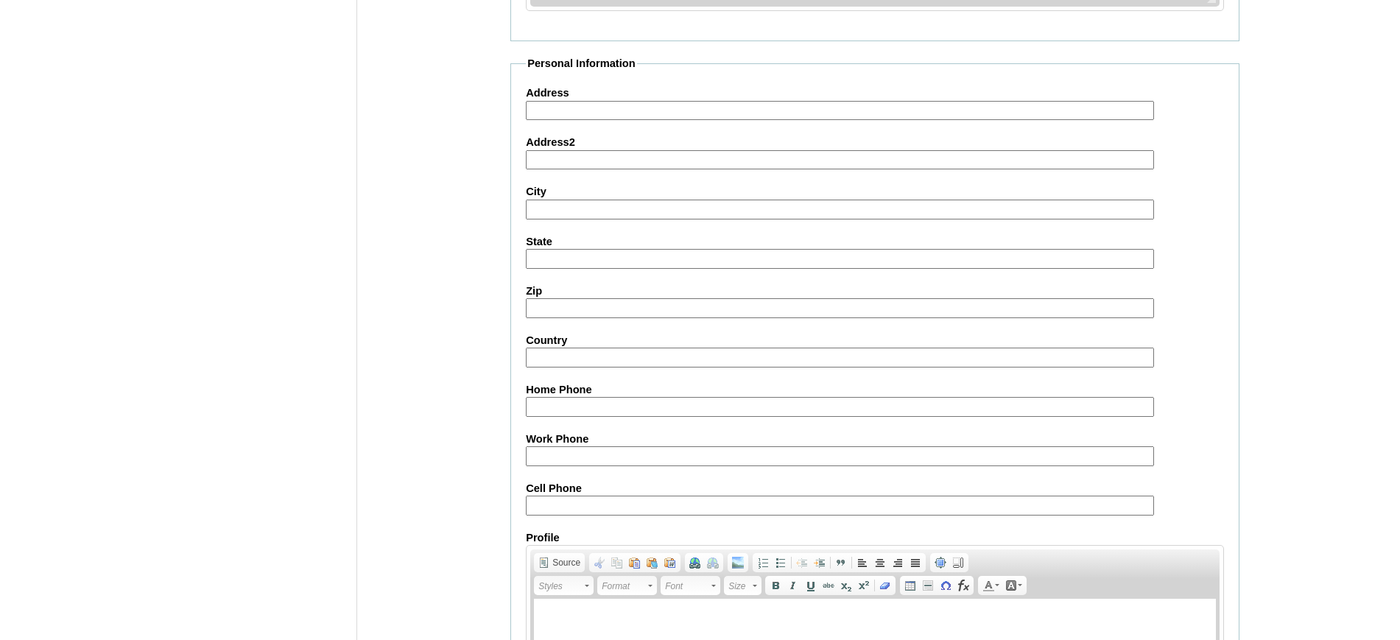
scroll to position [1601, 0]
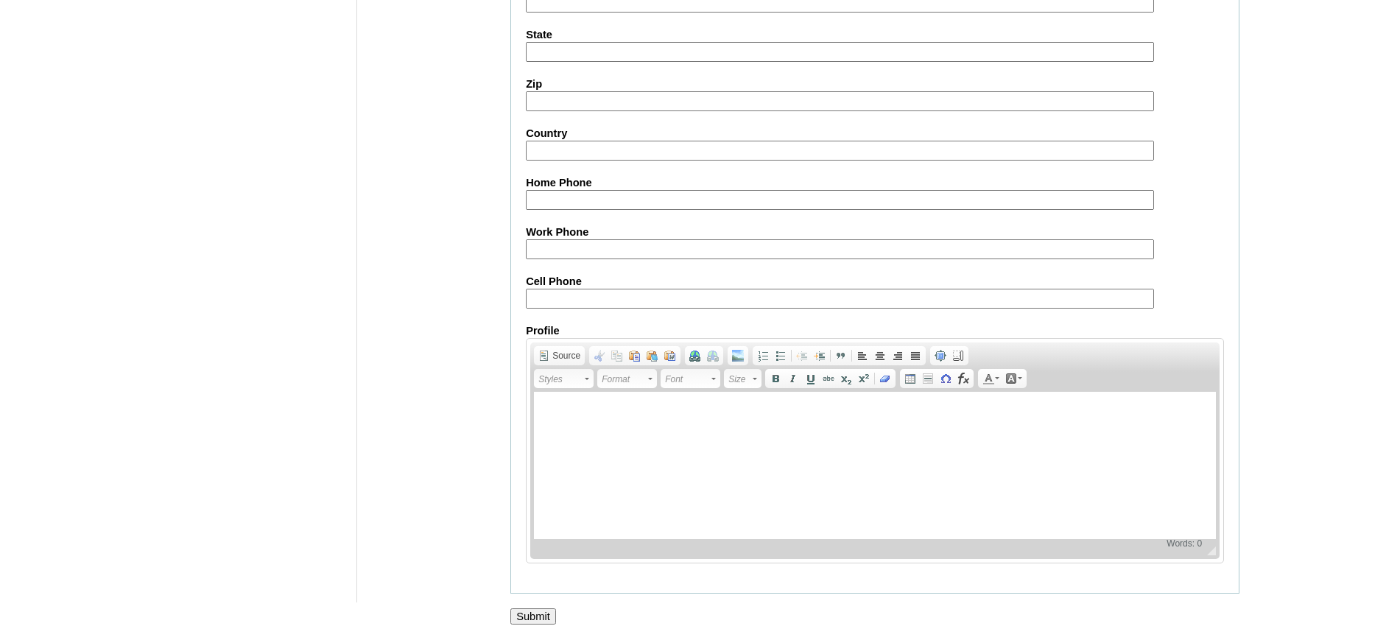
click at [527, 616] on input "Submit" at bounding box center [533, 616] width 46 height 16
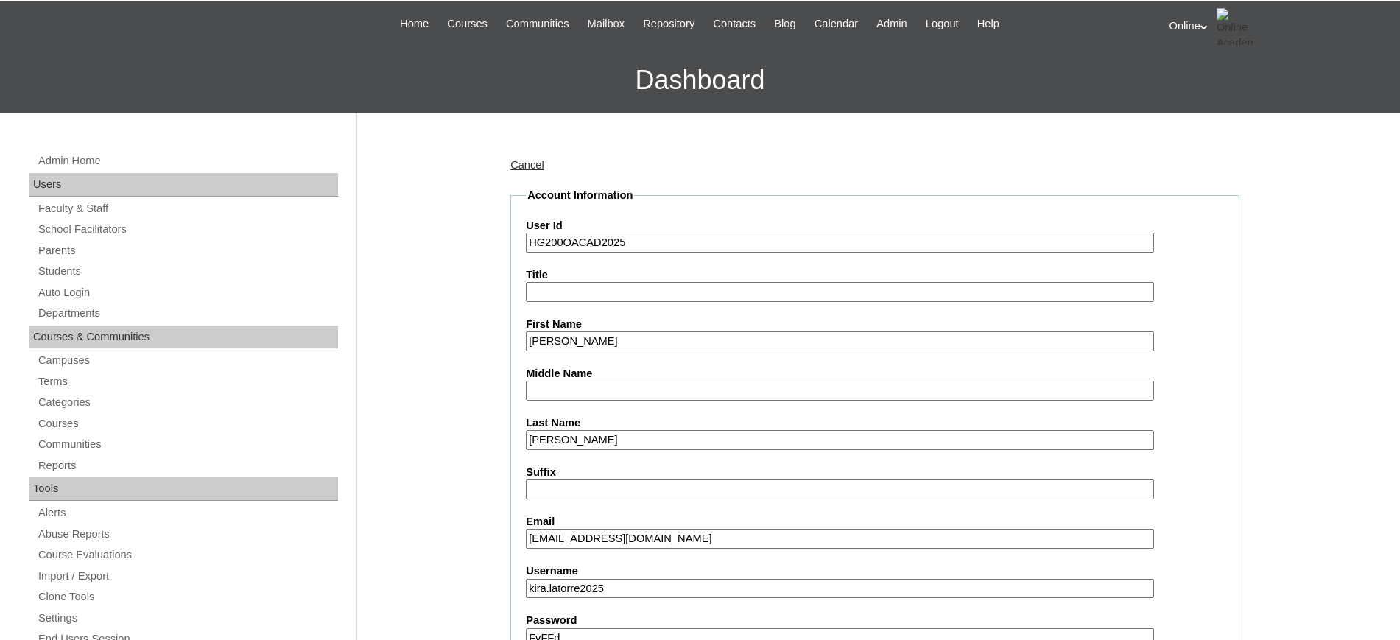
scroll to position [0, 0]
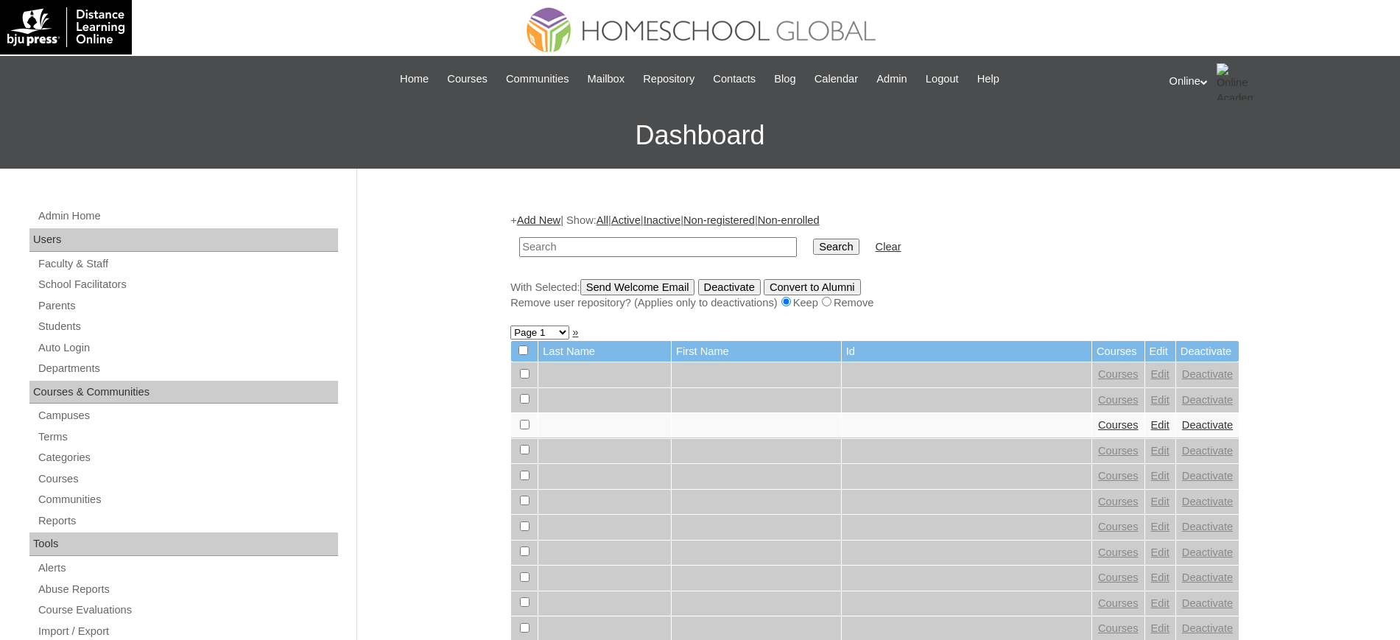
click at [531, 214] on link "Add New" at bounding box center [538, 220] width 43 height 12
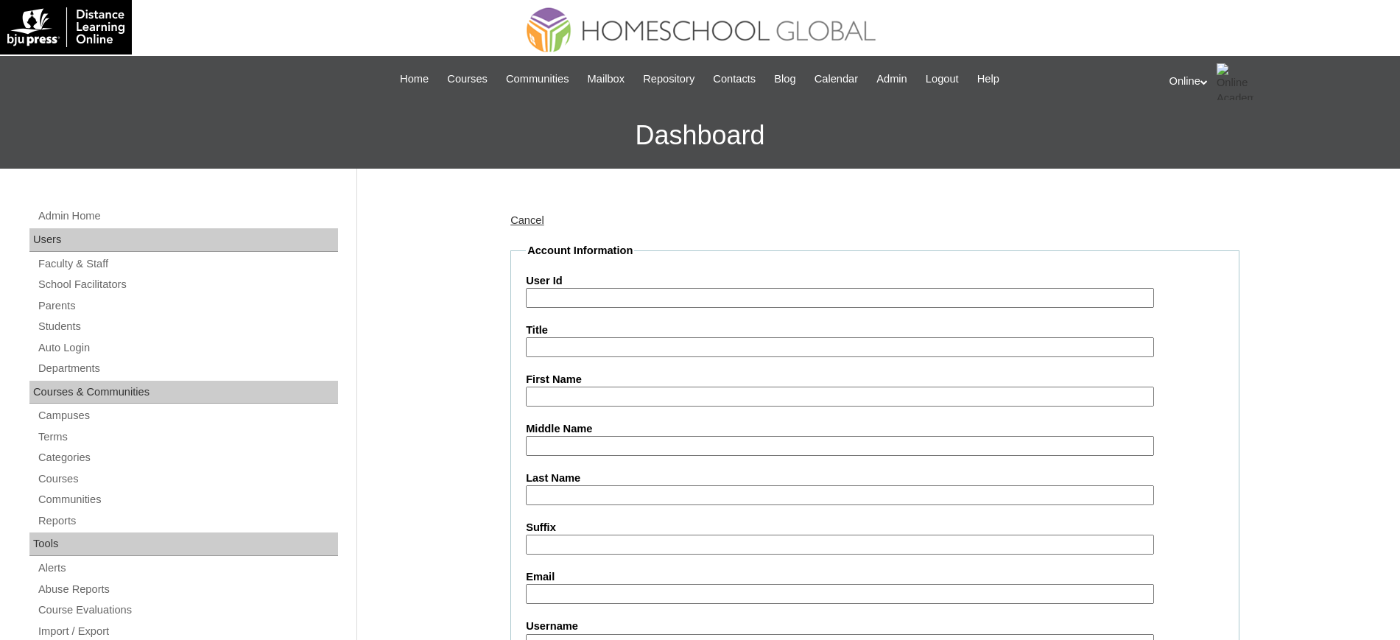
click at [524, 224] on link "Cancel" at bounding box center [527, 220] width 34 height 12
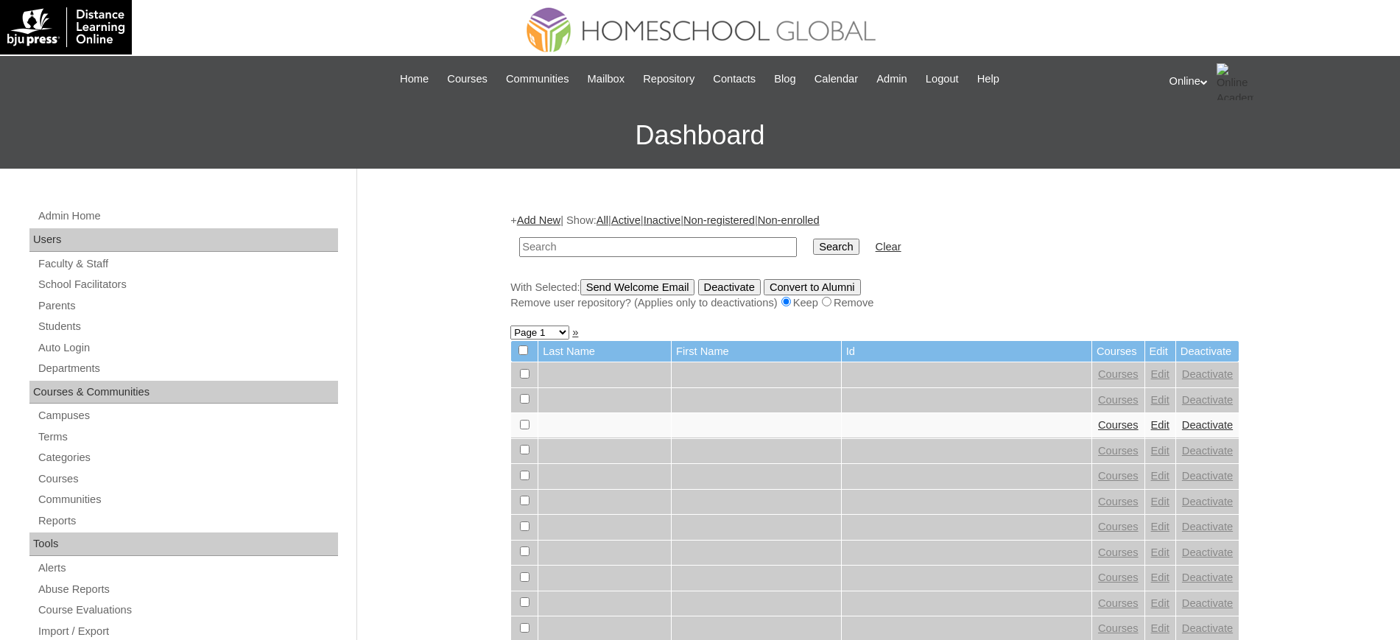
click at [591, 244] on input "text" at bounding box center [658, 247] width 278 height 20
type input "[PERSON_NAME]"
click at [813, 239] on input "Search" at bounding box center [836, 247] width 46 height 16
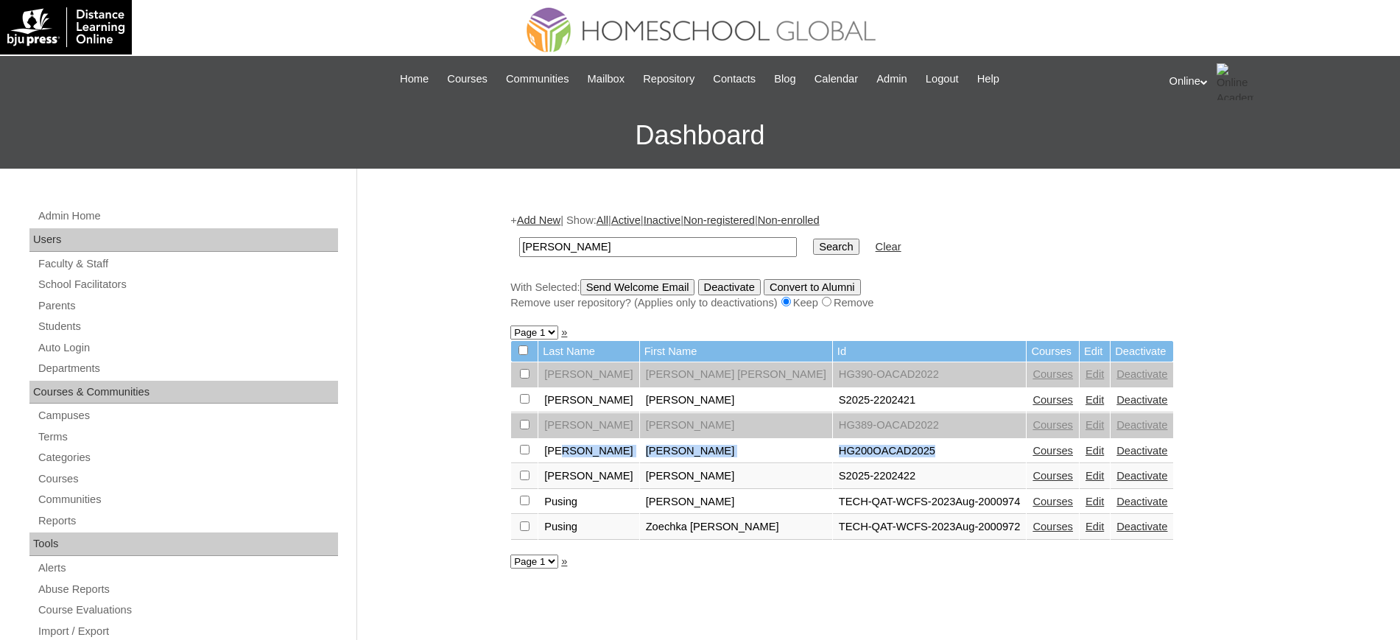
drag, startPoint x: 655, startPoint y: 448, endPoint x: 846, endPoint y: 448, distance: 190.7
click at [846, 448] on tr "[PERSON_NAME] [PERSON_NAME] HG200OACAD2025 Courses Edit Deactivate" at bounding box center [842, 451] width 662 height 25
click at [884, 455] on td "HG200OACAD2025" at bounding box center [930, 451] width 194 height 25
click at [1027, 444] on td "Courses" at bounding box center [1053, 451] width 52 height 25
click at [1032, 448] on link "Courses" at bounding box center [1052, 451] width 41 height 12
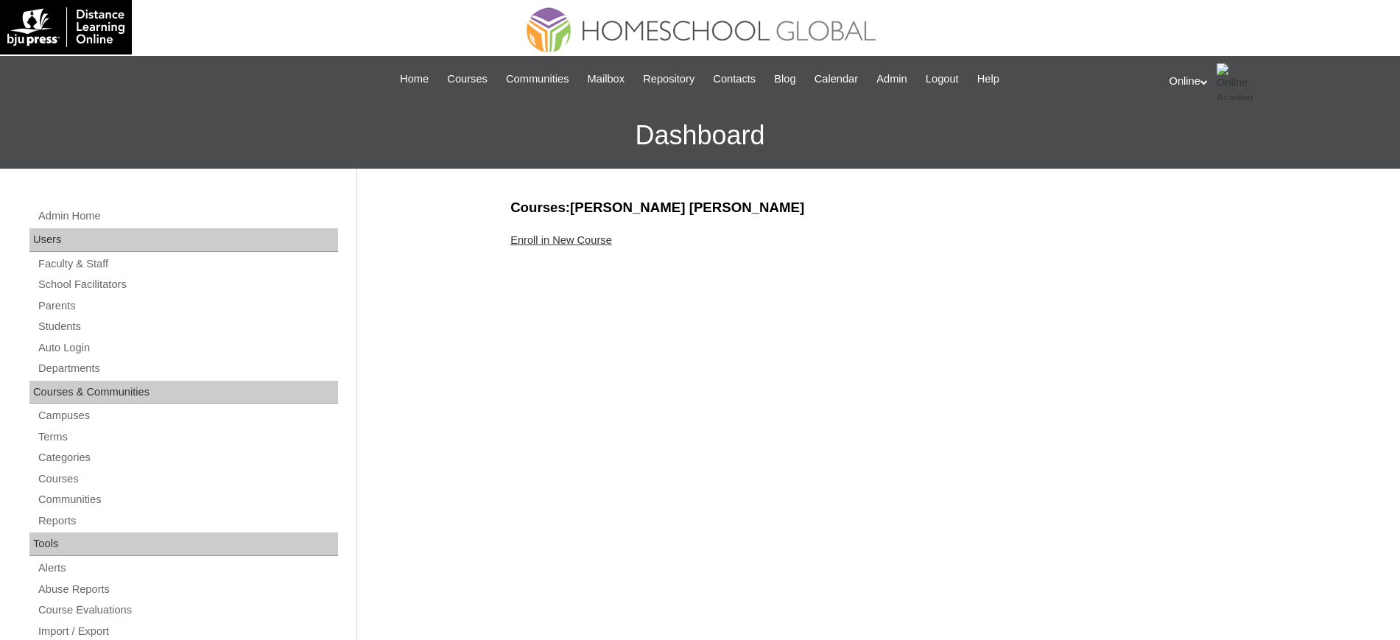
click at [569, 240] on link "Enroll in New Course" at bounding box center [561, 240] width 102 height 12
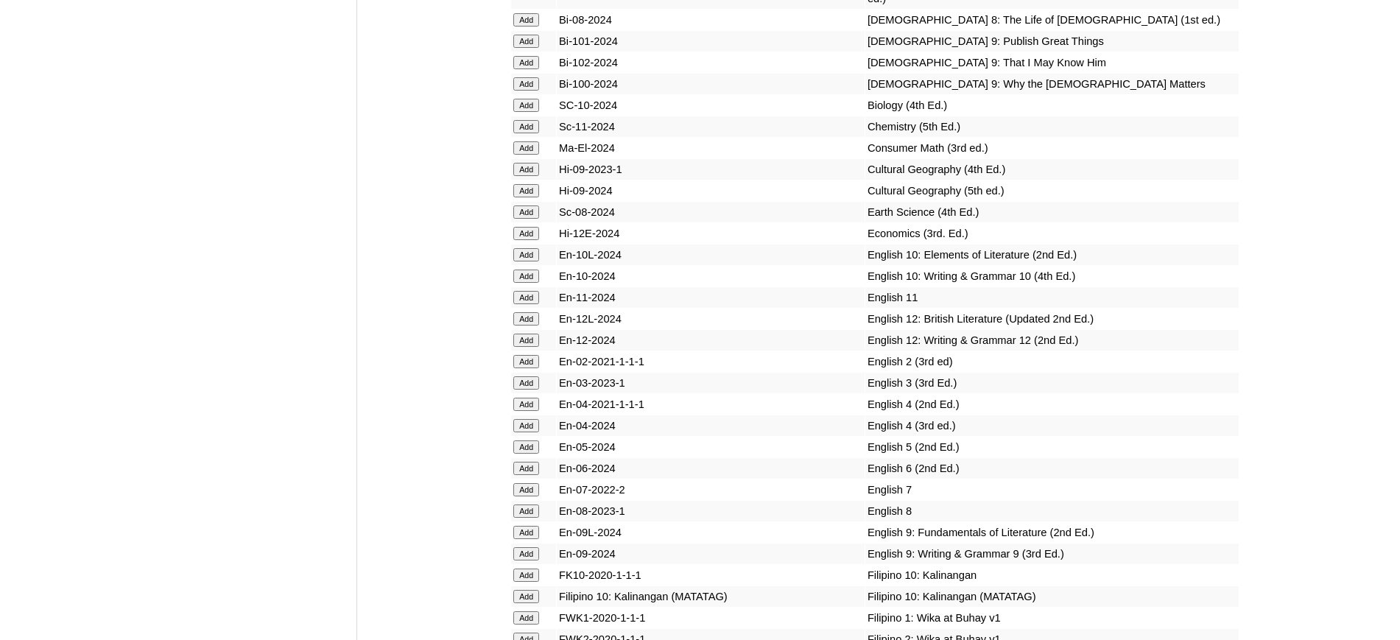
scroll to position [4436, 0]
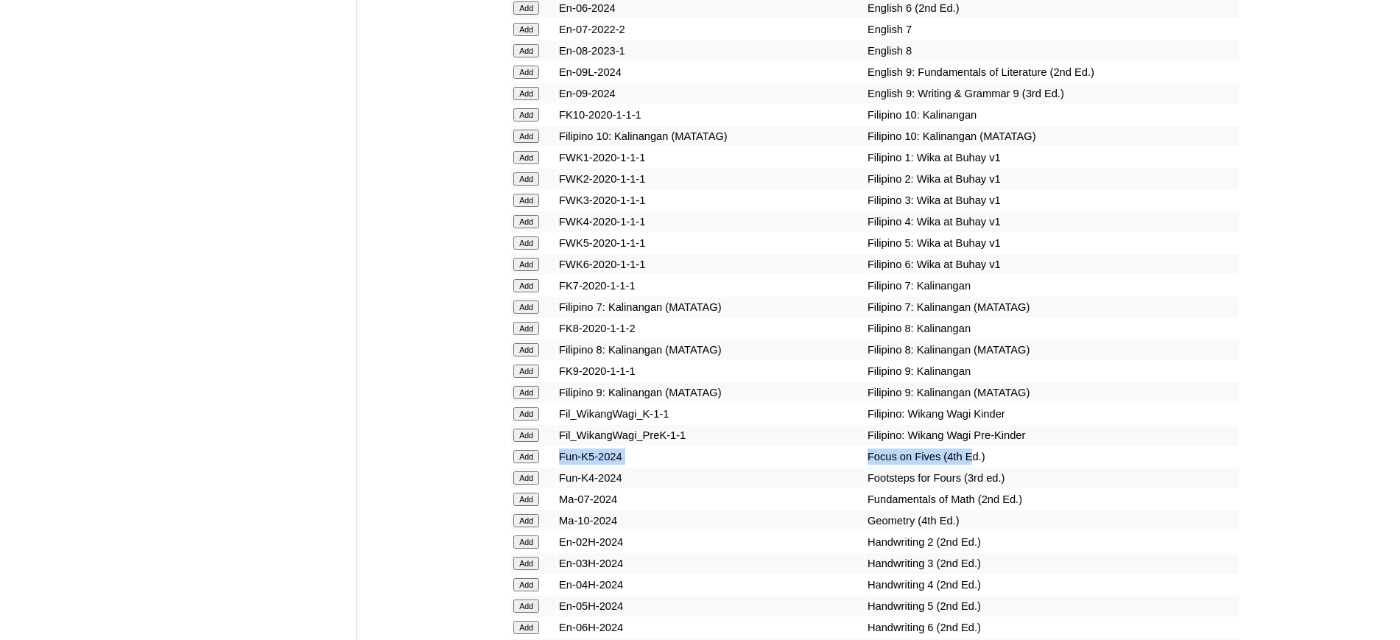
drag, startPoint x: 935, startPoint y: 519, endPoint x: 557, endPoint y: 519, distance: 378.5
click at [557, 467] on tr "Add Fun-K5-2024 Focus on Fives (4th Ed.)" at bounding box center [875, 456] width 728 height 21
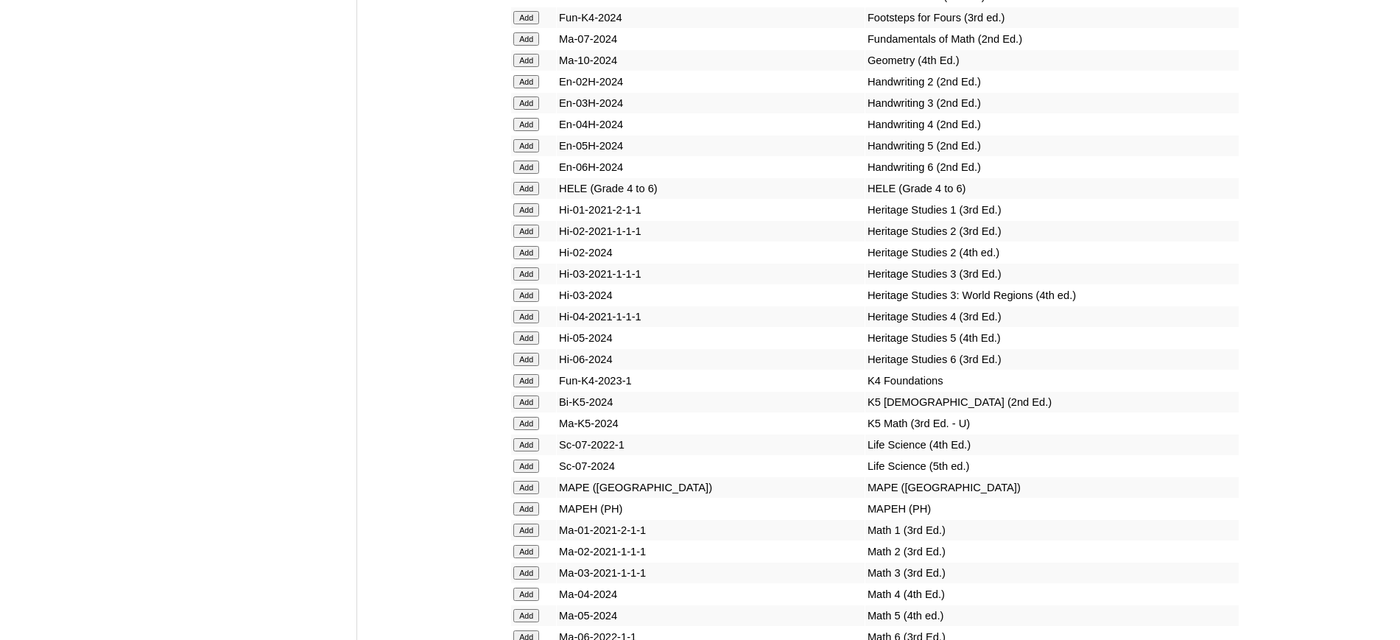
scroll to position [5357, 0]
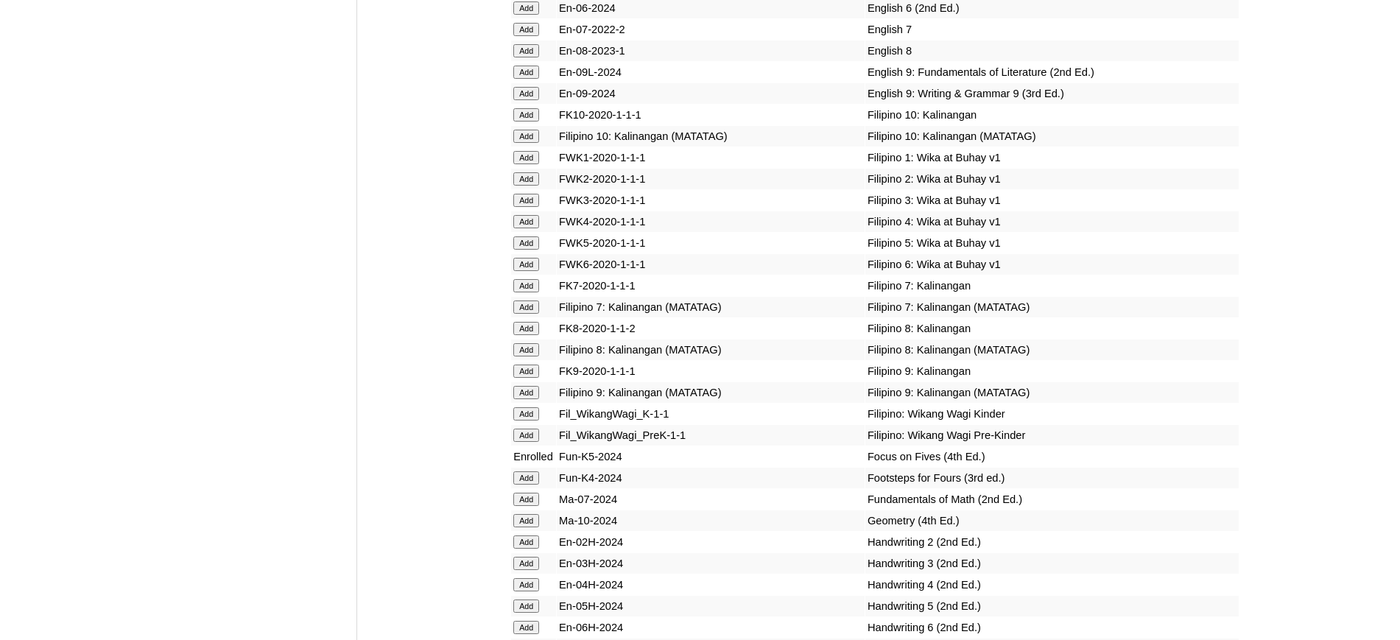
scroll to position [4897, 0]
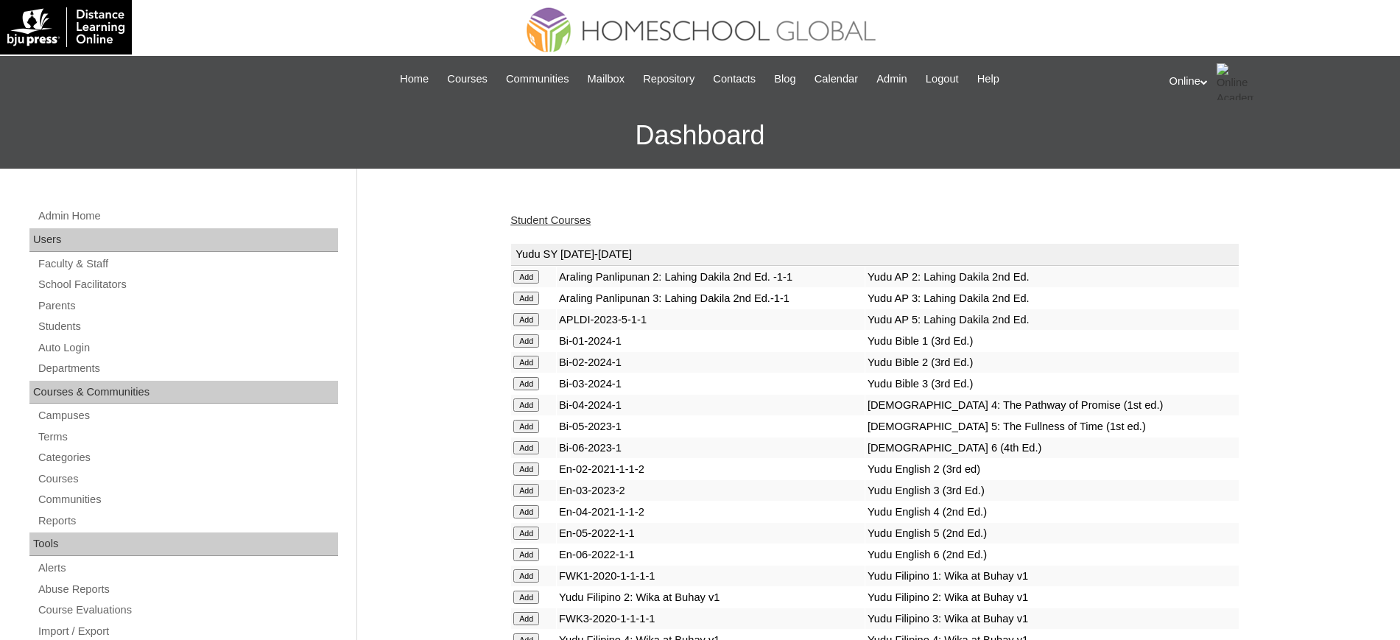
click at [554, 219] on link "Student Courses" at bounding box center [550, 220] width 80 height 12
